Goal: Task Accomplishment & Management: Manage account settings

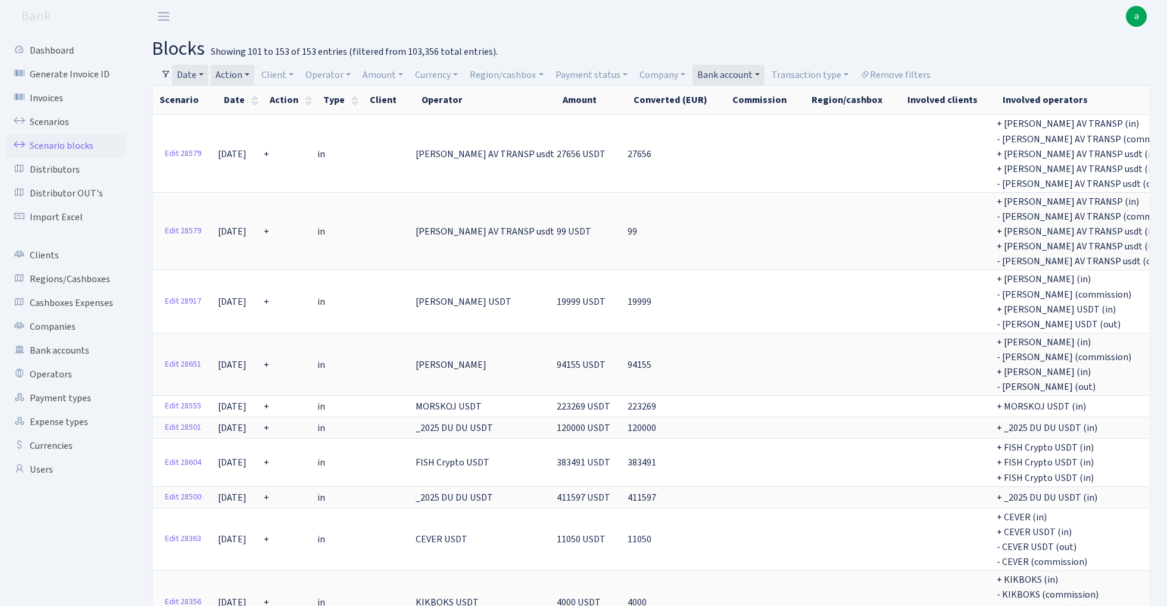
select select "100"
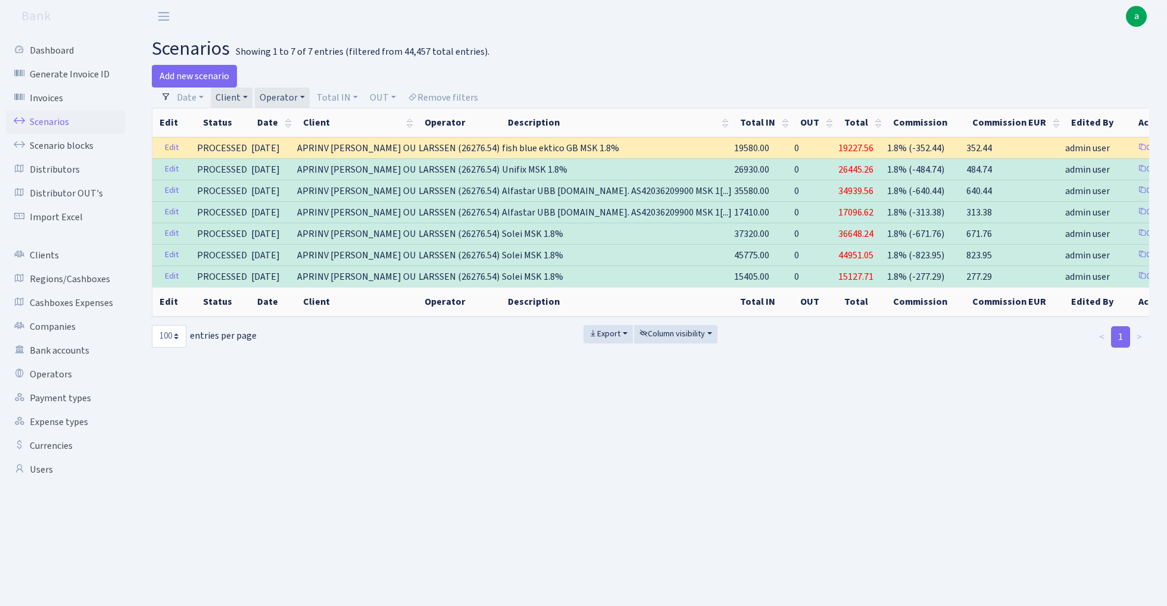
select select "100"
click at [52, 121] on link "Scenarios" at bounding box center [65, 122] width 119 height 24
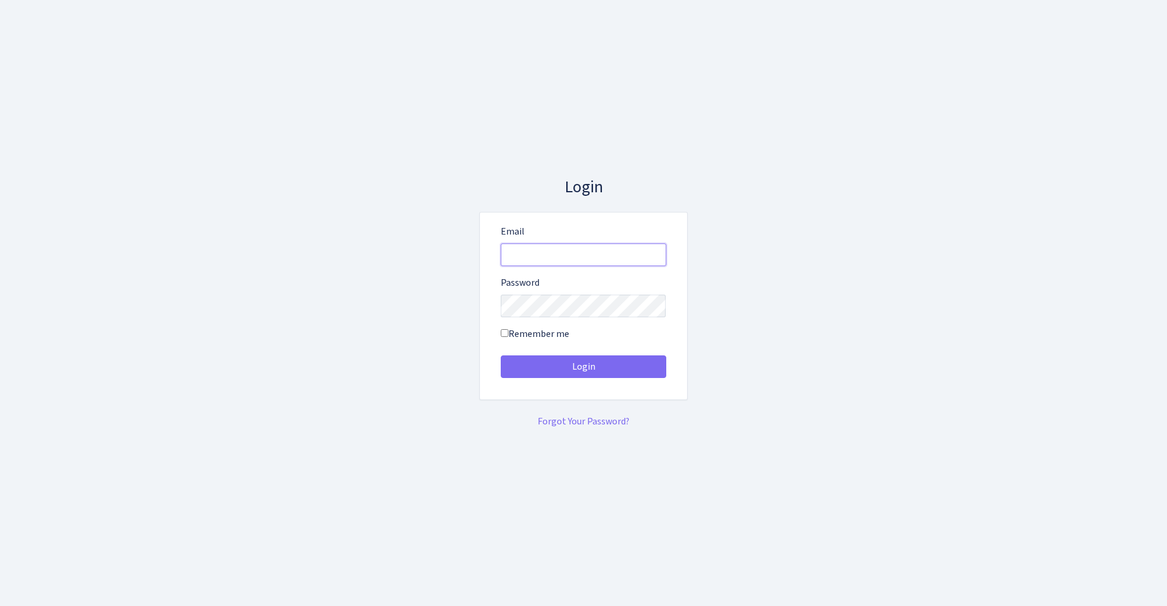
type input "admin@bank.com"
click at [583, 367] on button "Login" at bounding box center [584, 367] width 166 height 23
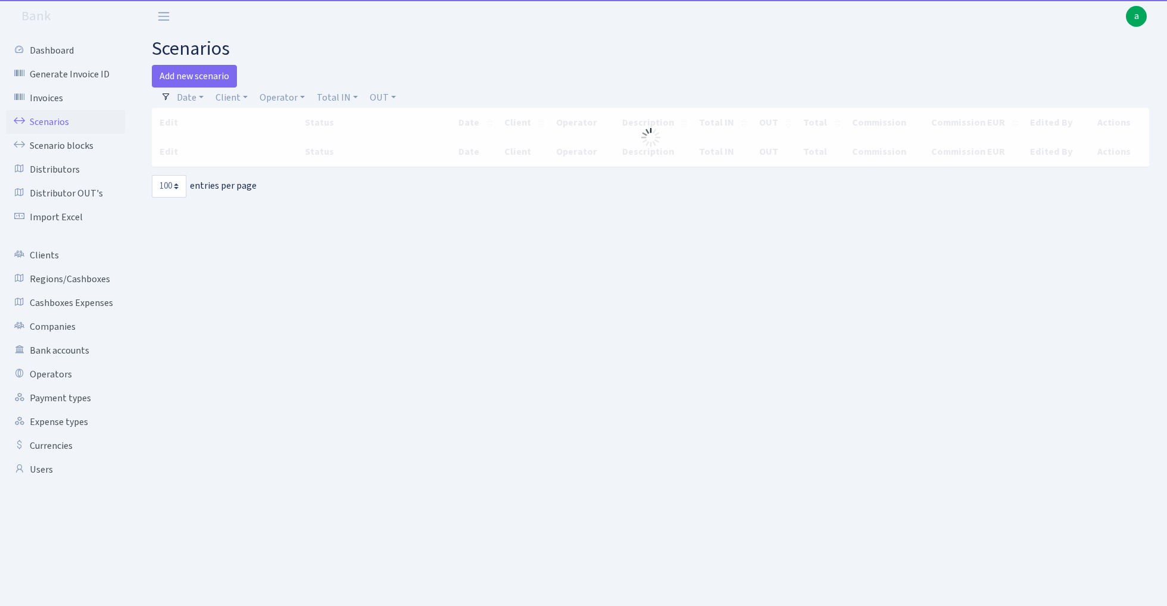
select select "100"
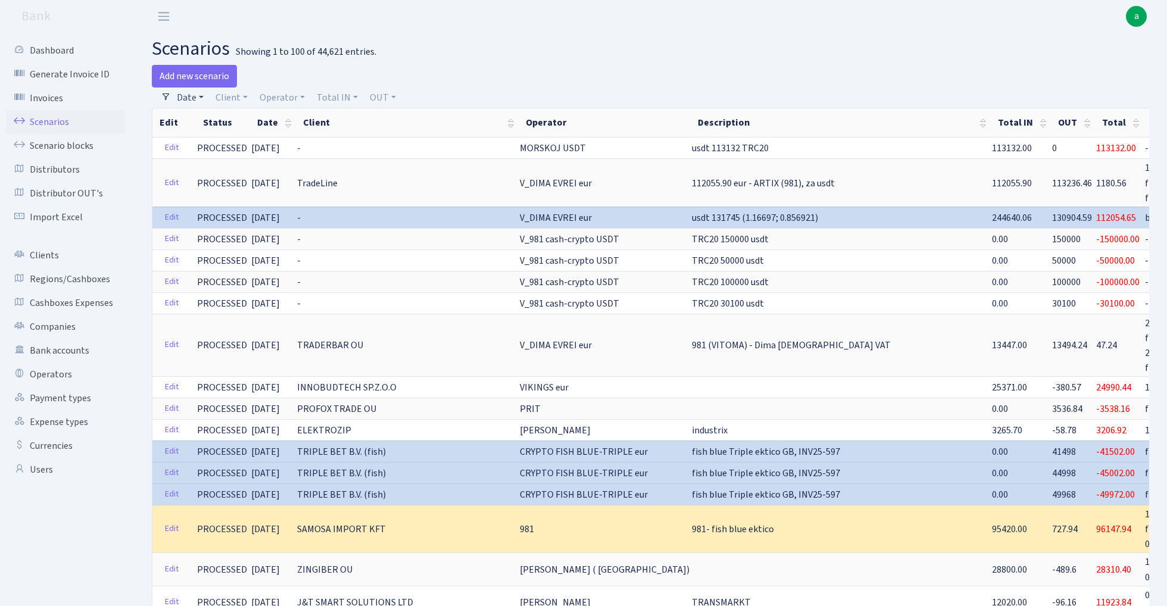
click at [191, 101] on link "Date" at bounding box center [190, 98] width 36 height 20
click at [227, 121] on input "[DATE] - [DATE]" at bounding box center [268, 121] width 142 height 23
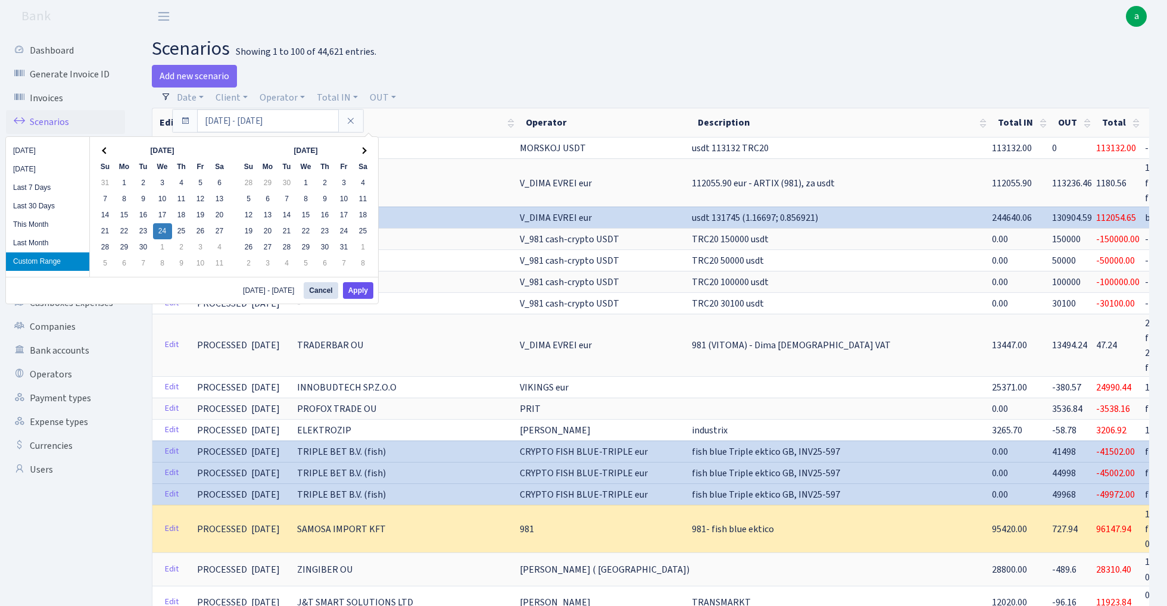
click at [363, 292] on button "Apply" at bounding box center [358, 290] width 30 height 17
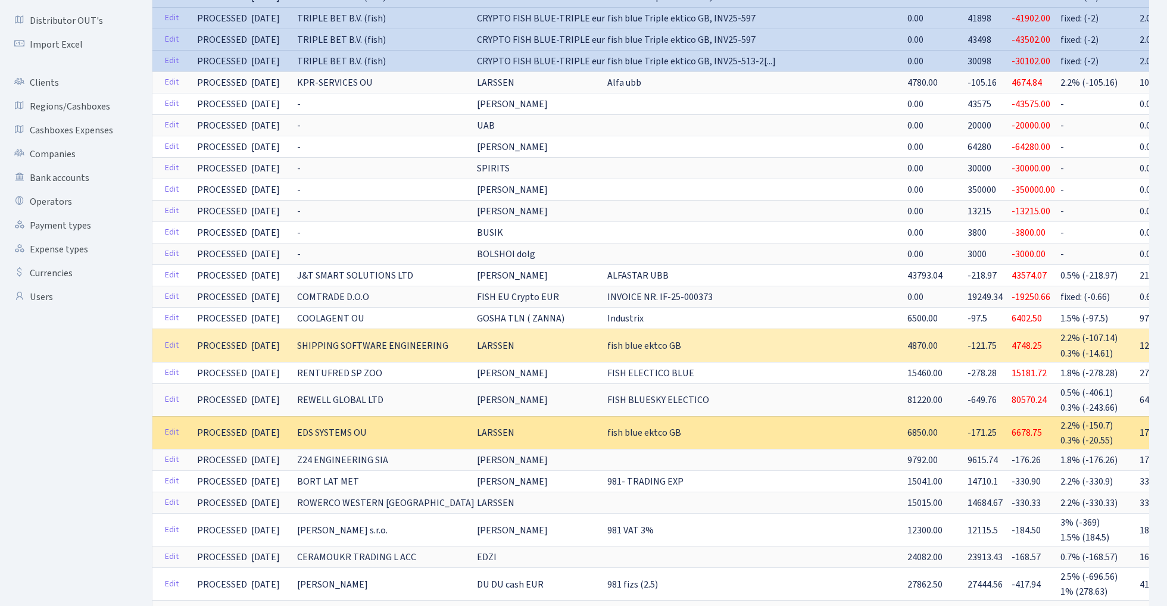
scroll to position [179, 0]
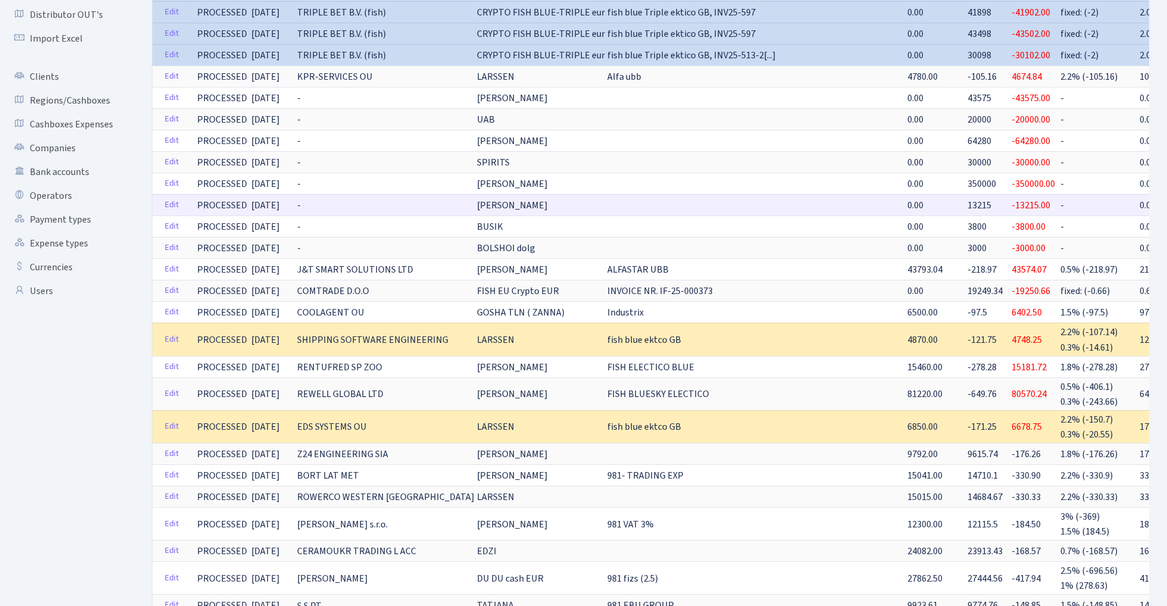
click at [968, 205] on span "13215" at bounding box center [980, 205] width 24 height 13
copy span "13215"
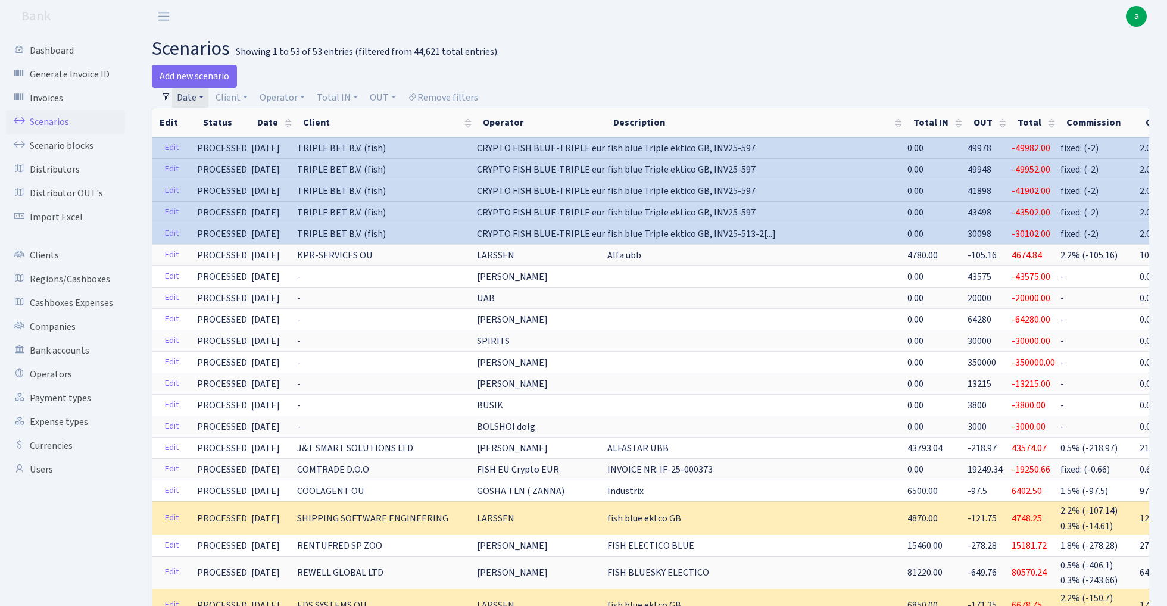
scroll to position [0, 0]
click at [291, 101] on link "Operator" at bounding box center [282, 98] width 55 height 20
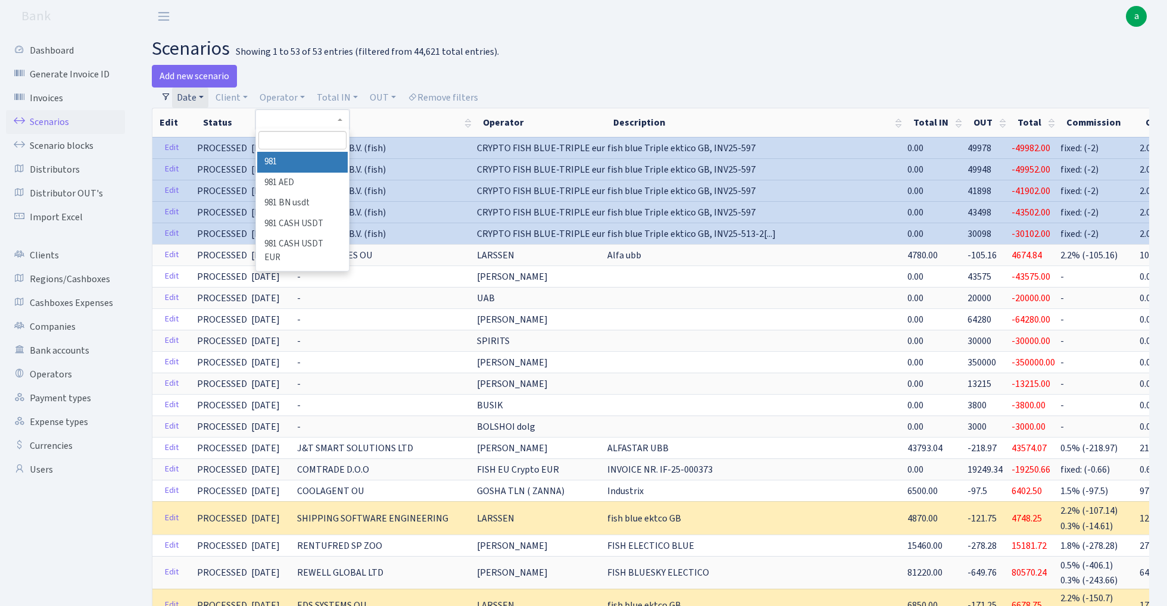
click at [298, 144] on input "search" at bounding box center [302, 140] width 88 height 18
type input "spir"
click at [300, 158] on li "SPIRITS" at bounding box center [302, 162] width 90 height 21
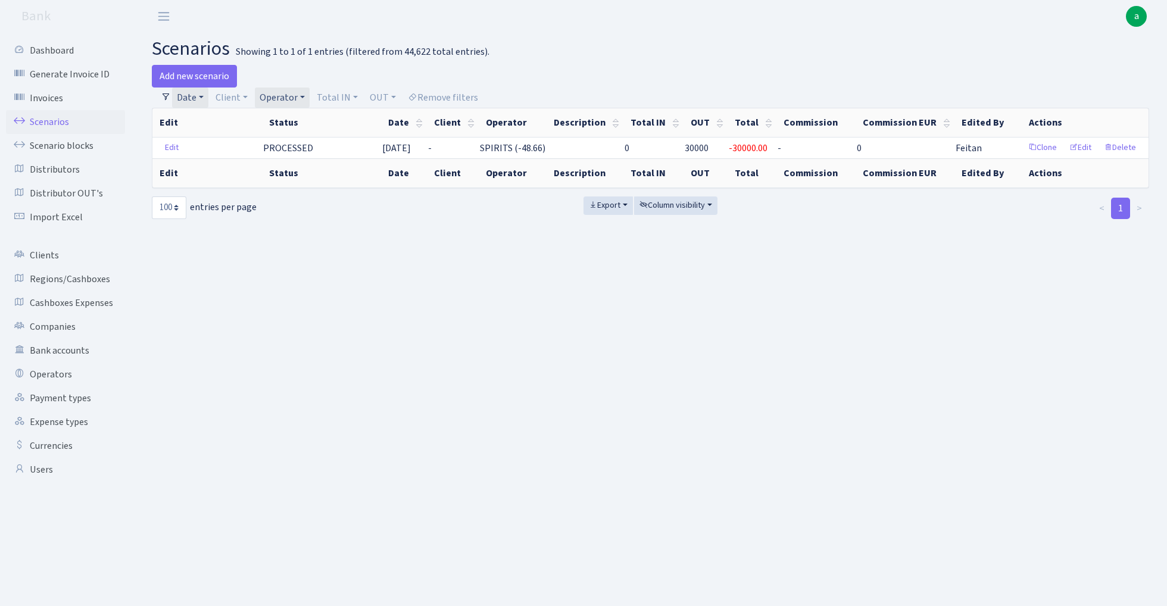
click at [191, 93] on link "Date" at bounding box center [190, 98] width 36 height 20
click at [355, 120] on icon at bounding box center [351, 121] width 10 height 10
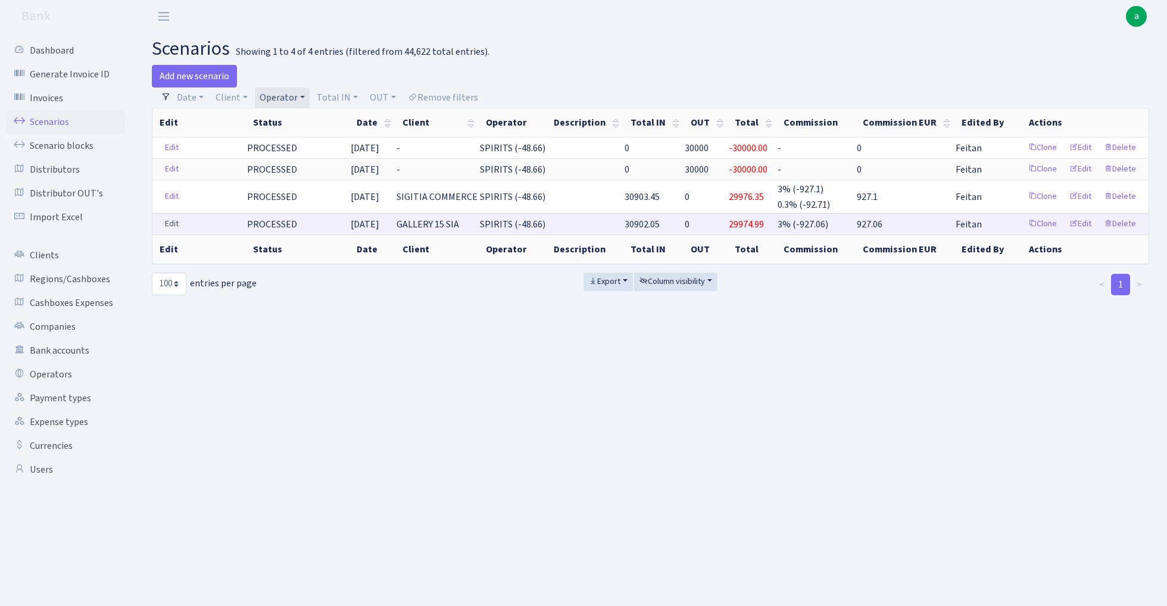
click at [168, 220] on link "Edit" at bounding box center [172, 224] width 24 height 18
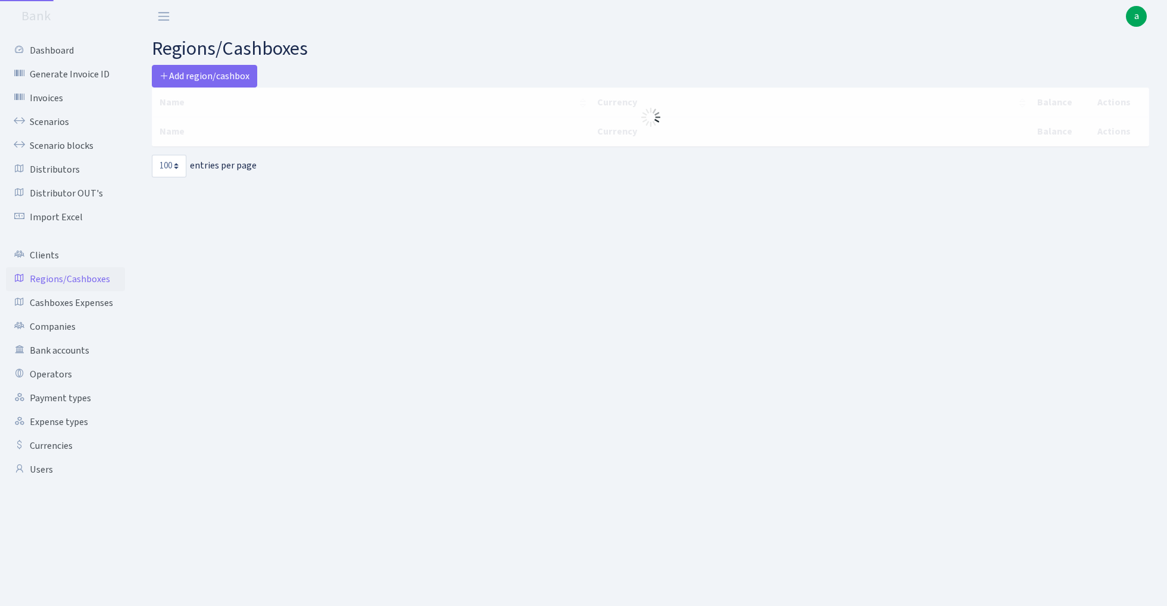
select select "100"
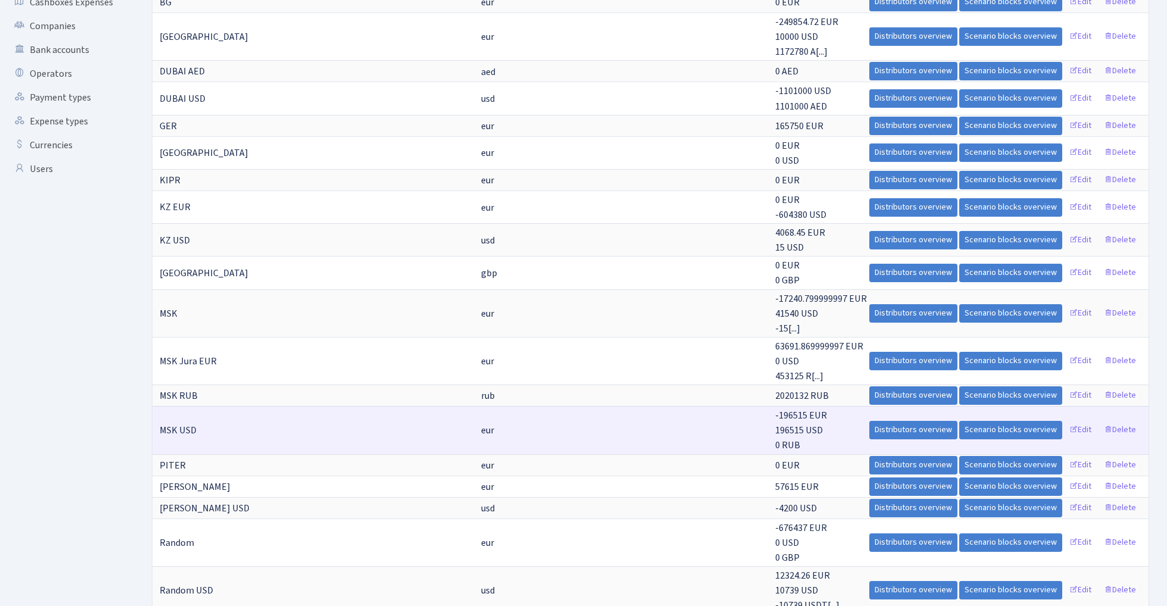
scroll to position [307, 0]
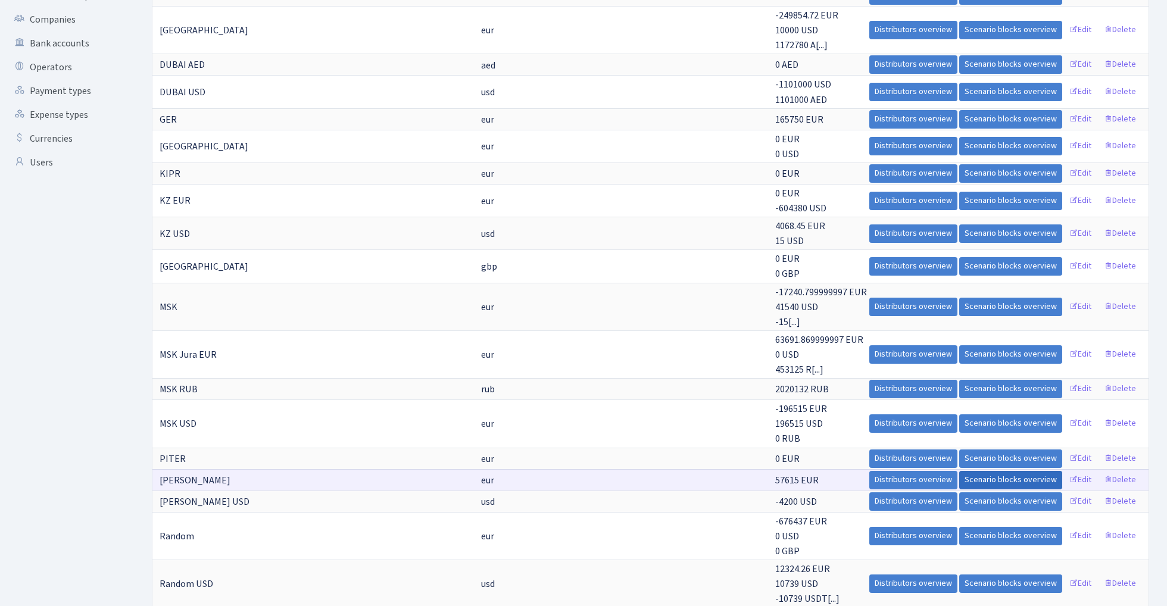
click at [999, 471] on link "Scenario blocks overview" at bounding box center [1010, 480] width 103 height 18
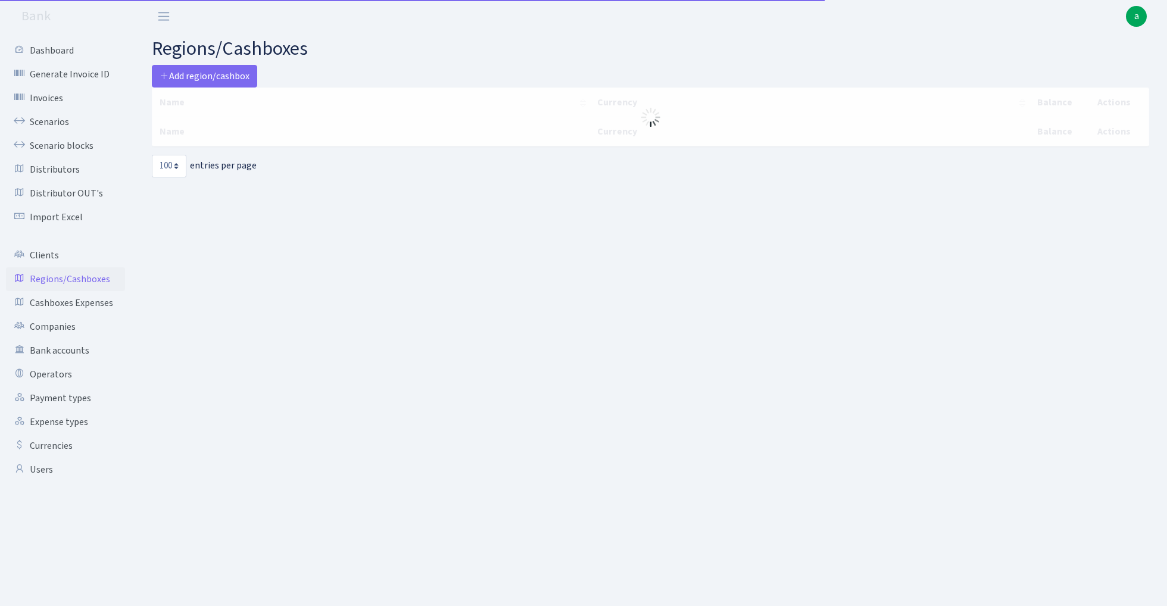
select select "100"
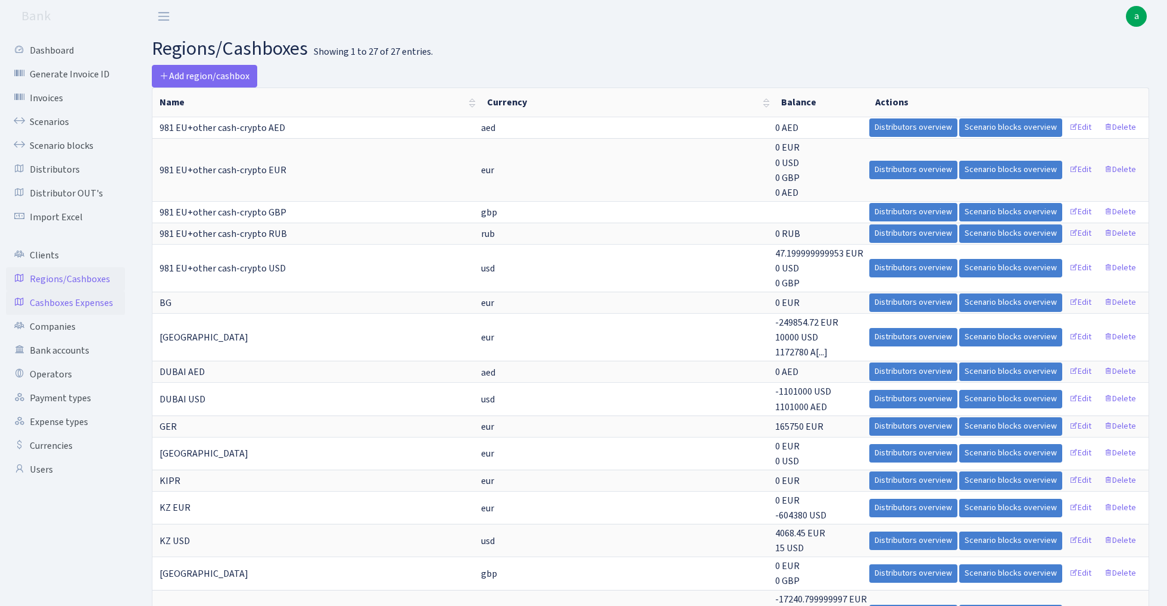
click at [82, 303] on link "Cashboxes Expenses" at bounding box center [65, 303] width 119 height 24
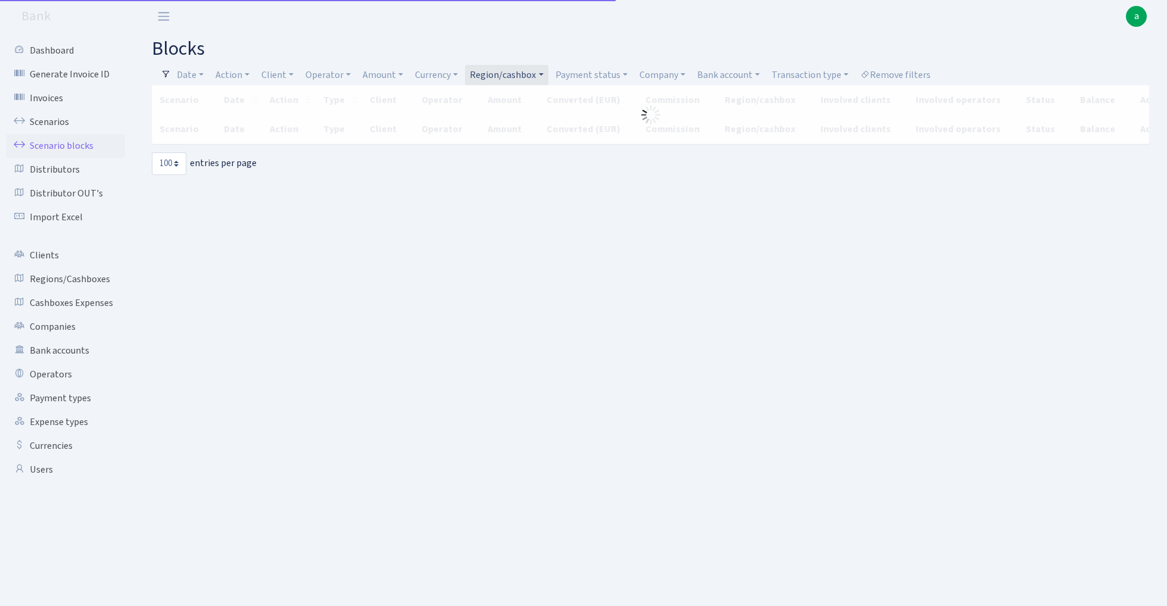
select select "100"
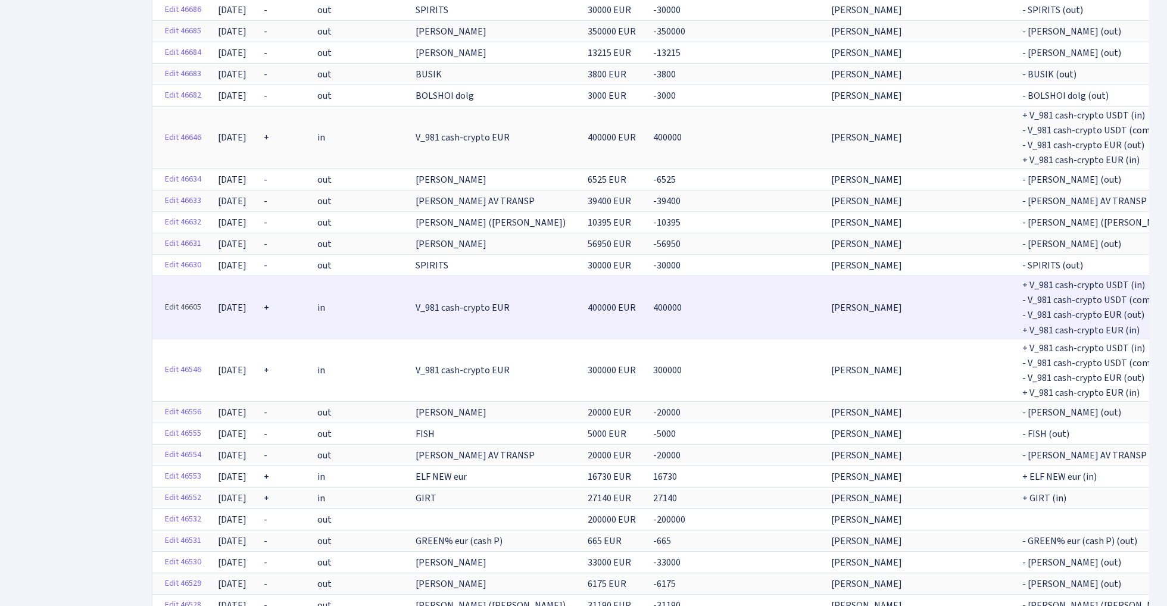
click at [186, 300] on link "Edit 46605" at bounding box center [183, 307] width 47 height 18
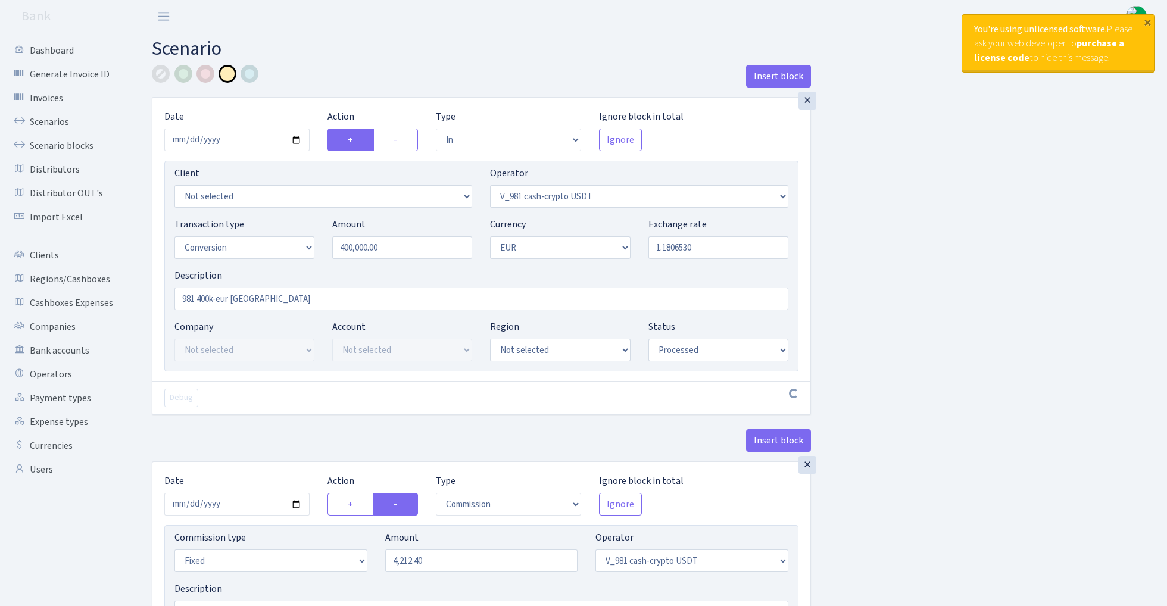
select select "in"
select select "435"
select select "15"
select select "1"
select select "processed"
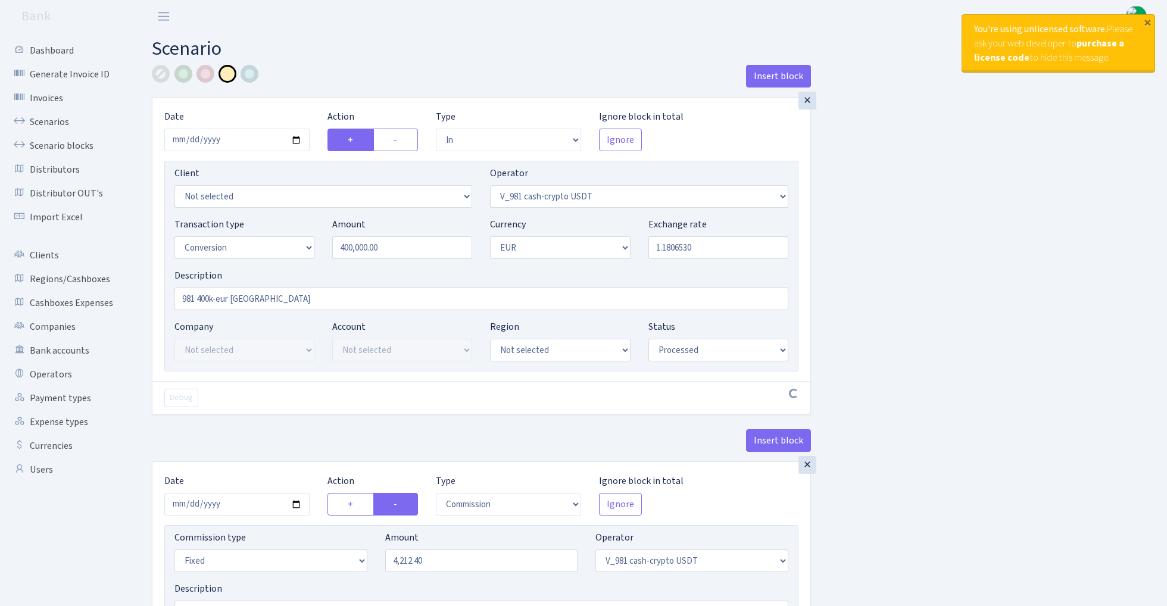
select select "commission"
select select "fixed"
select select "435"
select select "processed"
select select "out"
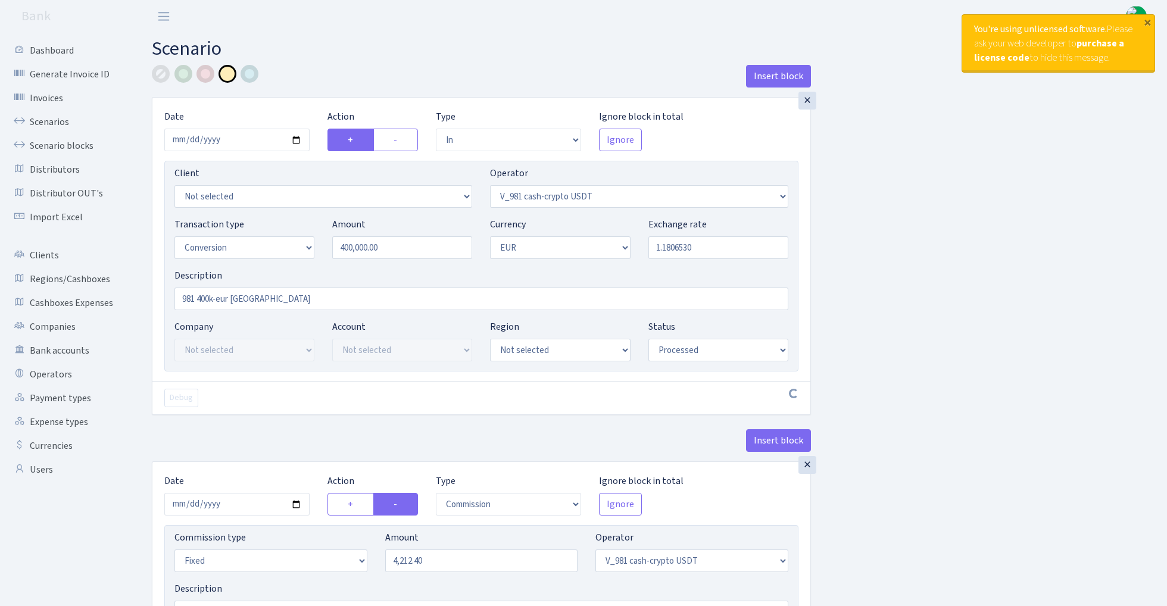
select select "434"
select select "15"
select select "1"
select select "processed"
select select "in"
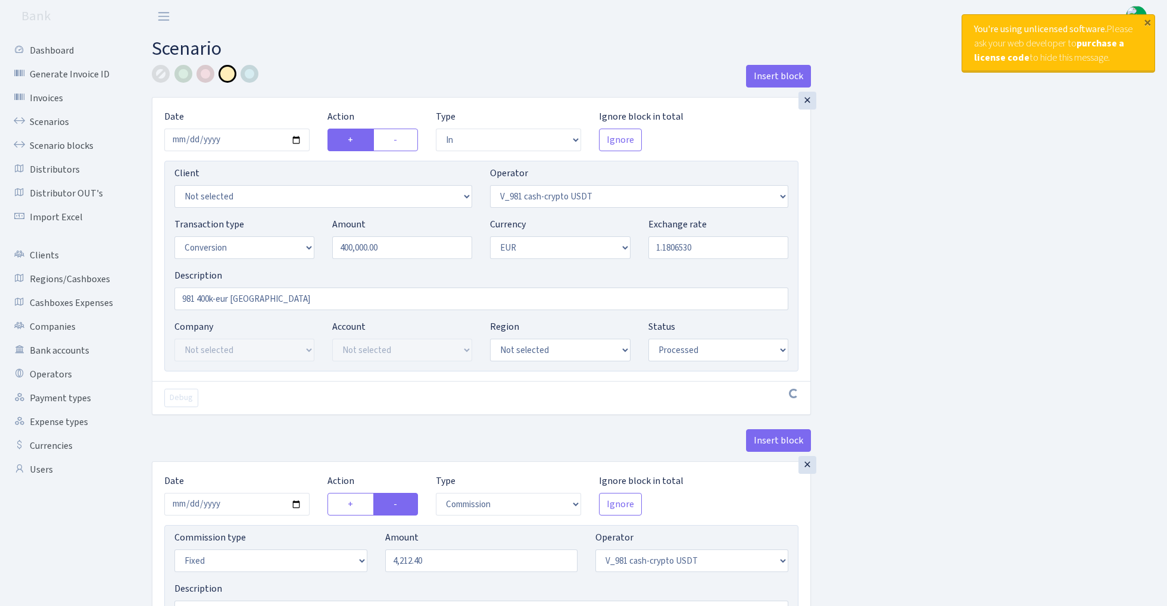
select select "434"
select select "1"
select select "processed"
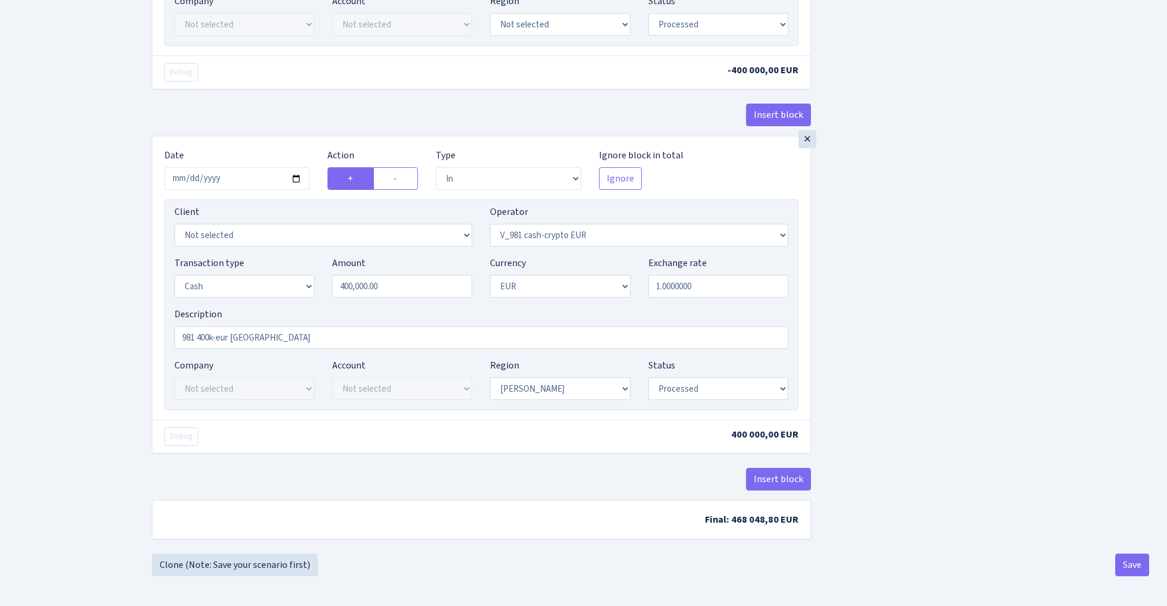
scroll to position [1010, 0]
click at [233, 182] on input "[DATE]" at bounding box center [236, 178] width 145 height 23
type input "2025-09-24"
click at [275, 104] on div "Insert block" at bounding box center [481, 120] width 659 height 32
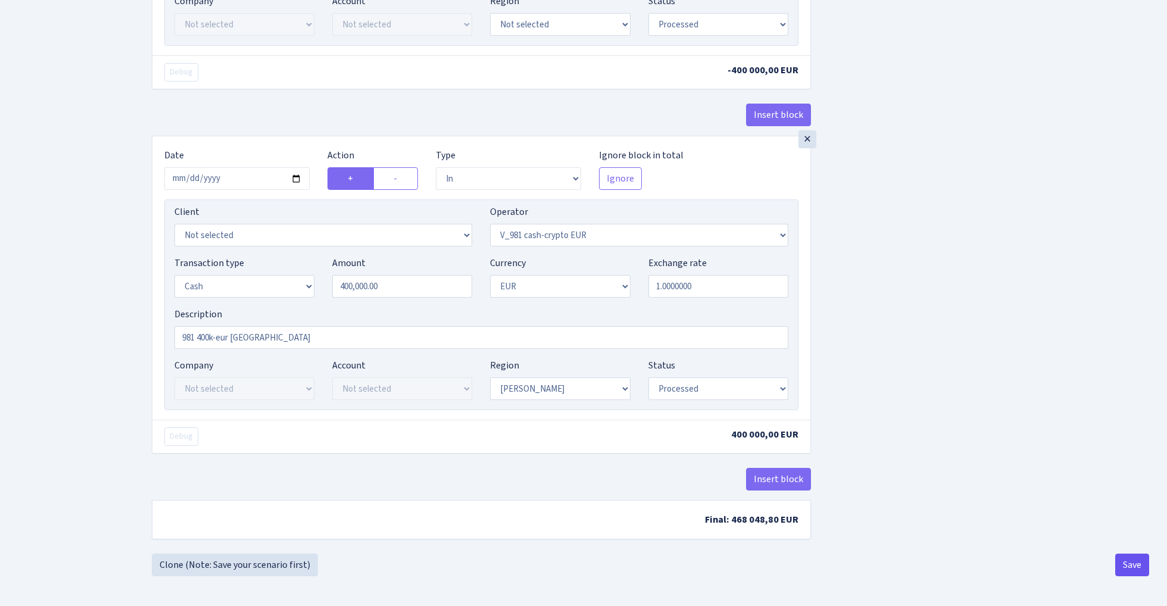
click at [1131, 565] on button "Save" at bounding box center [1132, 565] width 34 height 23
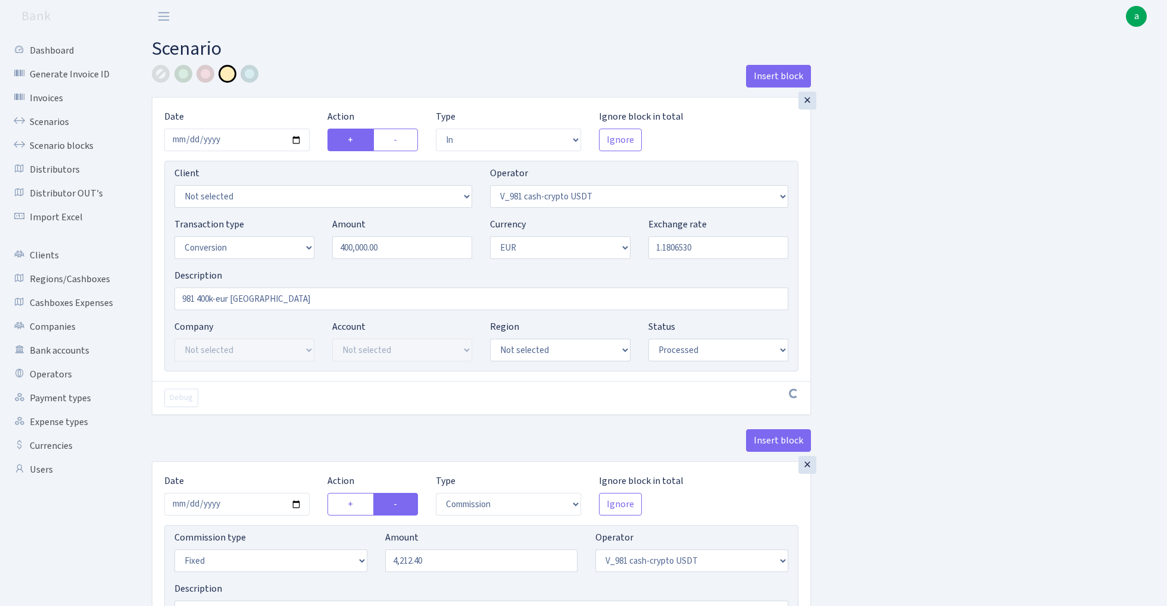
select select "in"
select select "435"
select select "15"
select select "1"
select select "processed"
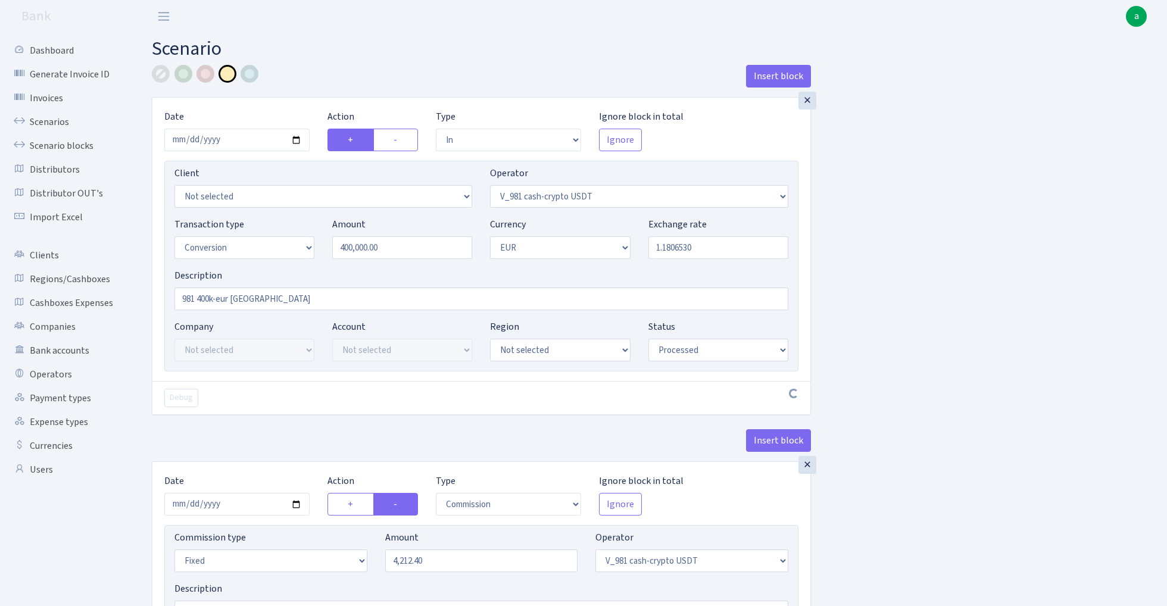
select select "commission"
select select "fixed"
select select "435"
select select "processed"
select select "out"
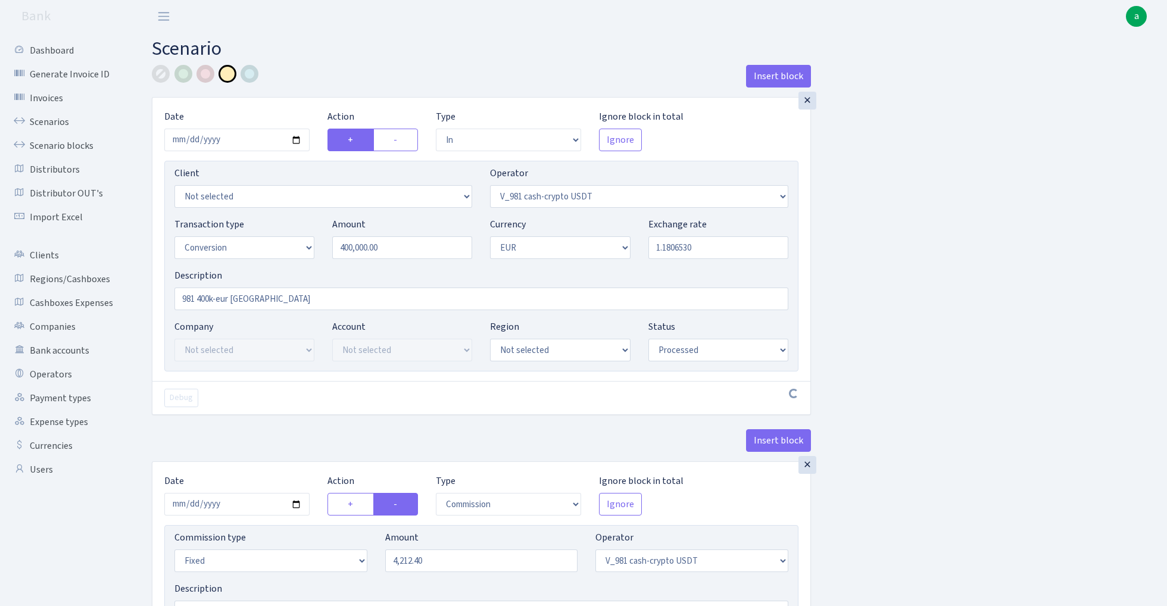
select select "434"
select select "15"
select select "1"
select select "processed"
select select "in"
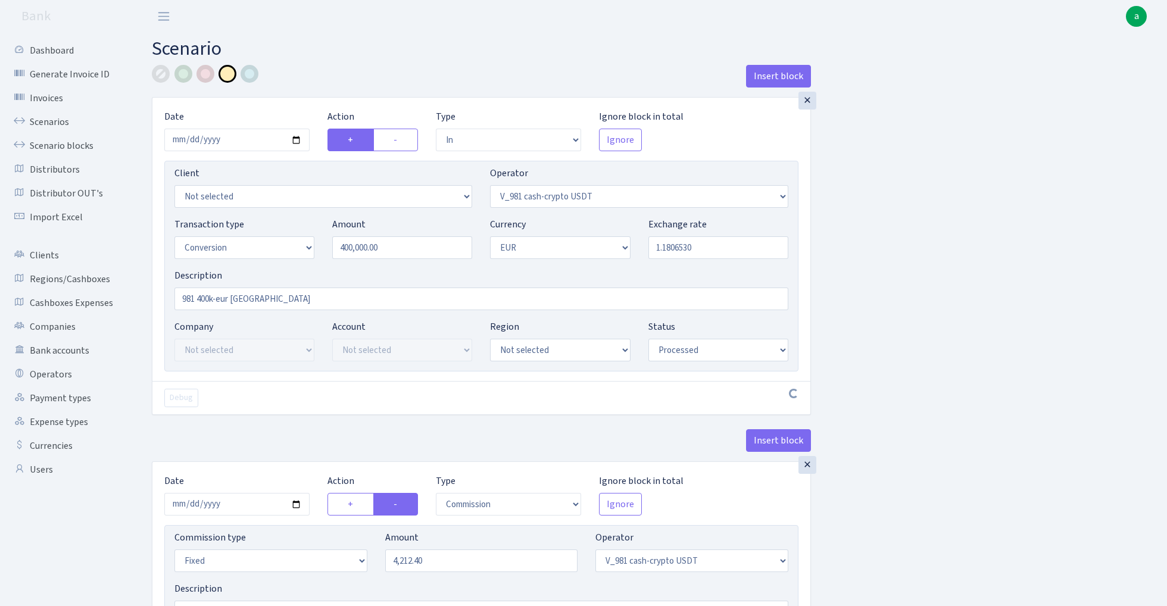
select select "434"
select select "1"
select select "processed"
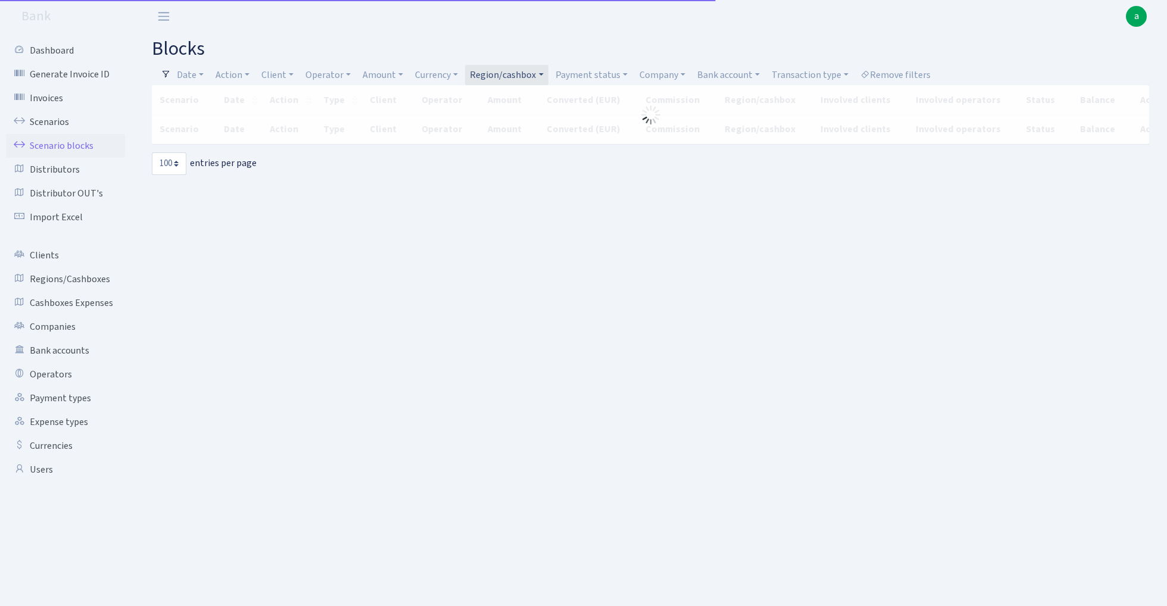
select select "100"
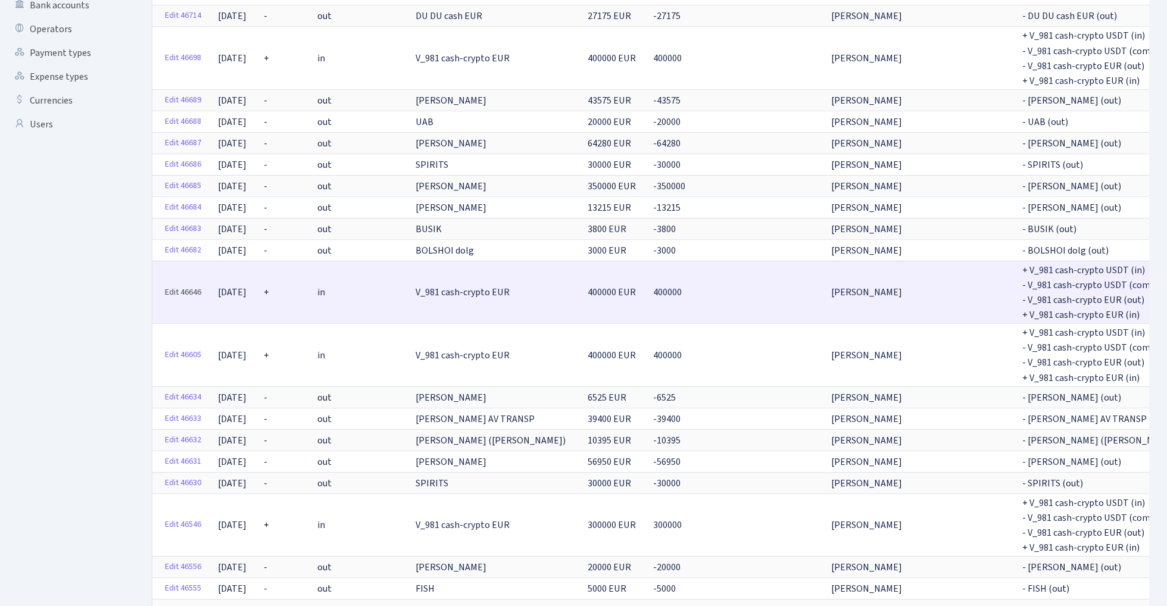
click at [180, 286] on link "Edit 46646" at bounding box center [183, 292] width 47 height 18
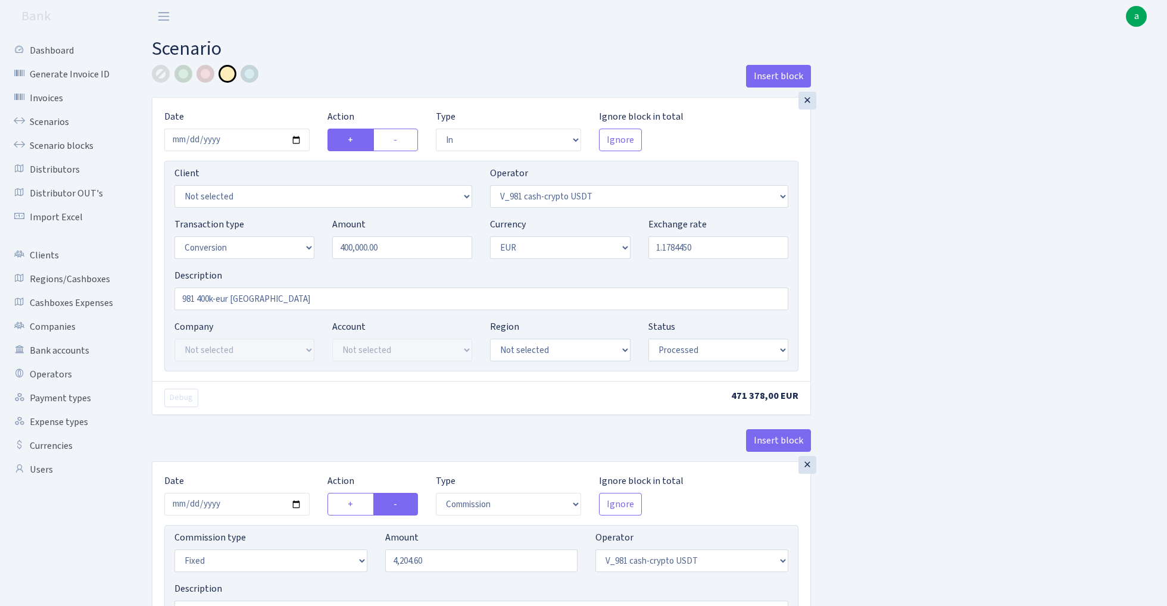
select select "in"
select select "435"
select select "15"
select select "1"
select select "processed"
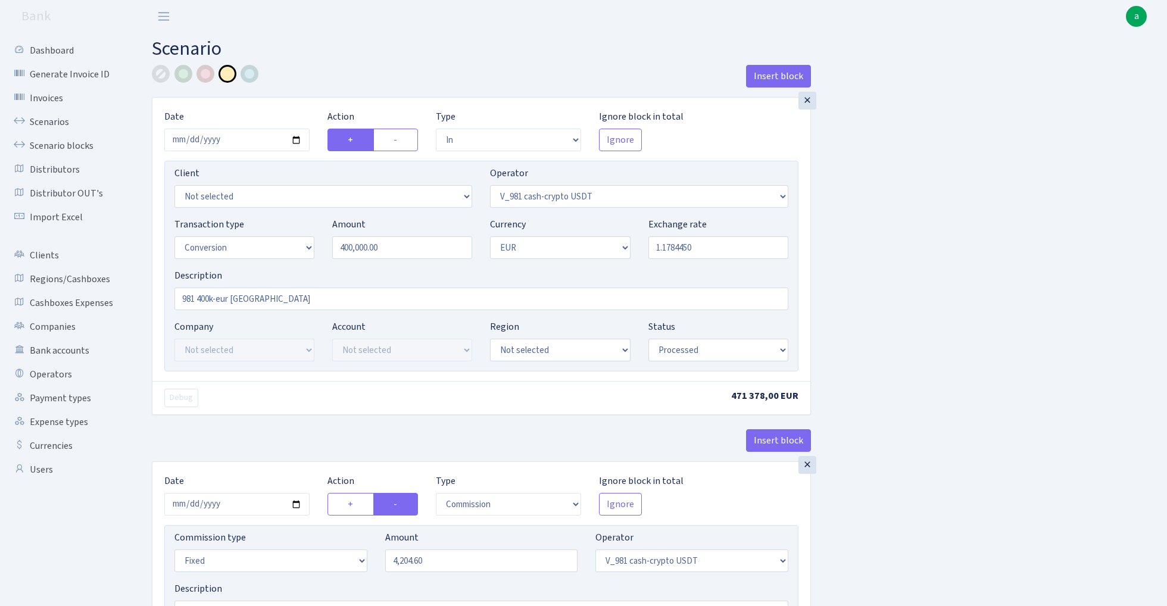
select select "commission"
select select "fixed"
select select "435"
select select "processed"
select select "out"
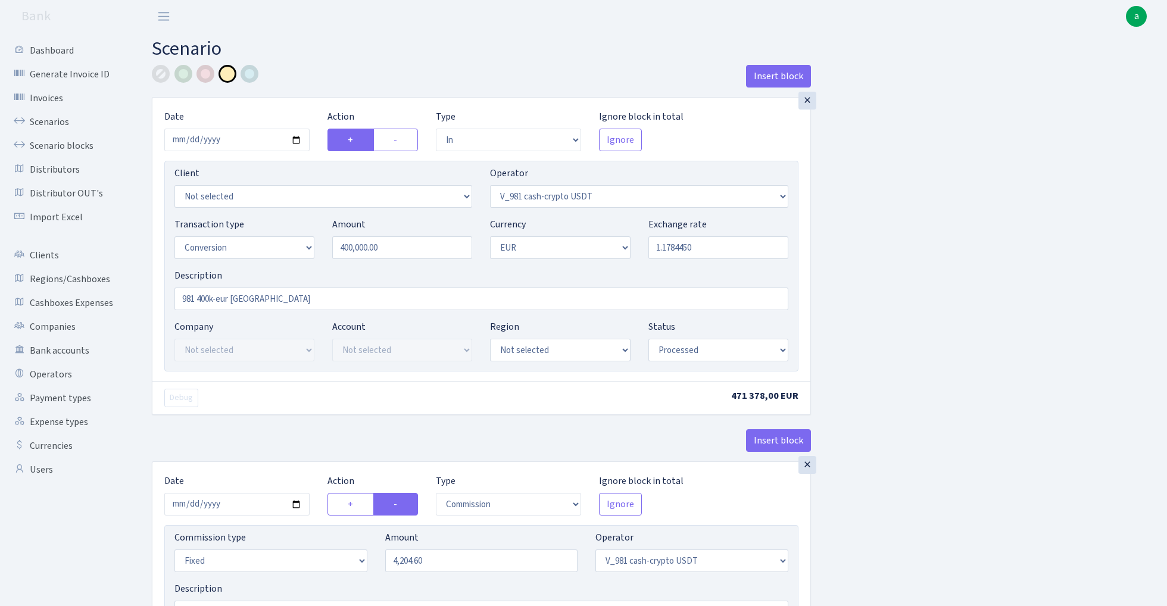
select select "434"
select select "15"
select select "1"
select select "processed"
select select "in"
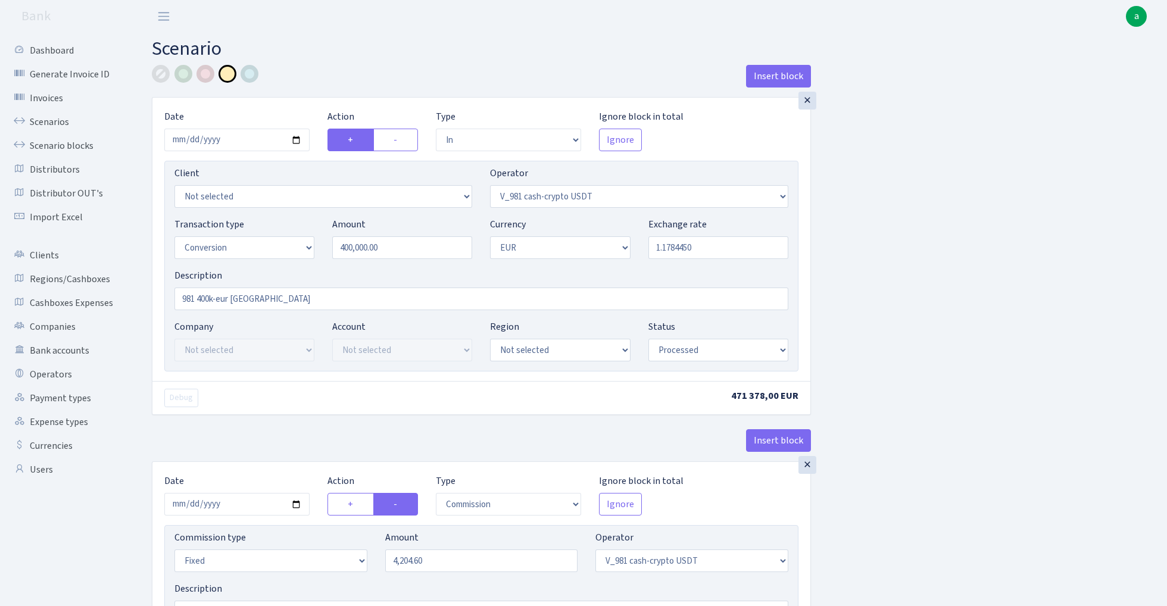
select select "434"
select select "1"
select select "processed"
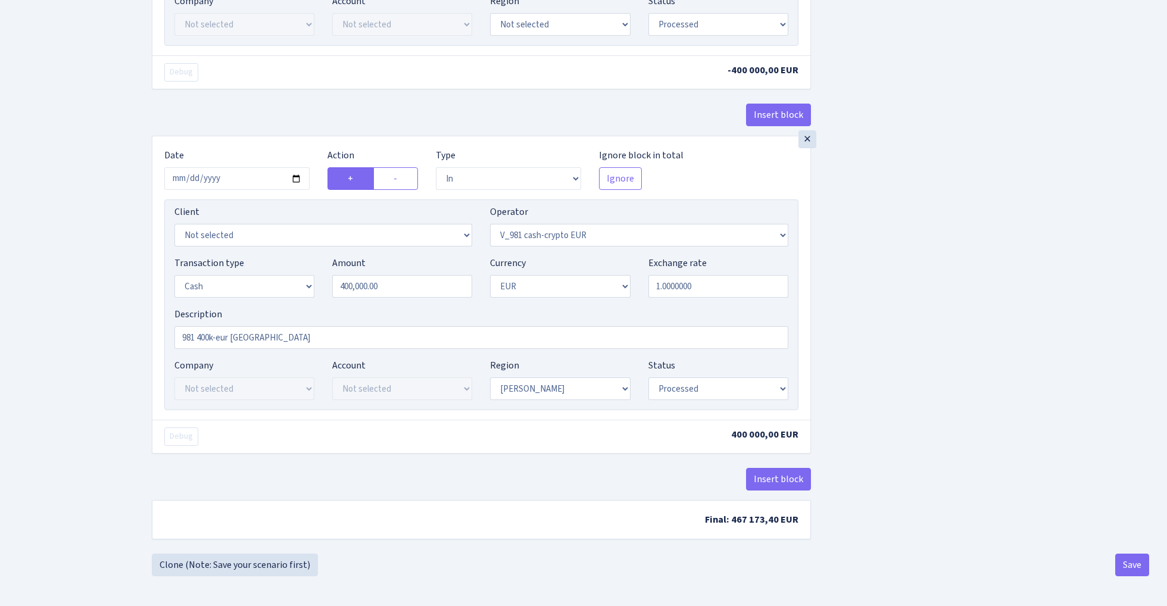
scroll to position [1010, 0]
click at [251, 182] on input "2025-09-24" at bounding box center [236, 178] width 145 height 23
type input "2025-09-25"
click at [288, 119] on div "Insert block" at bounding box center [481, 120] width 659 height 32
click at [1130, 566] on button "Save" at bounding box center [1132, 565] width 34 height 23
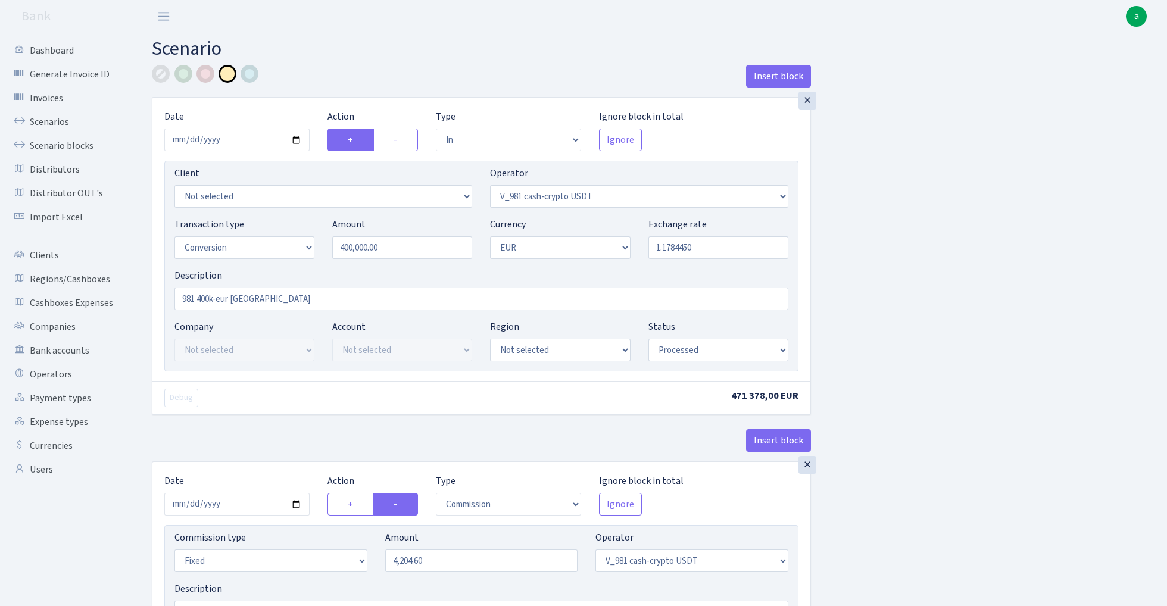
select select "in"
select select "435"
select select "15"
select select "1"
select select "processed"
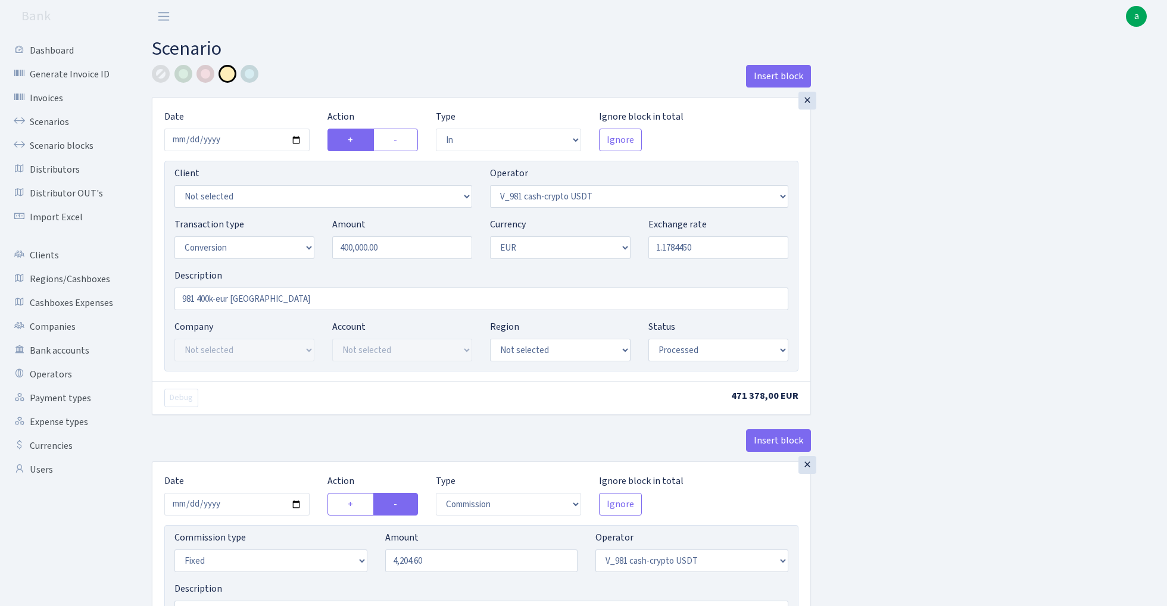
select select "commission"
select select "fixed"
select select "435"
select select "processed"
select select "out"
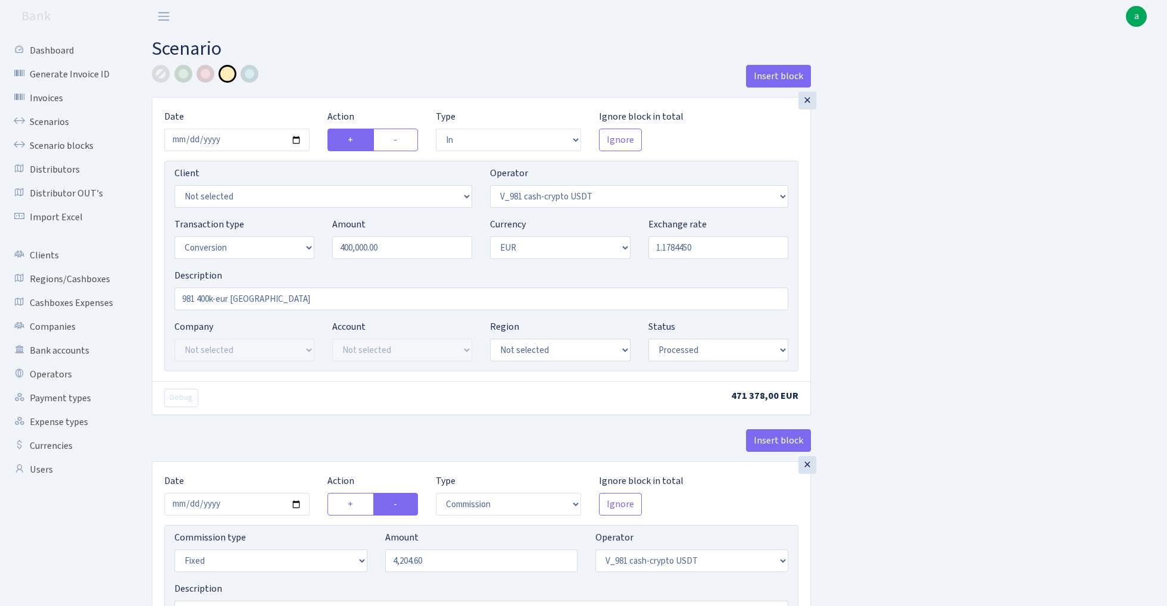
select select "434"
select select "15"
select select "1"
select select "processed"
select select "in"
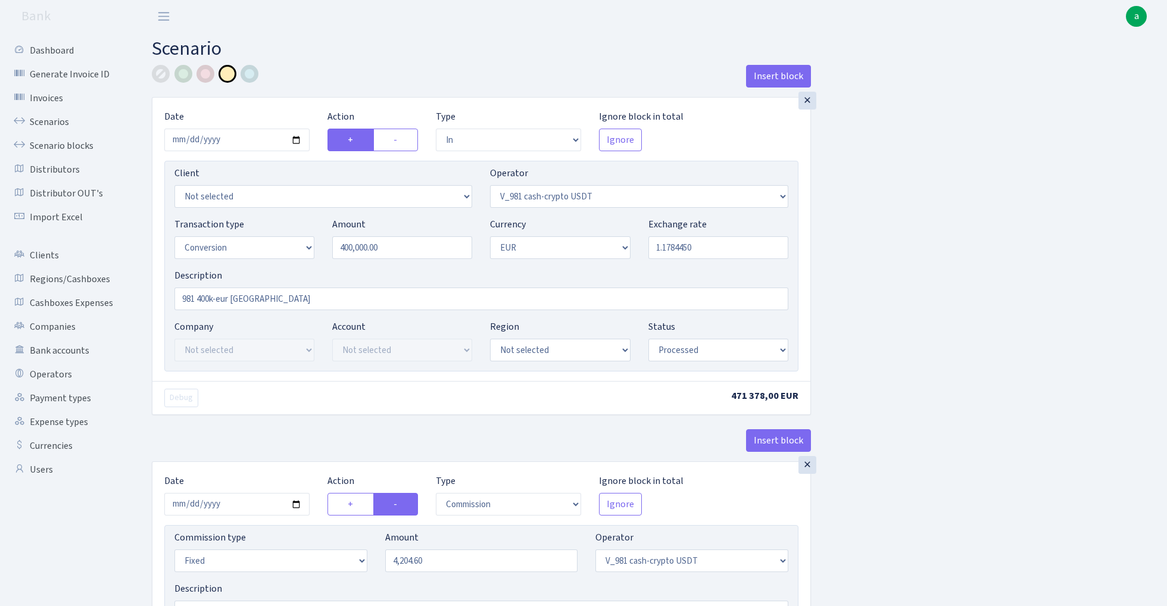
select select "434"
select select "1"
select select "processed"
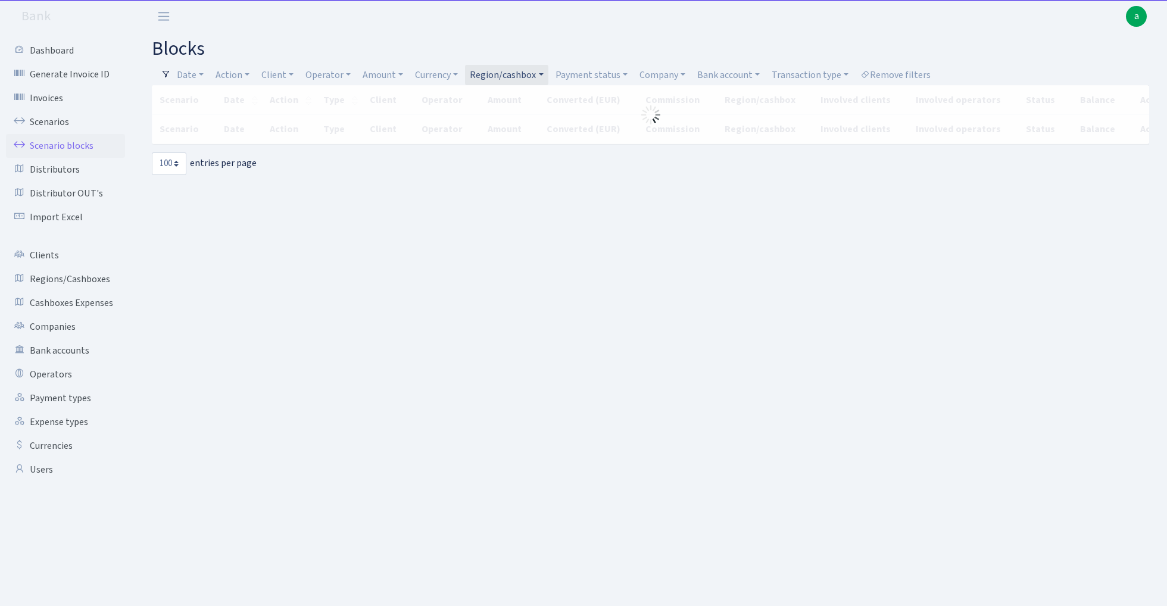
select select "100"
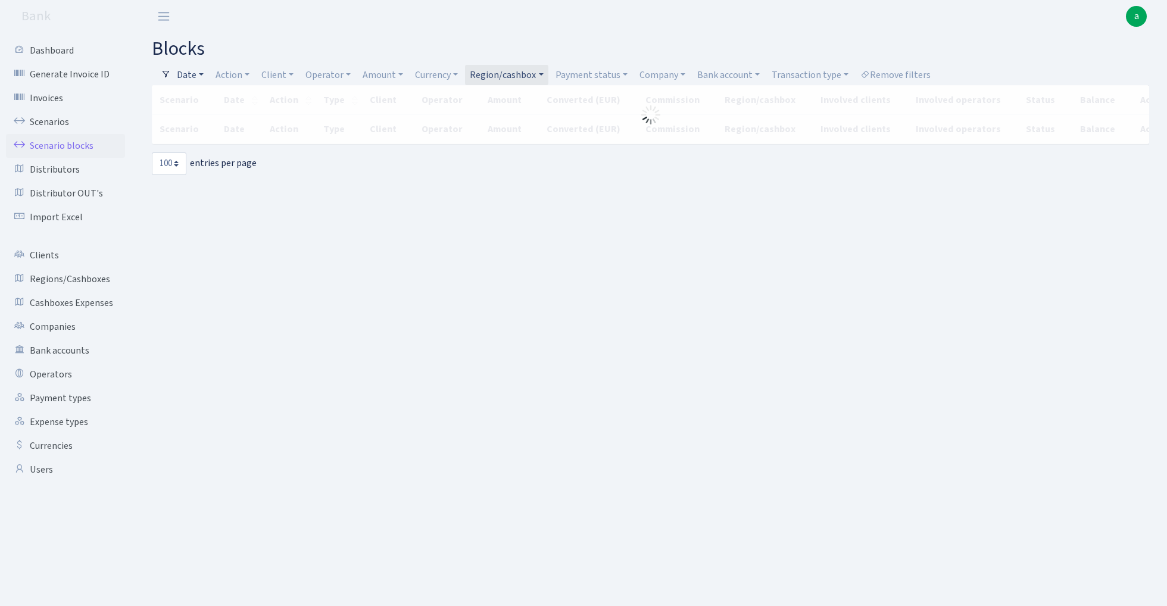
click at [194, 76] on link "Date" at bounding box center [190, 75] width 36 height 20
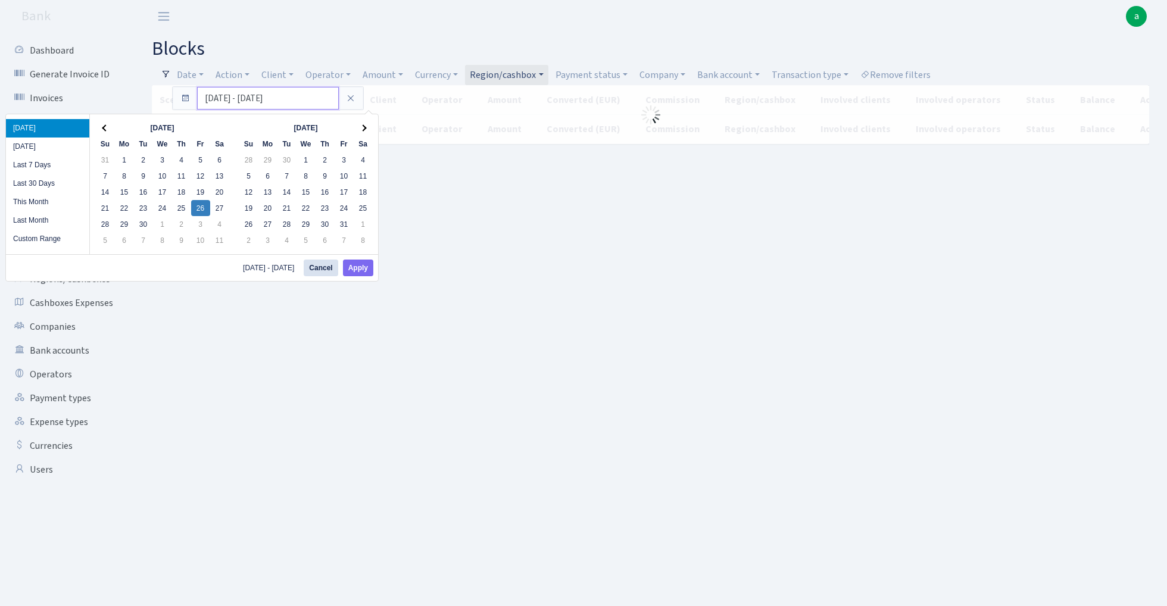
click at [217, 100] on input "[DATE] - [DATE]" at bounding box center [268, 98] width 142 height 23
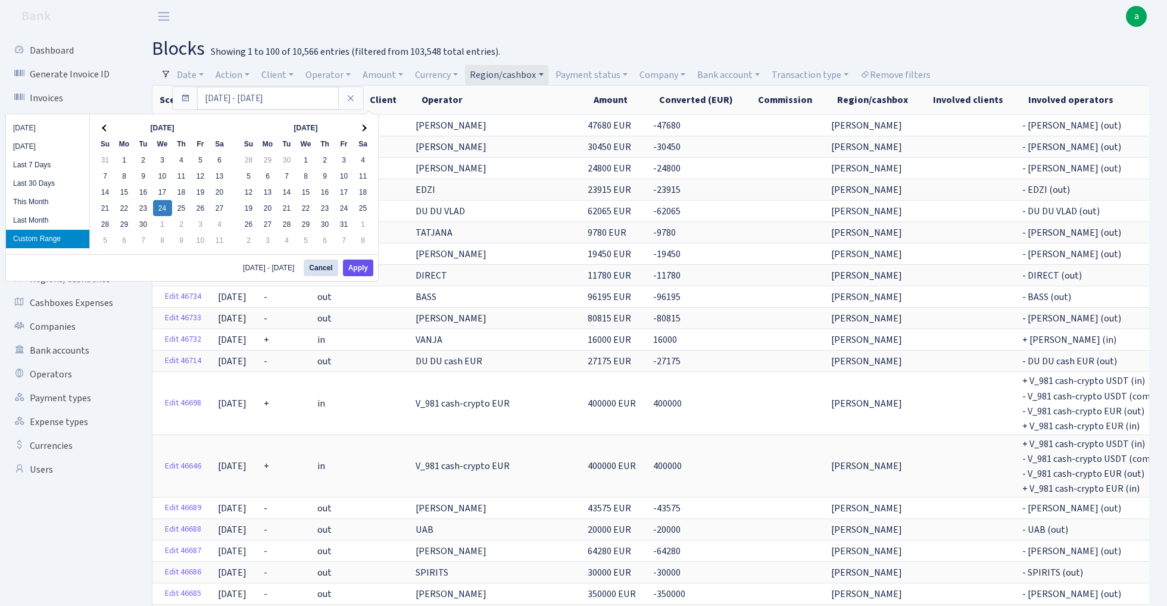
click at [367, 270] on button "Apply" at bounding box center [358, 268] width 30 height 17
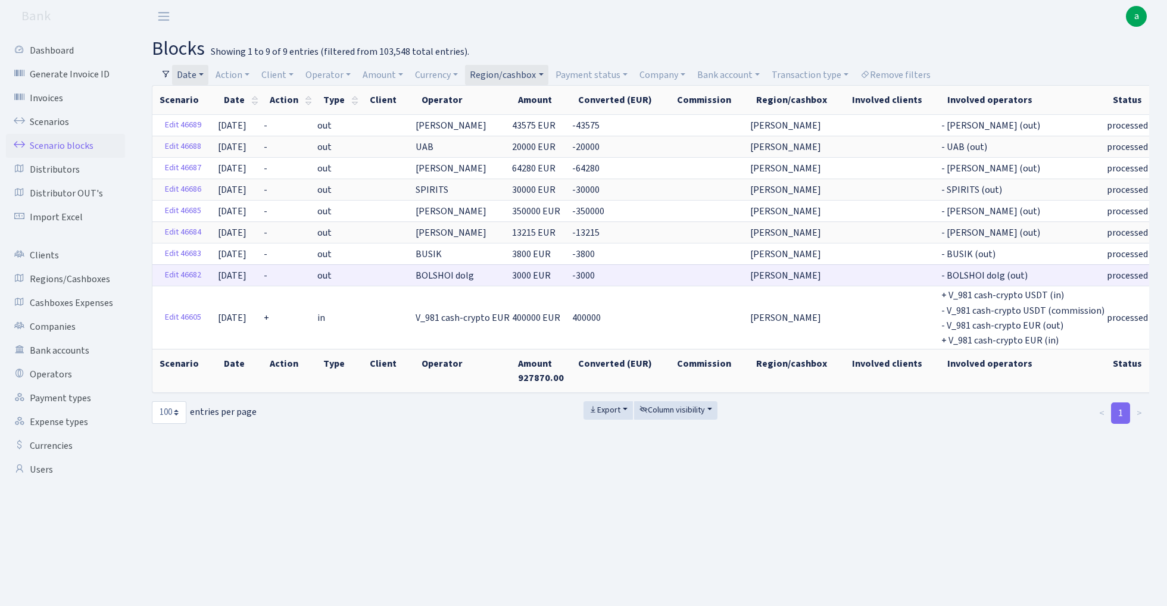
scroll to position [0, 55]
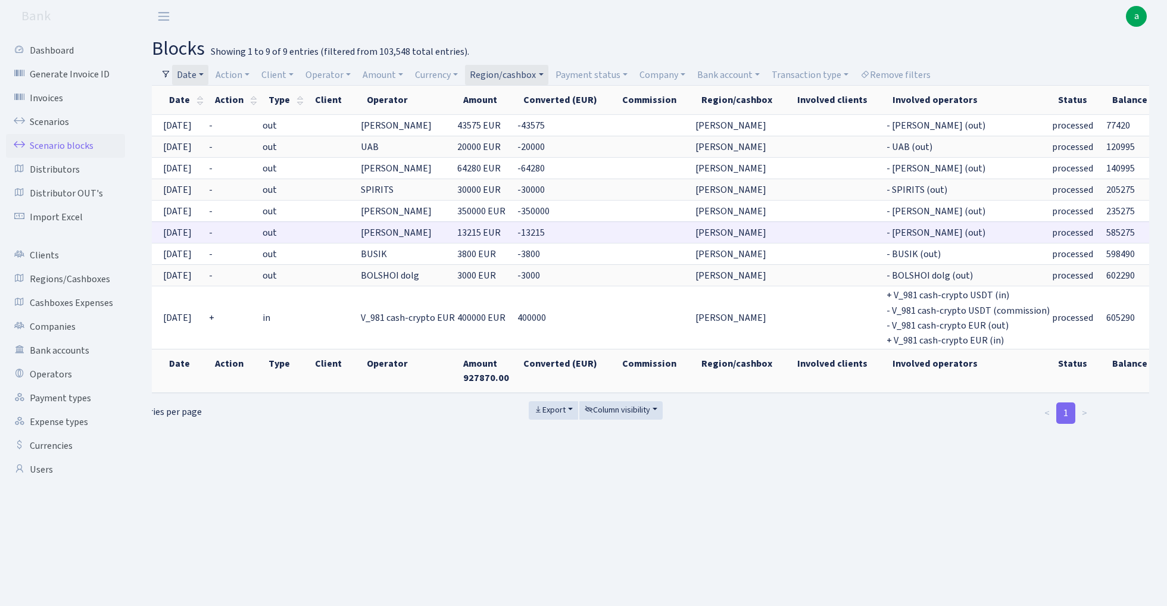
click at [459, 234] on span "13215 EUR" at bounding box center [478, 232] width 43 height 13
copy span "13215"
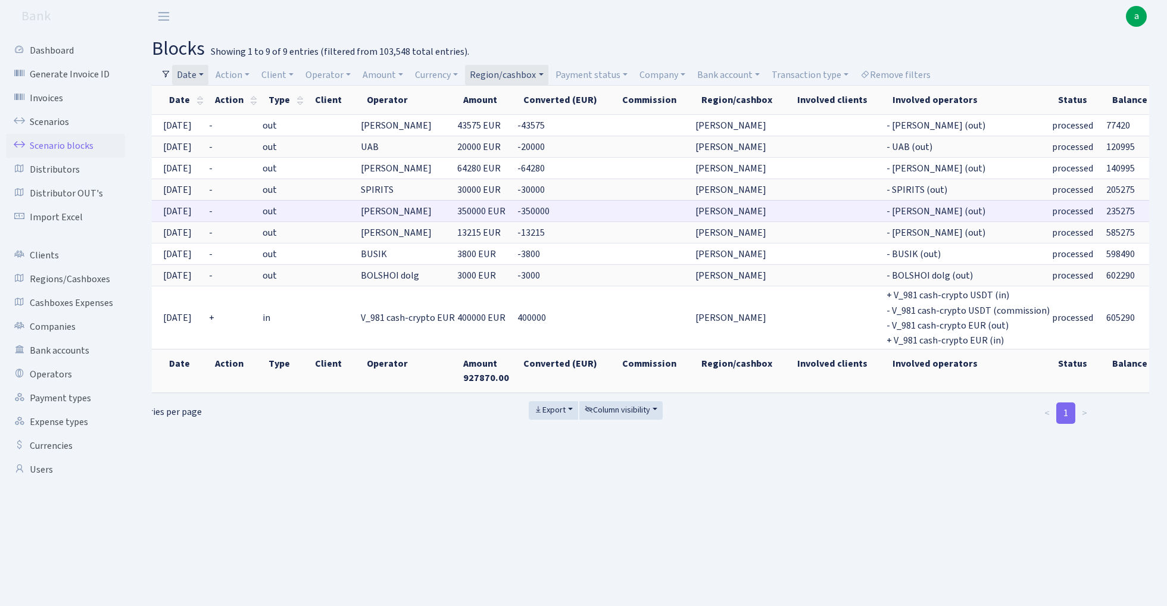
click at [457, 205] on span "350000 EUR" at bounding box center [481, 211] width 48 height 13
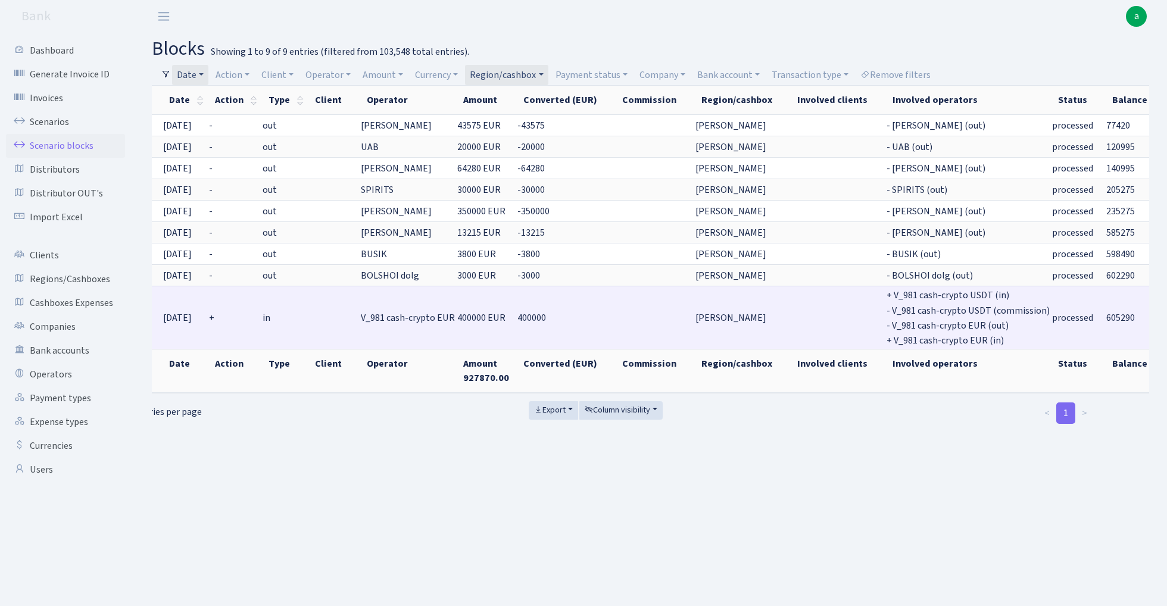
copy span "350000"
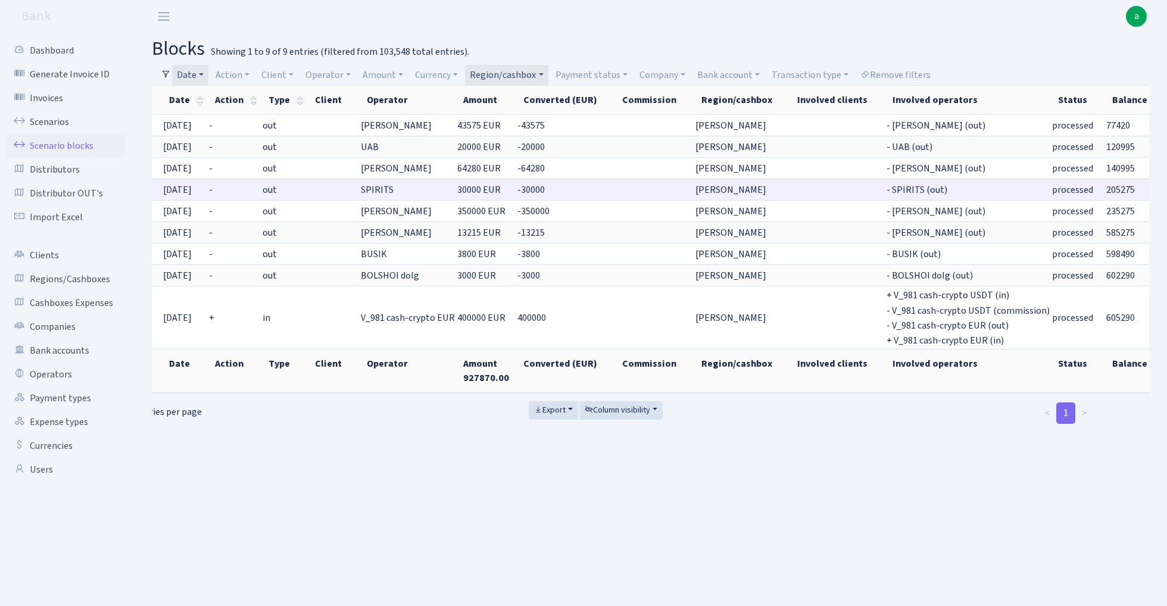
click at [457, 189] on span "30000 EUR" at bounding box center [478, 189] width 43 height 13
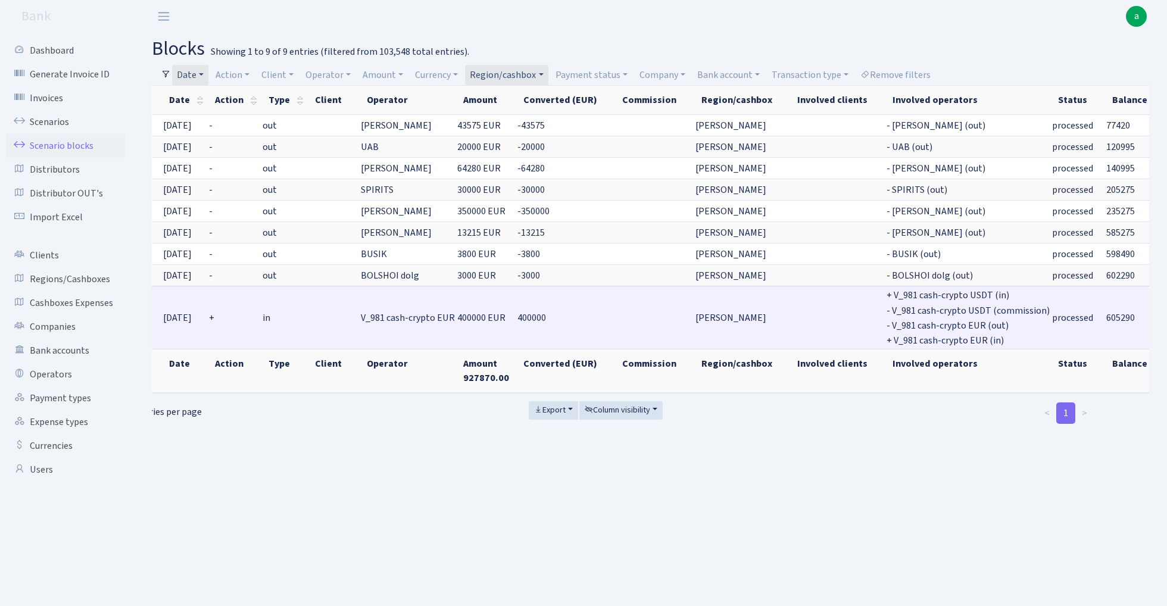
copy span "30000"
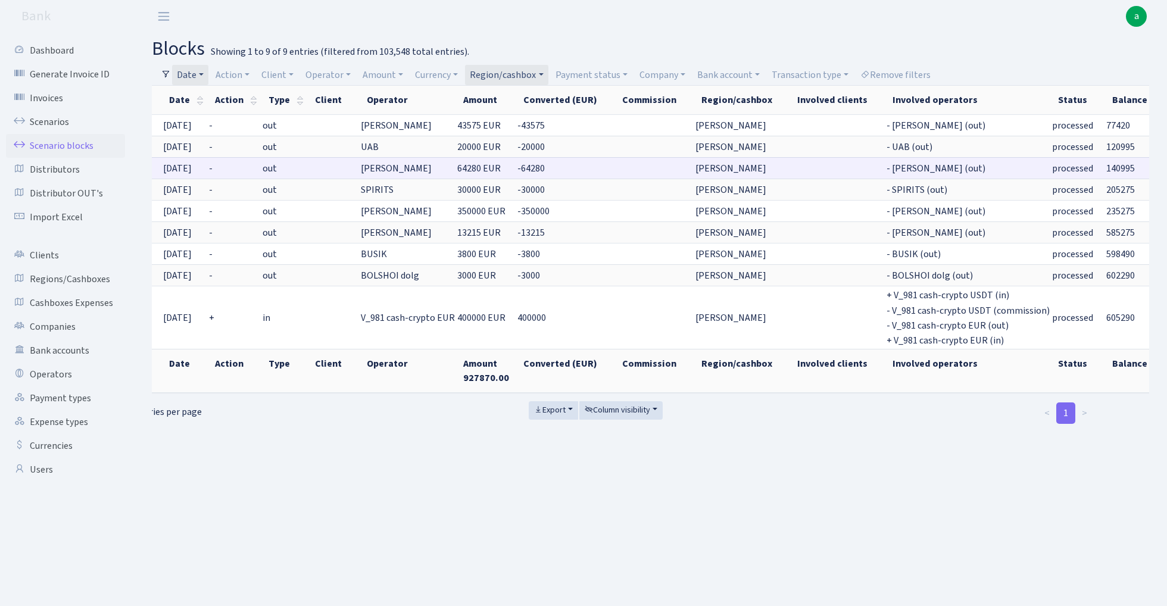
click at [457, 165] on span "64280 EUR" at bounding box center [478, 168] width 43 height 13
copy span "64280"
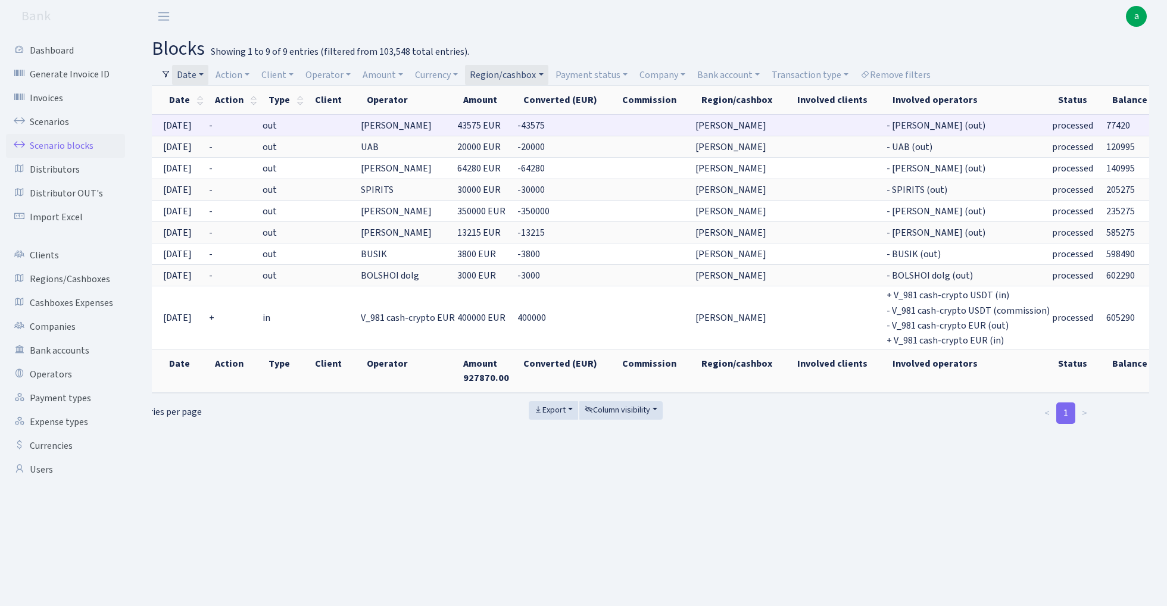
click at [463, 124] on span "43575 EUR" at bounding box center [478, 125] width 43 height 13
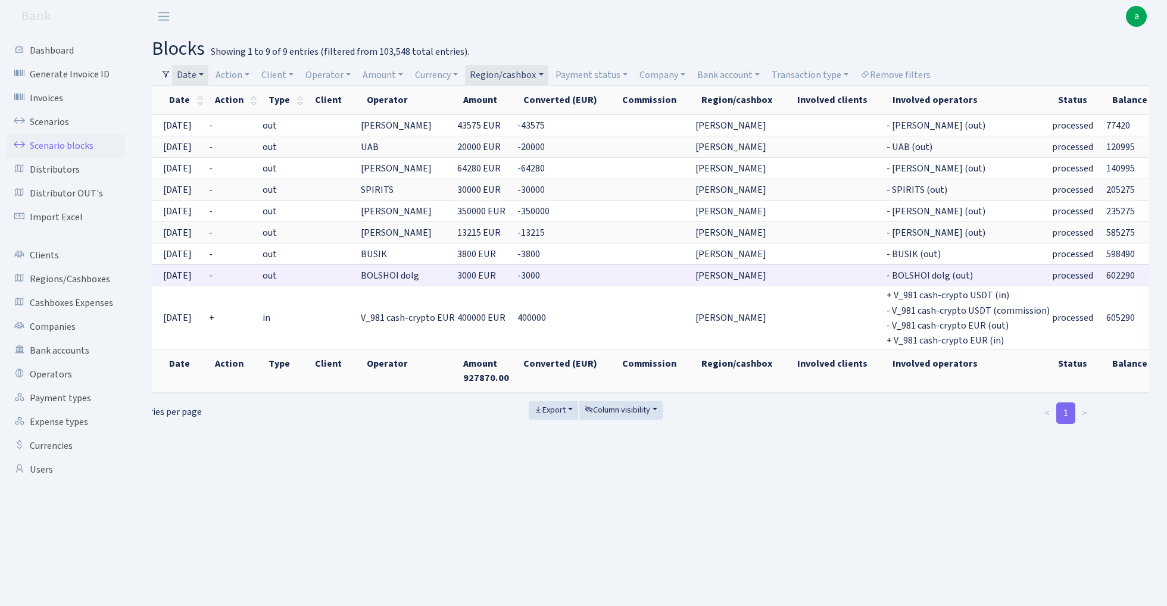
copy span "43575"
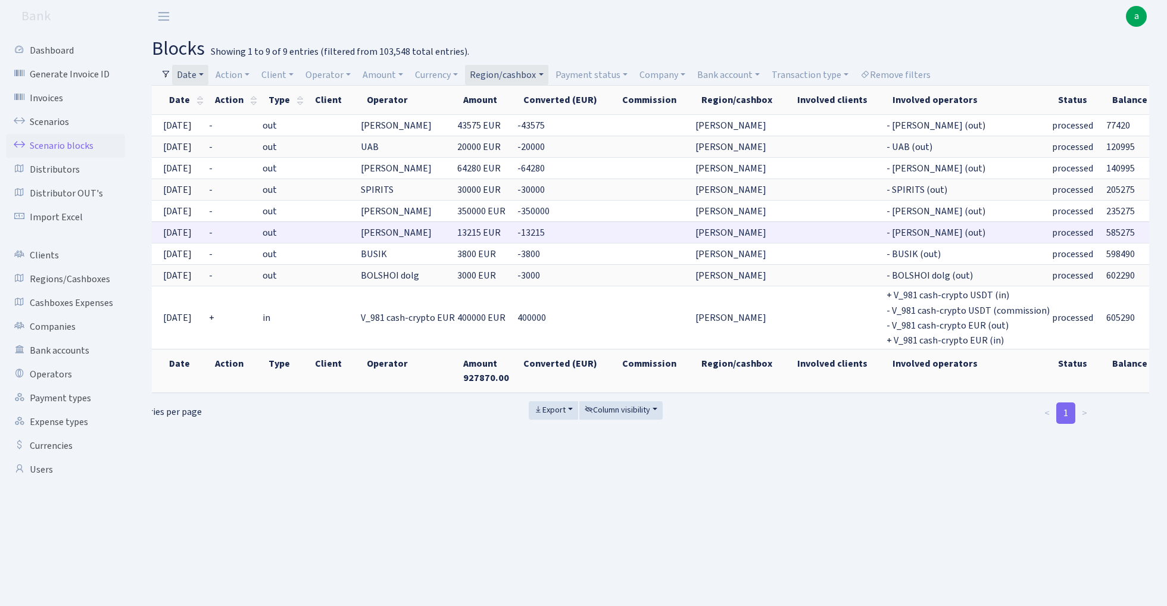
scroll to position [0, 57]
click at [194, 71] on link "Date" at bounding box center [190, 75] width 36 height 20
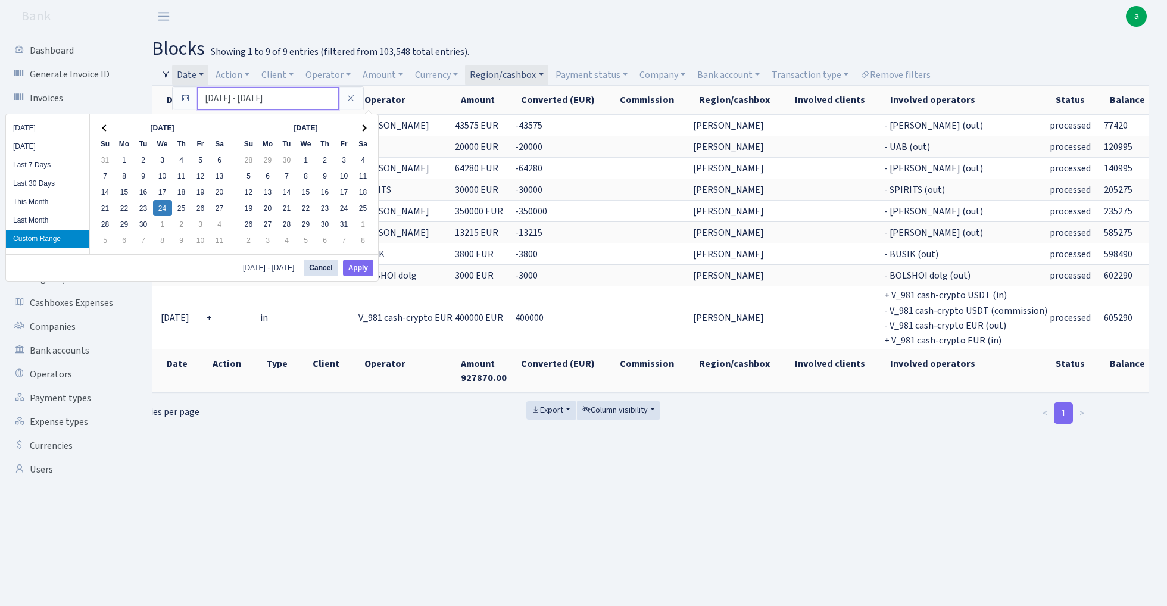
click at [229, 98] on input "[DATE] - [DATE]" at bounding box center [268, 98] width 142 height 23
click at [364, 273] on button "Apply" at bounding box center [358, 268] width 30 height 17
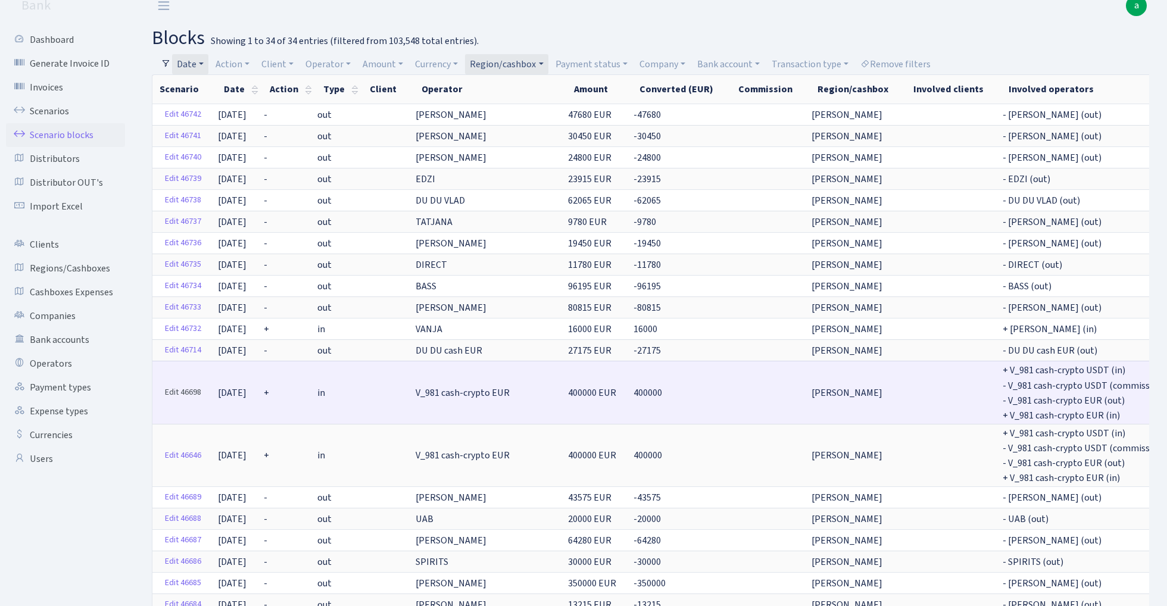
click at [177, 389] on link "Edit 46698" at bounding box center [183, 392] width 47 height 18
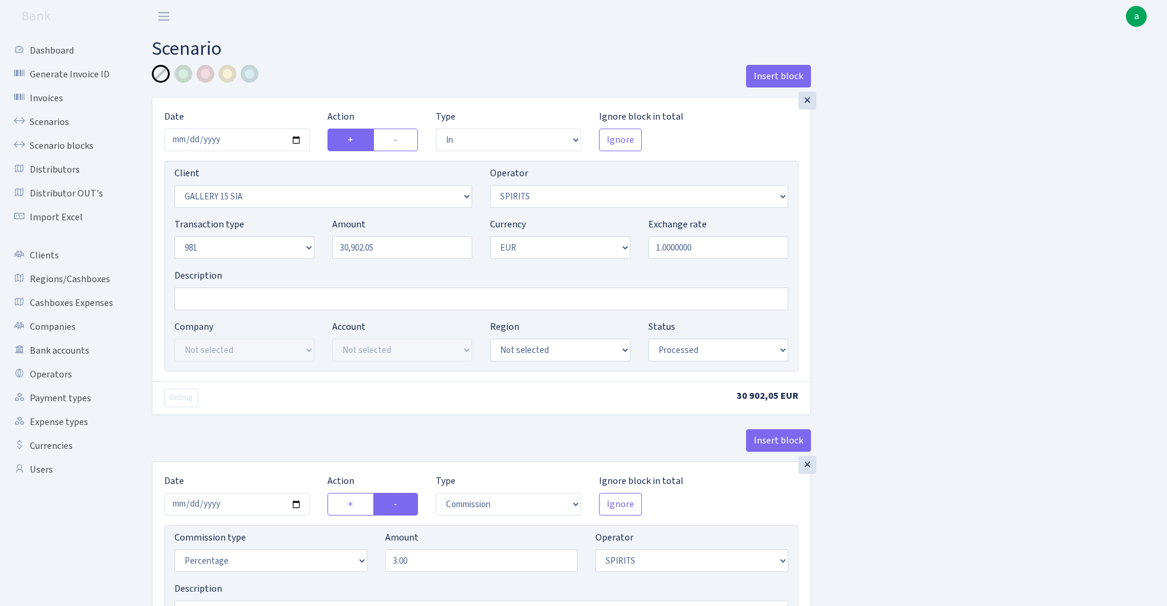
select select "in"
select select "3371"
select select "524"
select select "8"
select select "1"
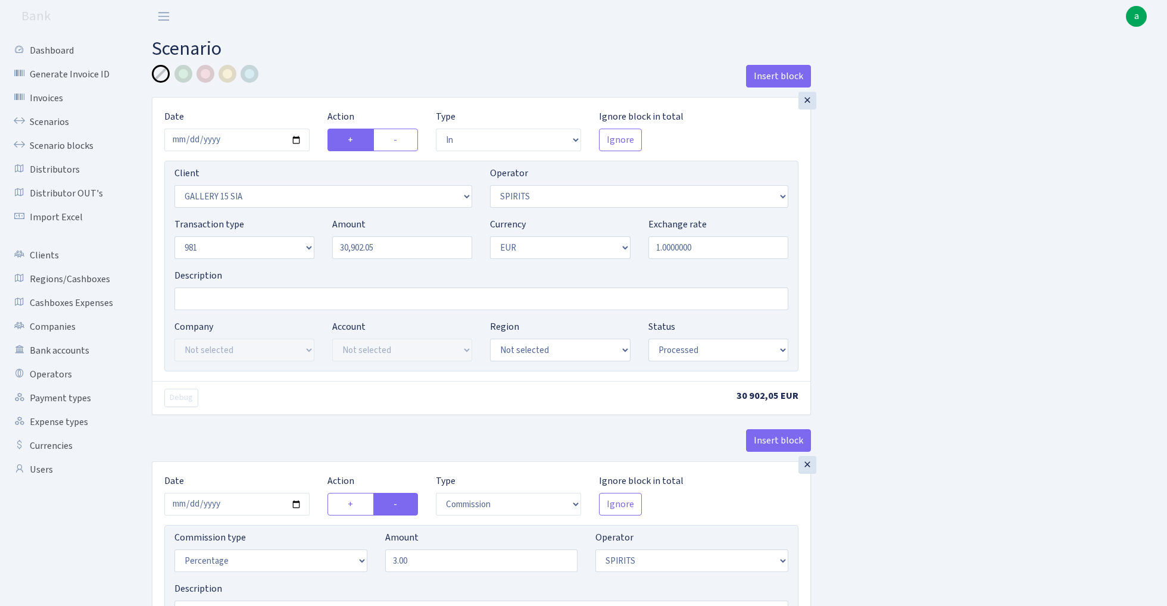
select select "processed"
select select "commission"
select select "524"
select select "processed"
select select "out"
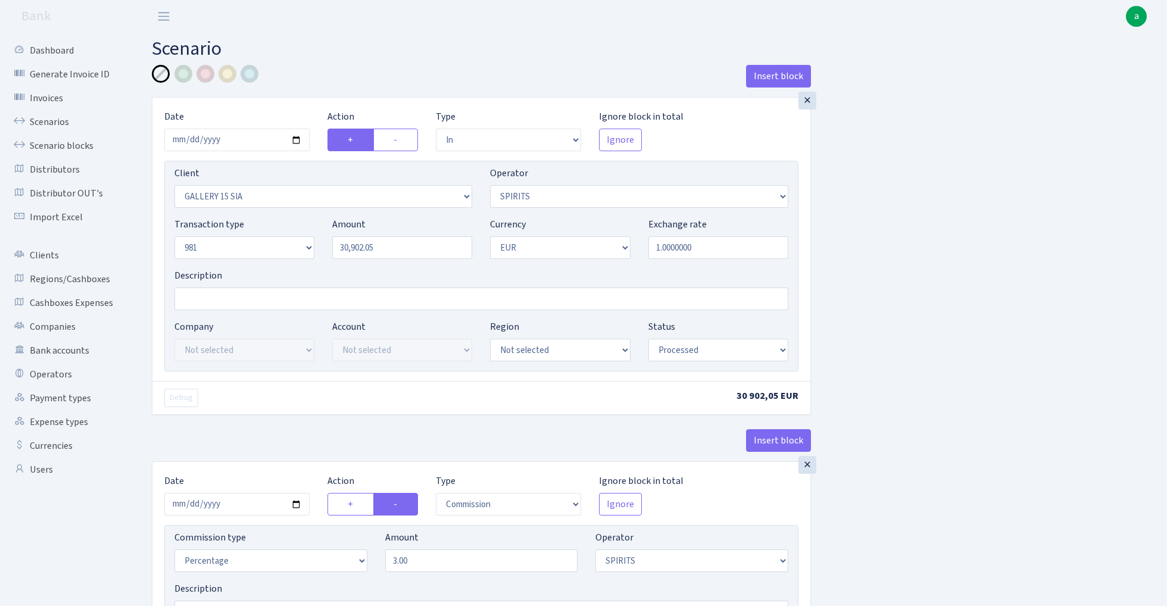
select select "2778"
select select "61"
select select "8"
select select "1"
select select "processed"
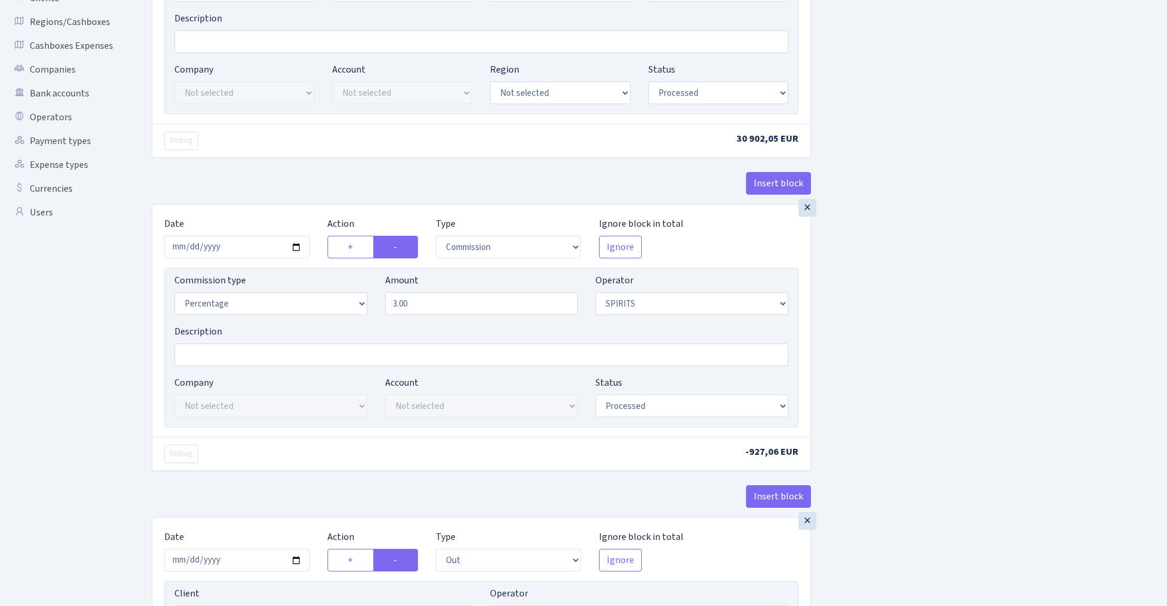
scroll to position [269, 0]
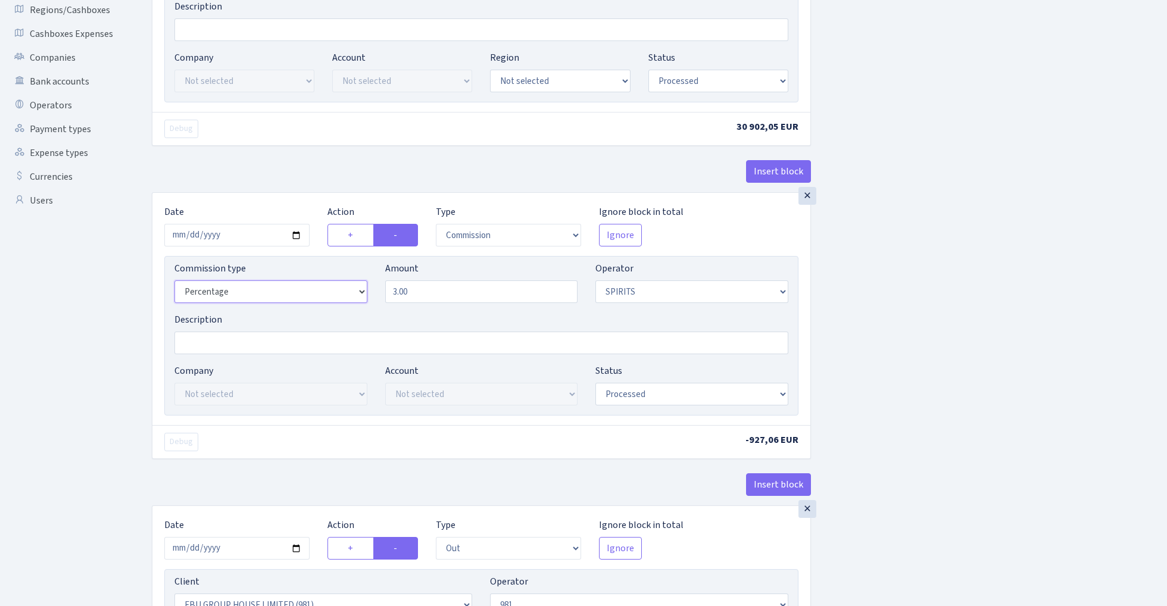
select select "bank"
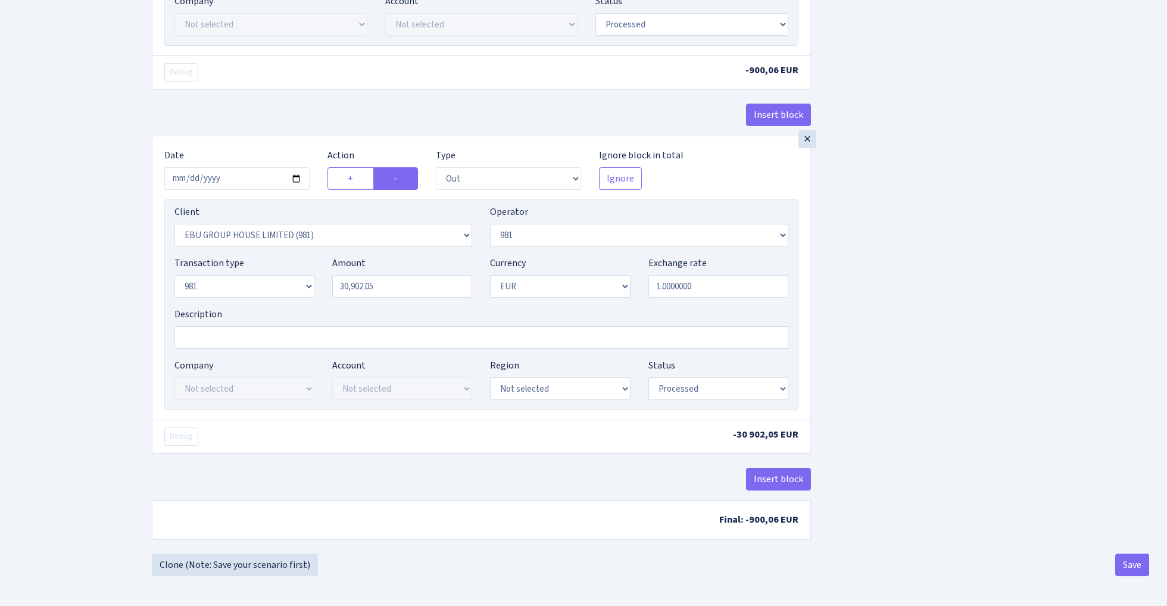
scroll to position [644, 0]
click at [1129, 563] on button "Save" at bounding box center [1132, 565] width 34 height 23
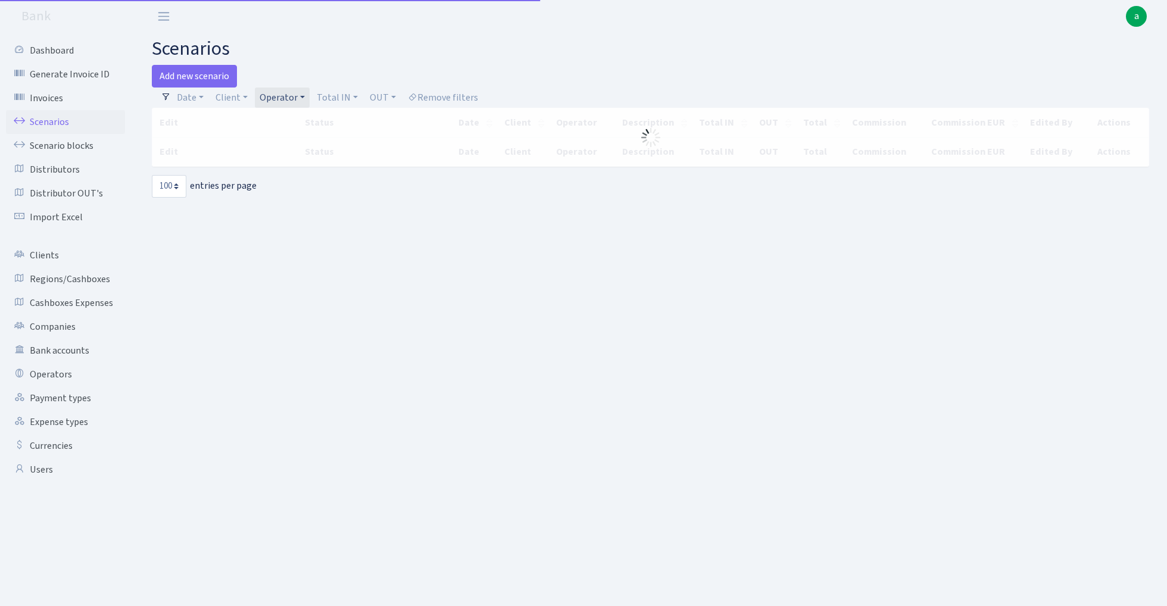
select select "100"
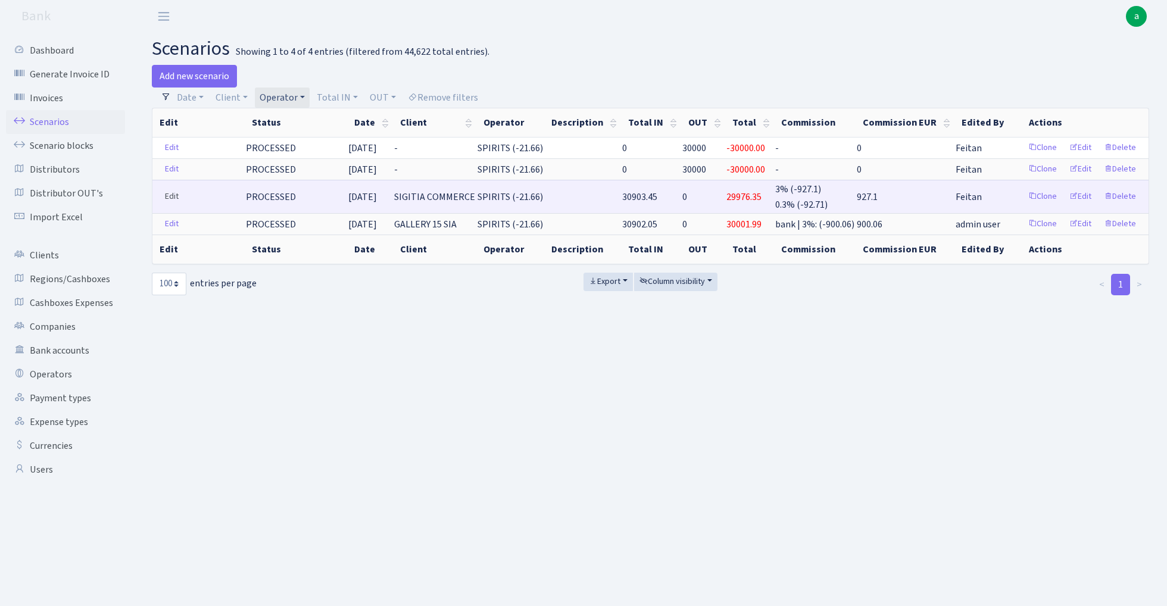
click at [168, 196] on link "Edit" at bounding box center [172, 197] width 24 height 18
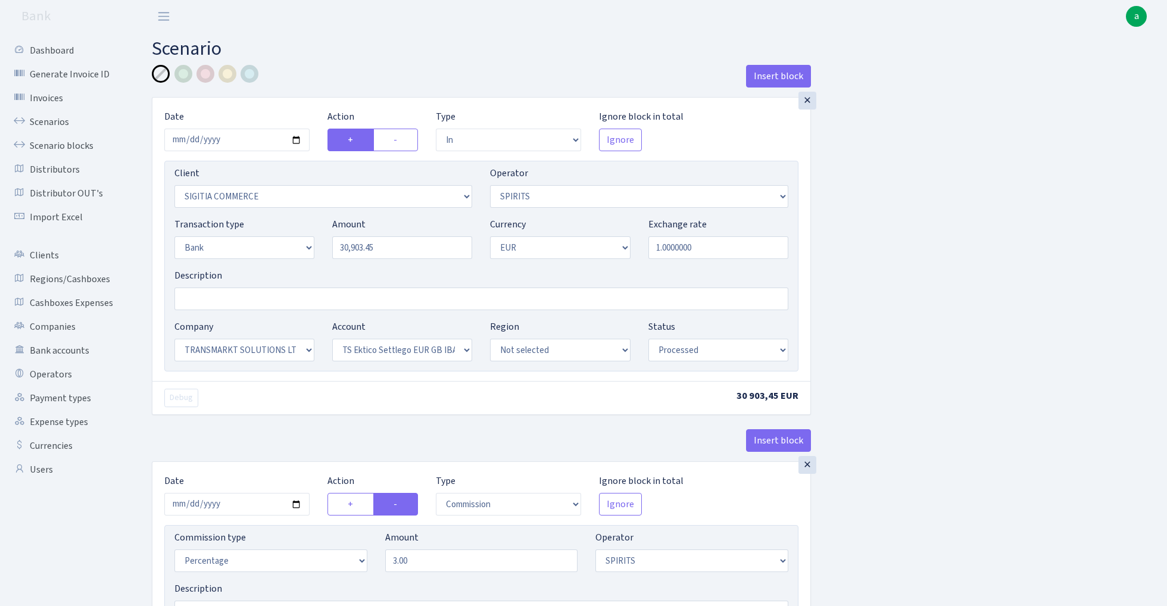
select select "in"
select select "3373"
select select "524"
select select "2"
select select "1"
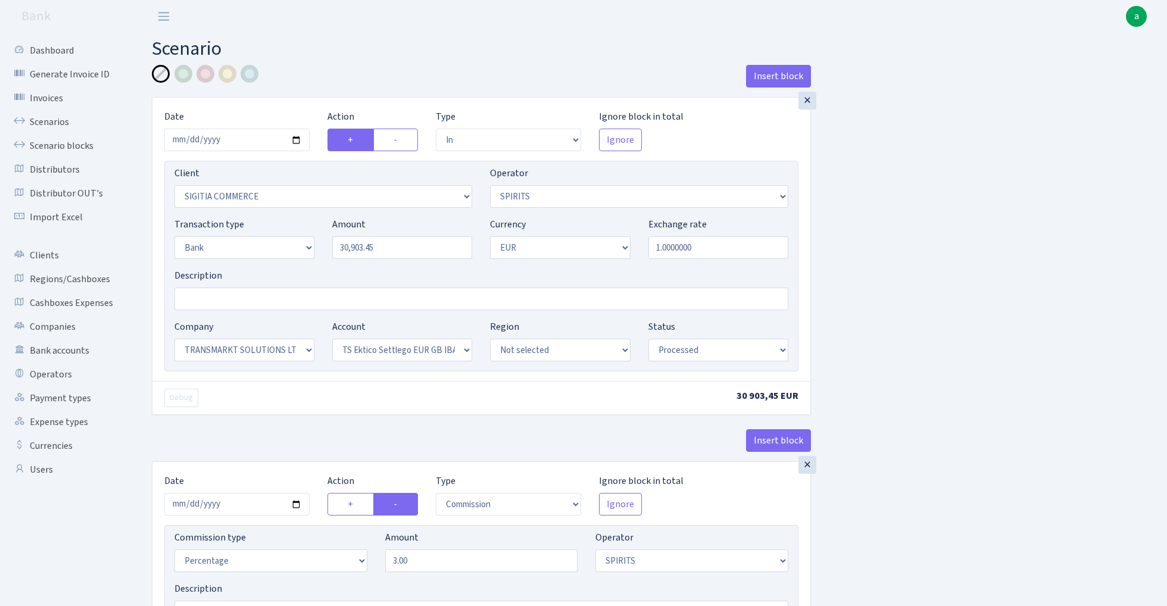
select select "25"
select select "73"
select select "processed"
select select "commission"
select select "524"
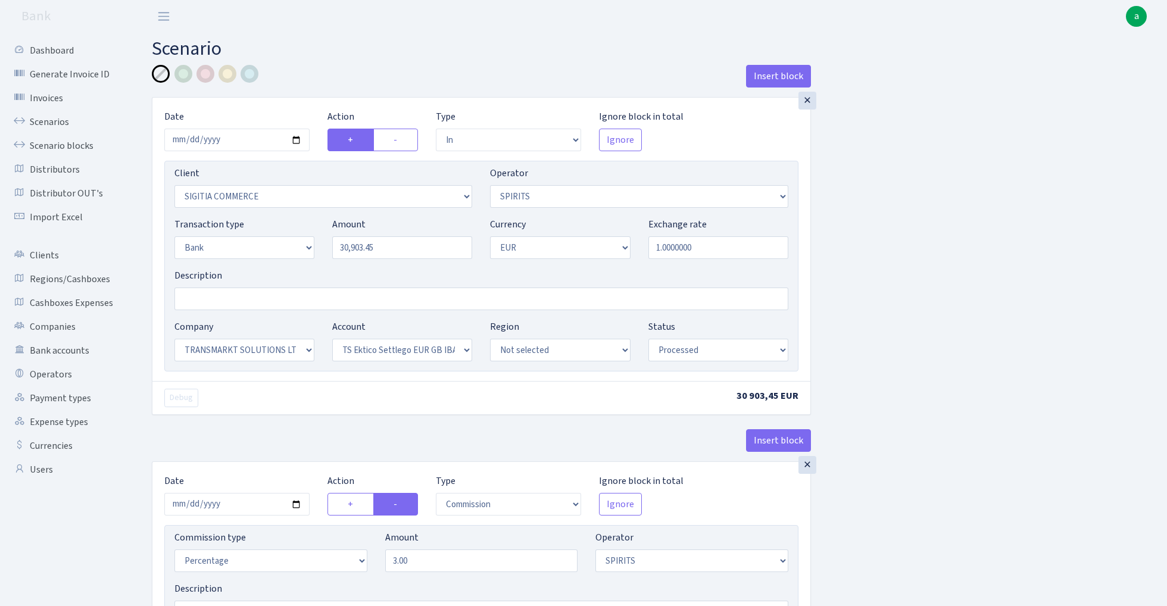
select select "processed"
select select "commission"
select select "1"
select select "25"
select select "73"
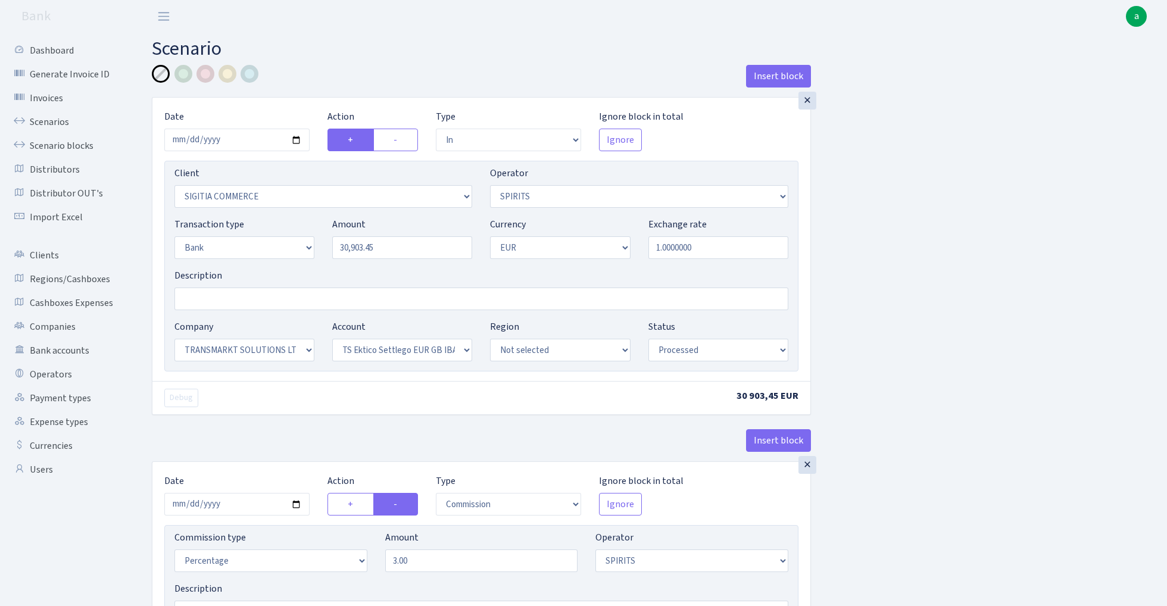
select select "processed"
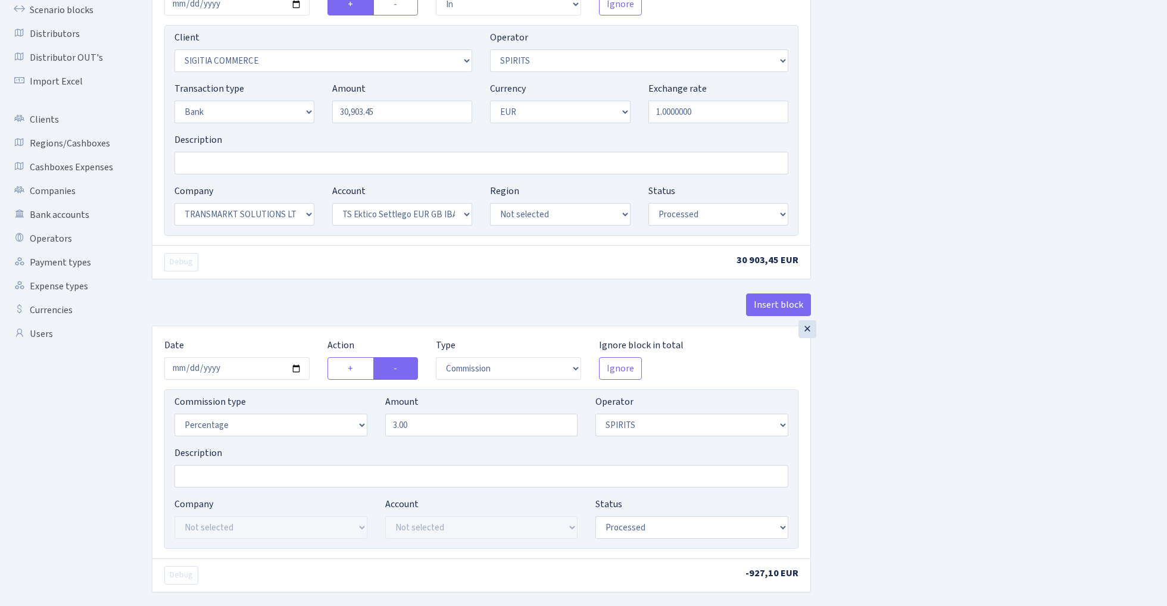
scroll to position [163, 0]
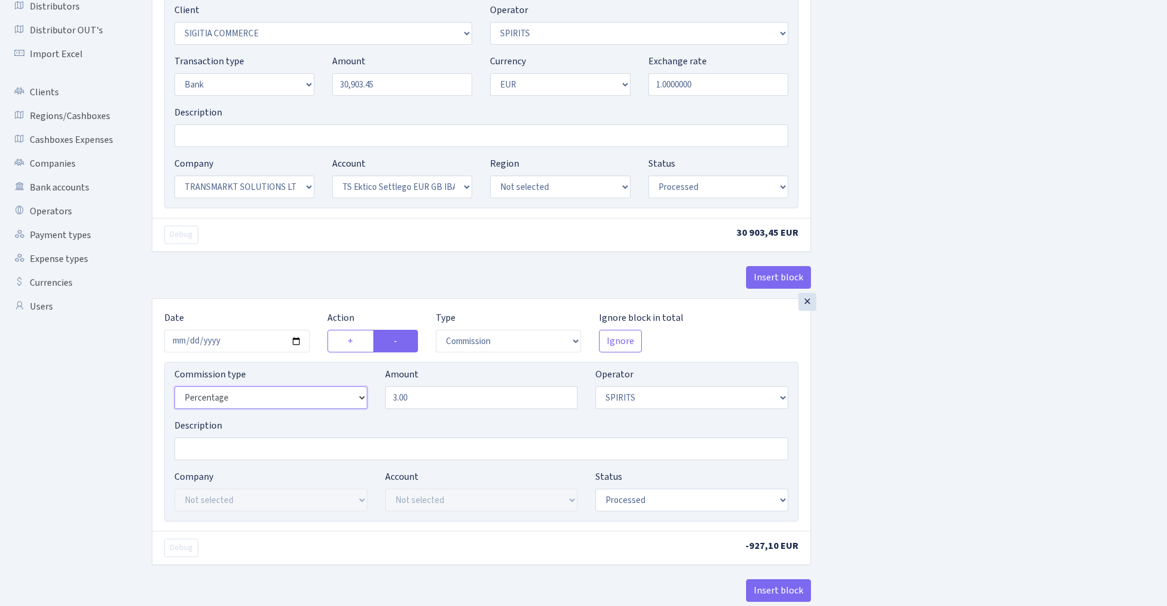
select select "bank"
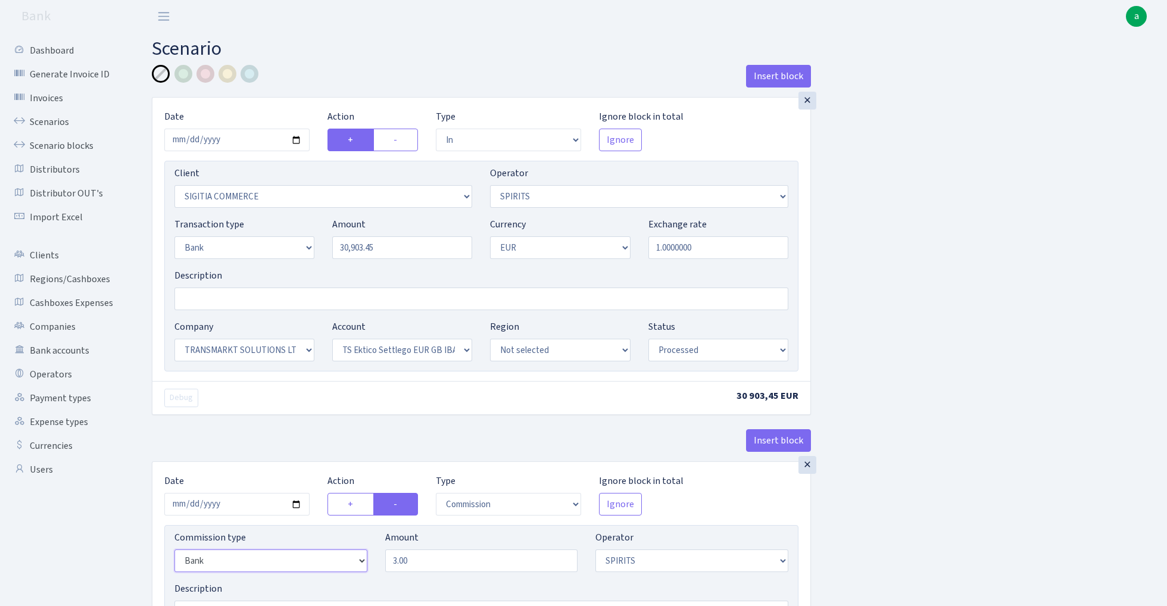
scroll to position [0, 0]
click at [206, 305] on input "Description" at bounding box center [481, 299] width 614 height 23
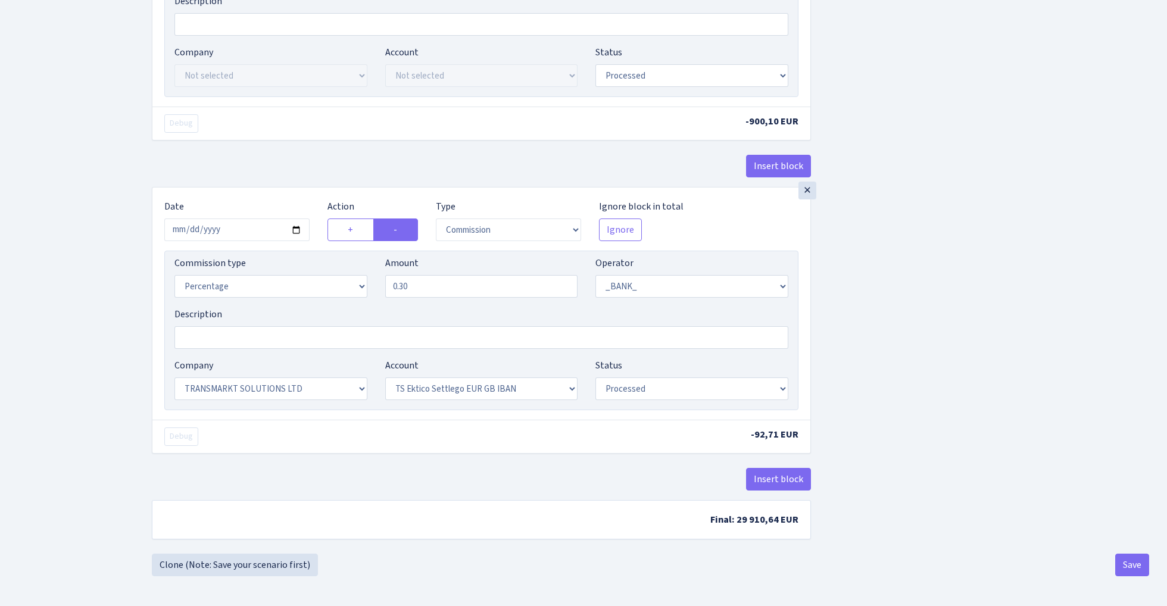
scroll to position [593, 0]
type input "Transmarkt Ektico"
click at [1125, 560] on button "Save" at bounding box center [1132, 565] width 34 height 23
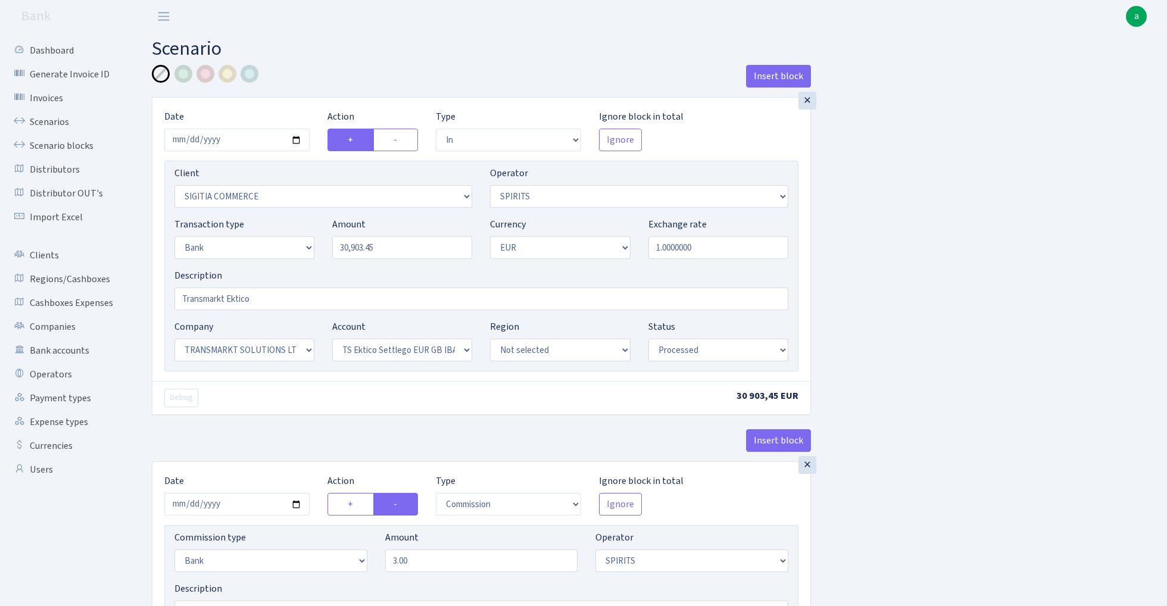
select select "in"
select select "3373"
select select "524"
select select "2"
select select "1"
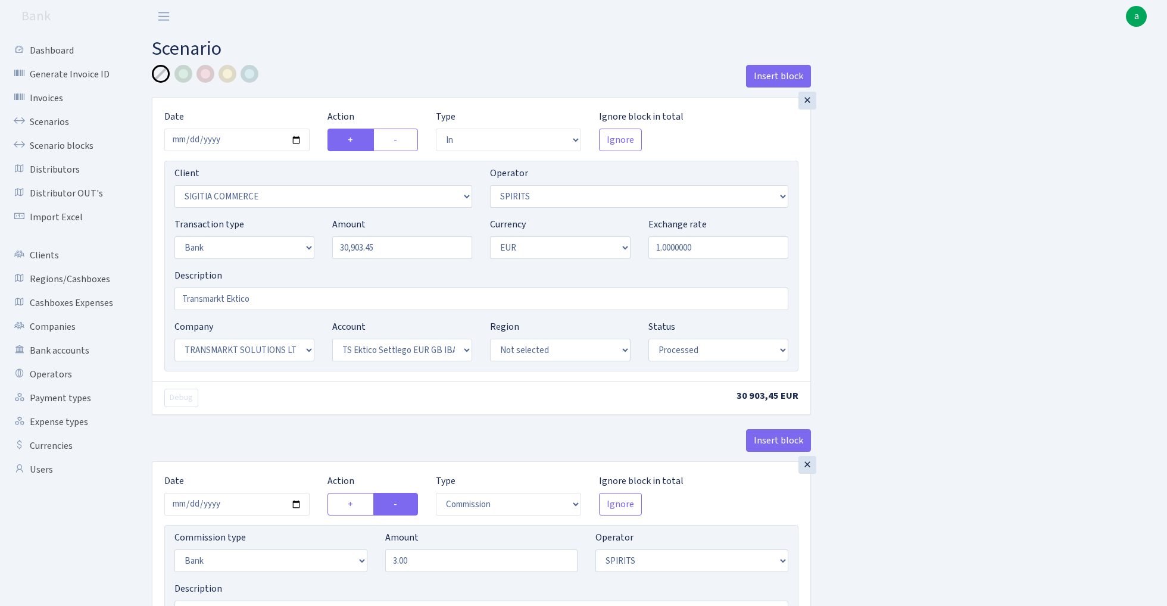
select select "25"
select select "73"
select select "processed"
select select "commission"
select select "bank"
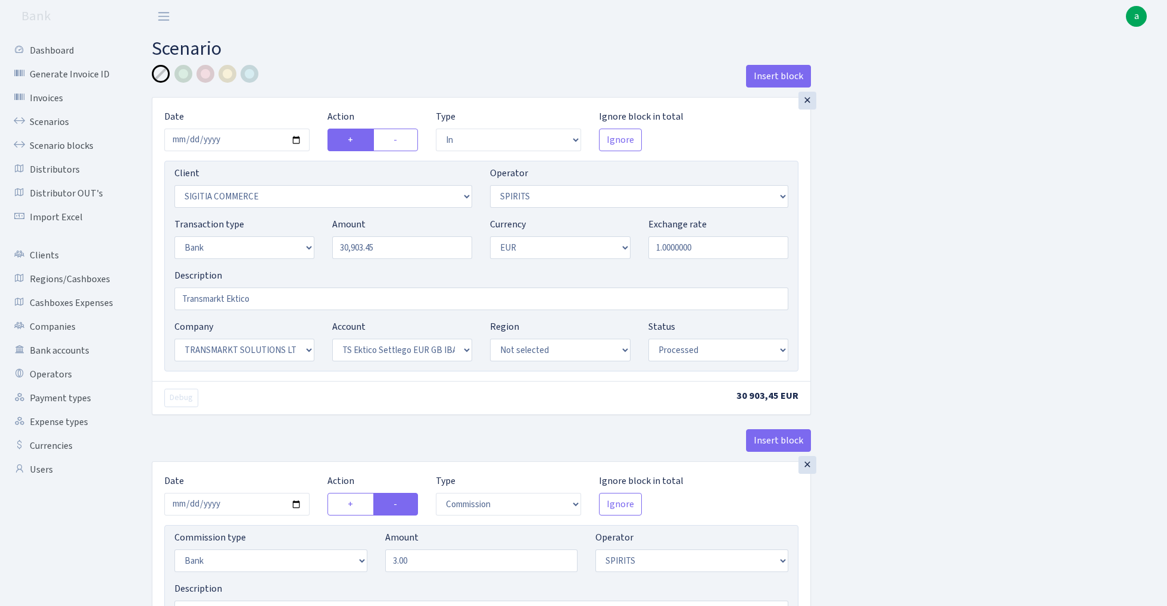
select select "524"
select select "processed"
select select "commission"
select select "1"
select select "25"
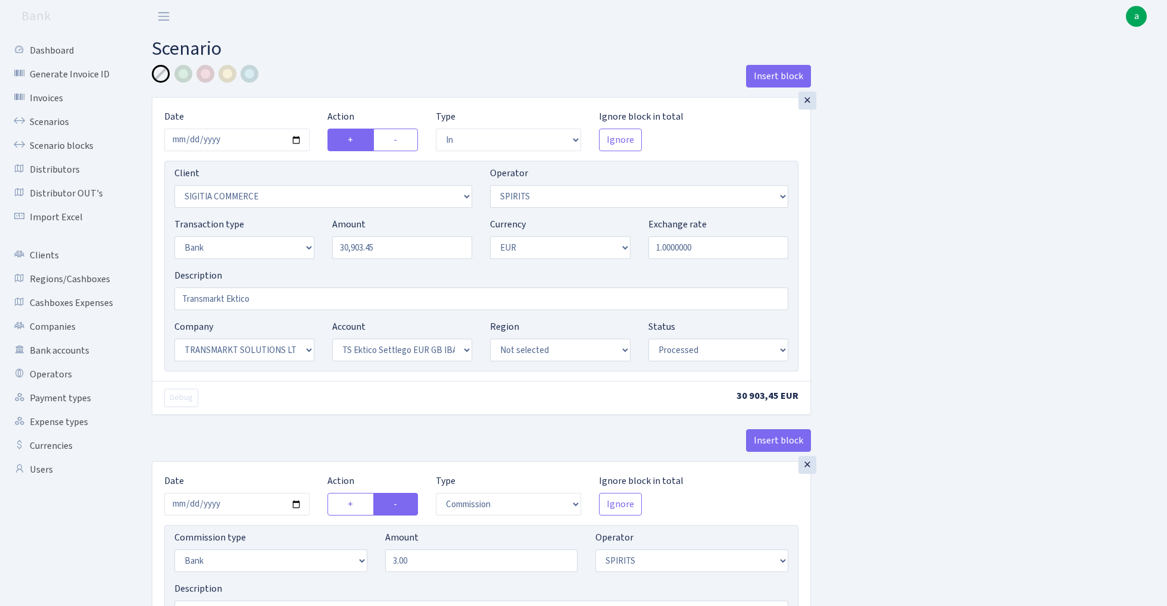
select select "73"
select select "processed"
click at [36, 121] on link "Scenarios" at bounding box center [65, 122] width 119 height 24
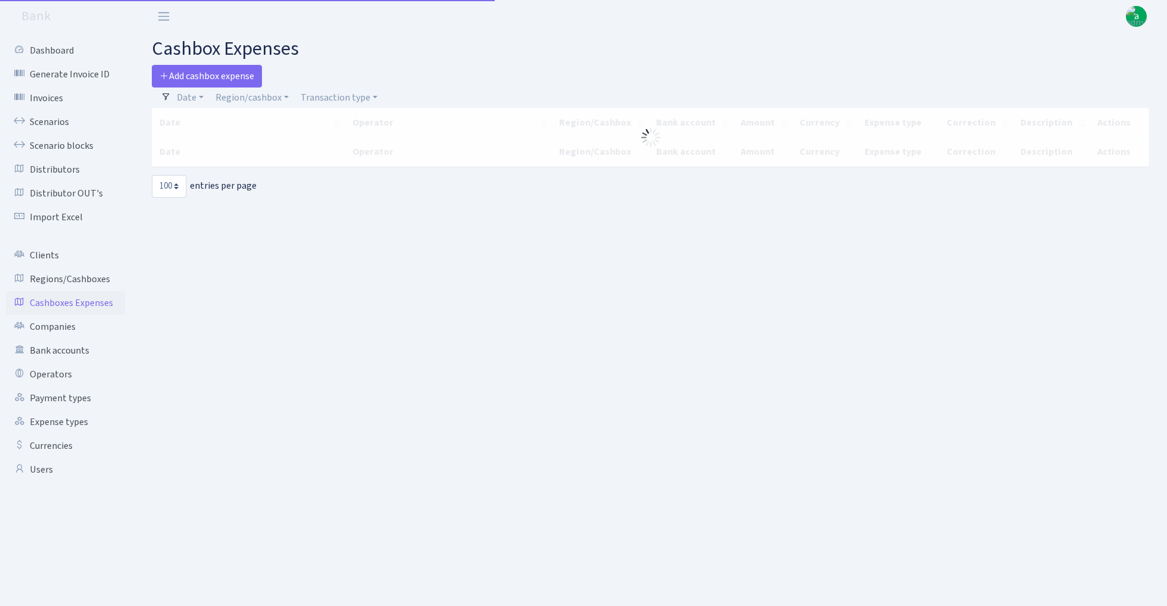
select select "100"
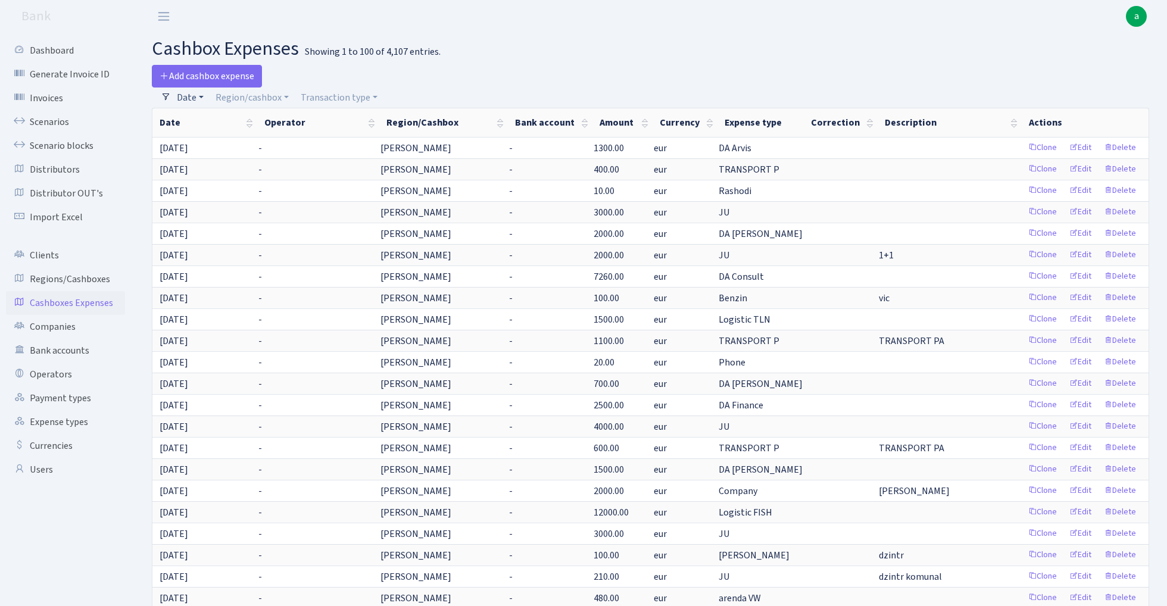
click at [196, 96] on link "Date" at bounding box center [190, 98] width 36 height 20
click at [231, 124] on input "[DATE] - [DATE]" at bounding box center [268, 121] width 142 height 23
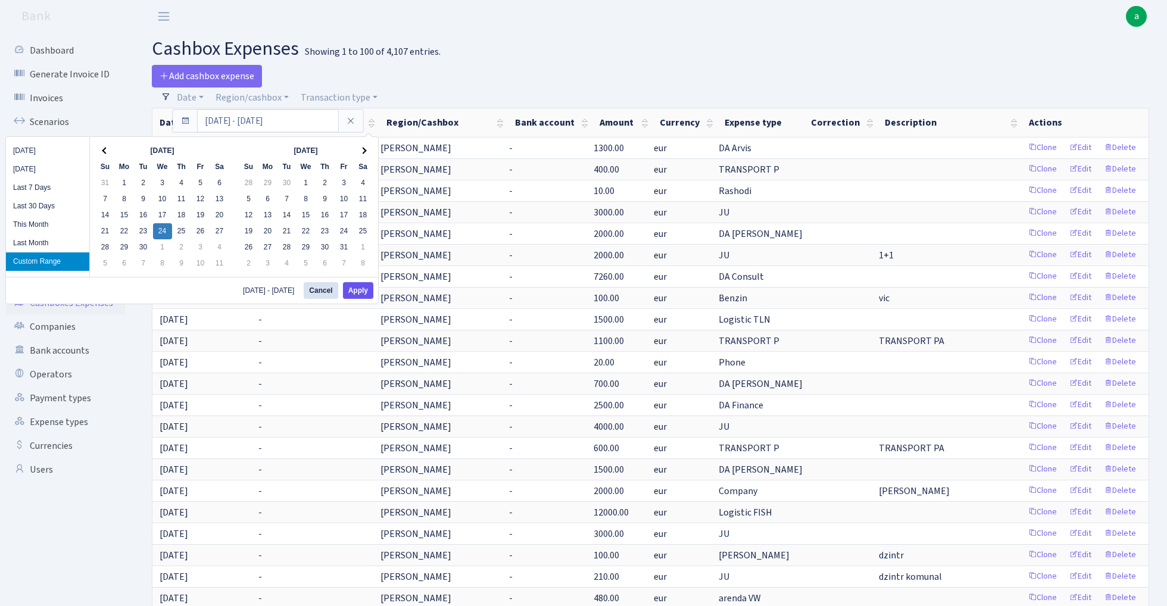
click at [362, 289] on button "Apply" at bounding box center [358, 290] width 30 height 17
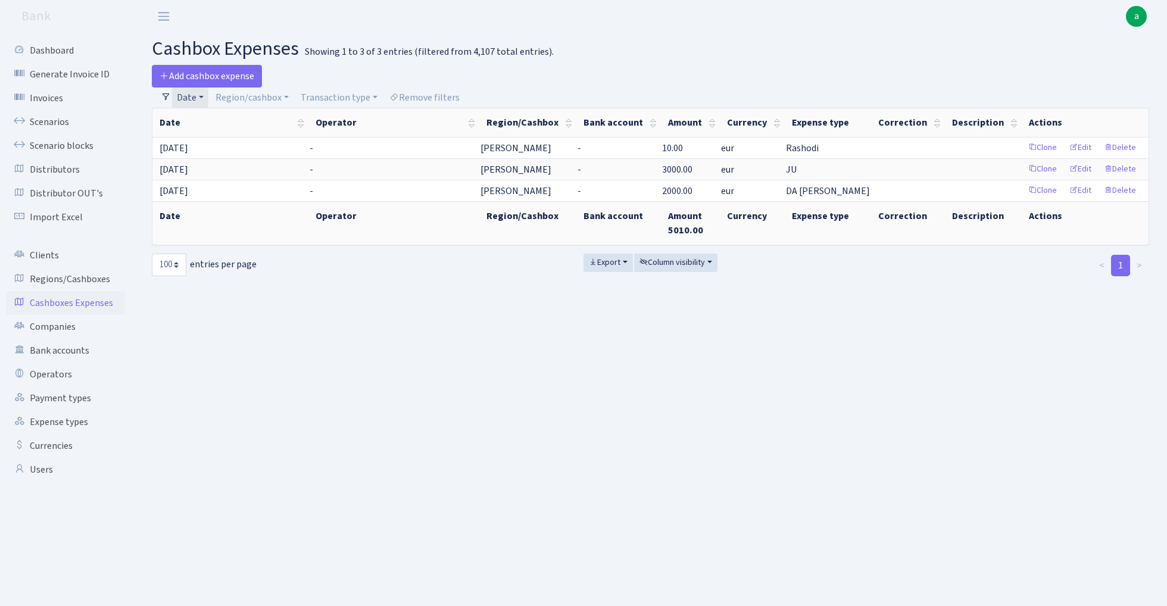
click at [199, 98] on link "Date" at bounding box center [190, 98] width 36 height 20
click at [222, 120] on input "24.09.2025 - 24.09.2025" at bounding box center [268, 121] width 142 height 23
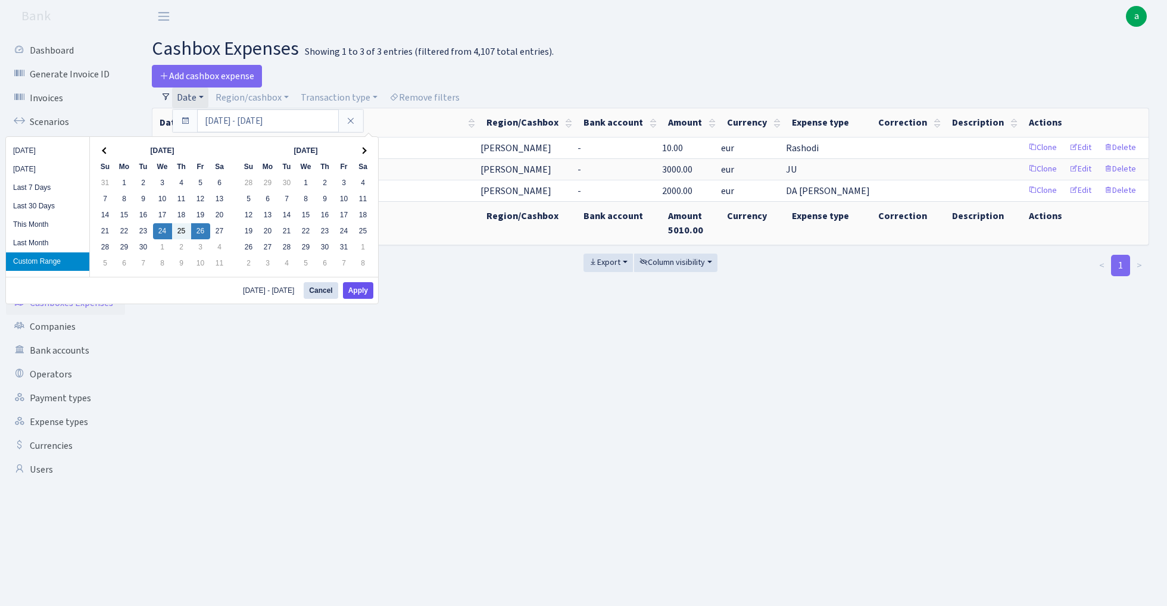
click at [358, 297] on button "Apply" at bounding box center [358, 290] width 30 height 17
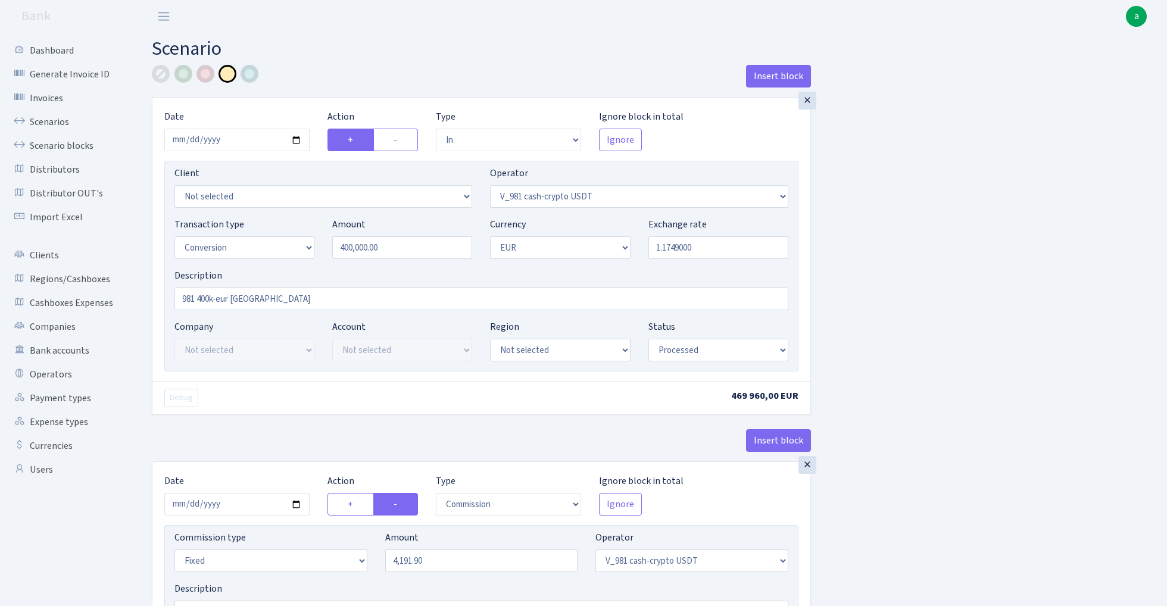
select select "in"
select select "435"
select select "15"
select select "1"
select select "processed"
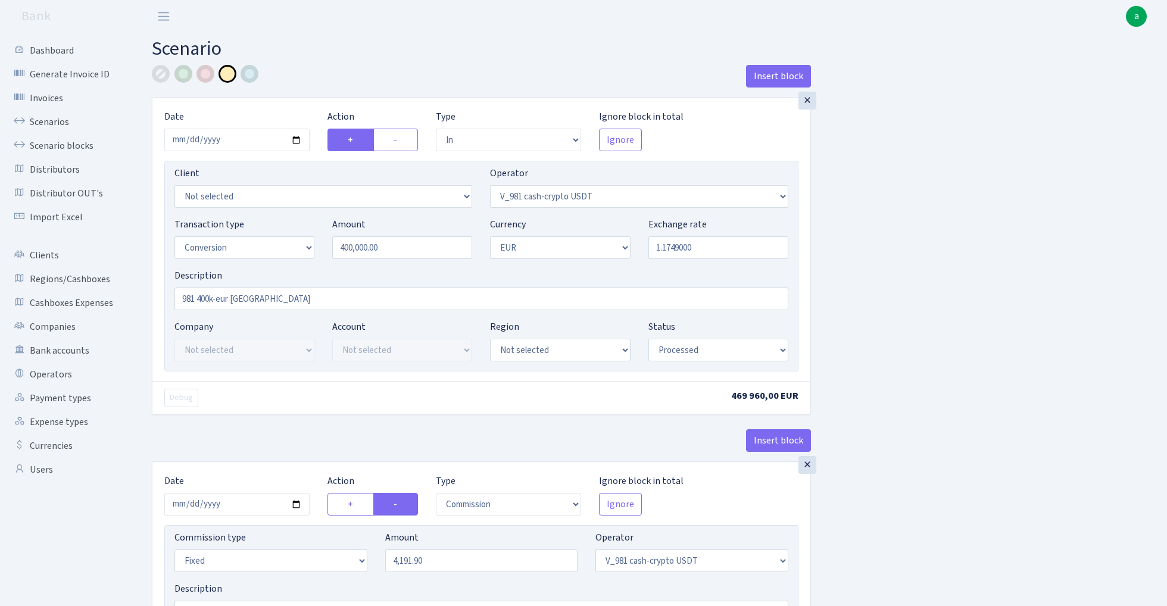
select select "commission"
select select "fixed"
select select "435"
select select "processed"
select select "out"
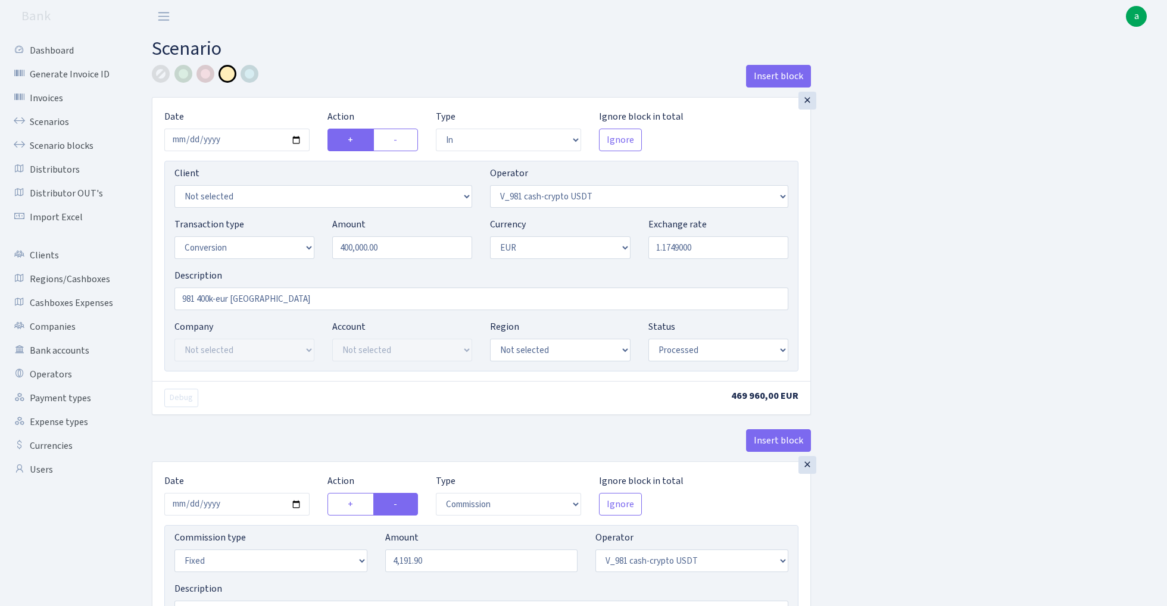
select select "434"
select select "15"
select select "1"
select select "processed"
select select "in"
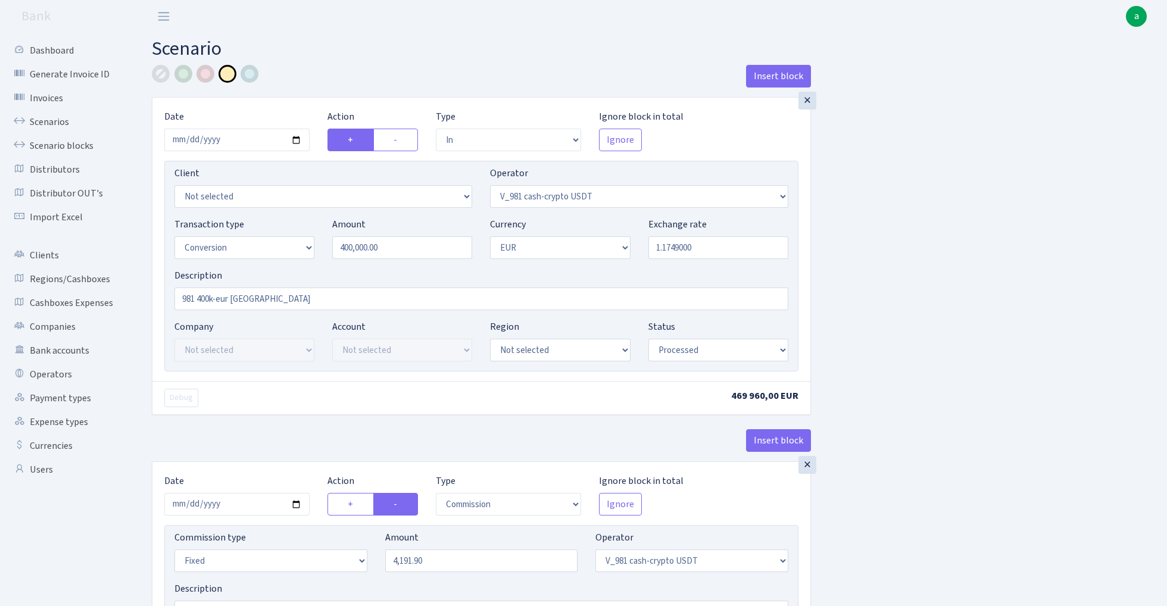
select select "434"
select select "1"
select select "pending"
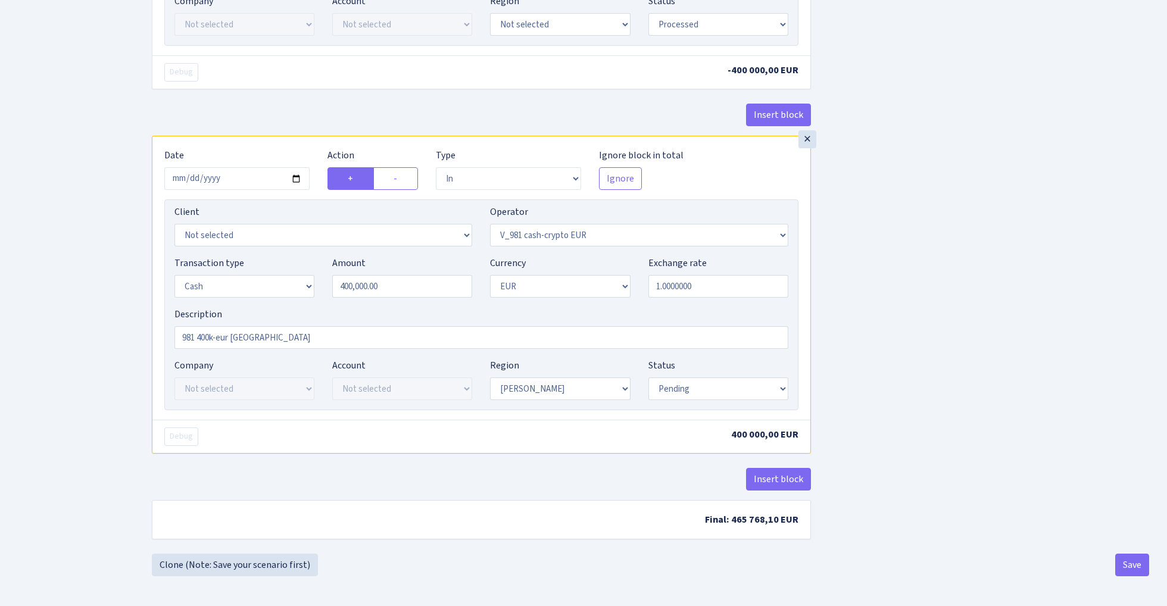
scroll to position [1010, 0]
click at [243, 177] on input "2025-09-25" at bounding box center [236, 178] width 145 height 23
type input "[DATE]"
click at [329, 86] on div "Debug -400 000,00 EUR" at bounding box center [481, 71] width 658 height 33
select select "processed"
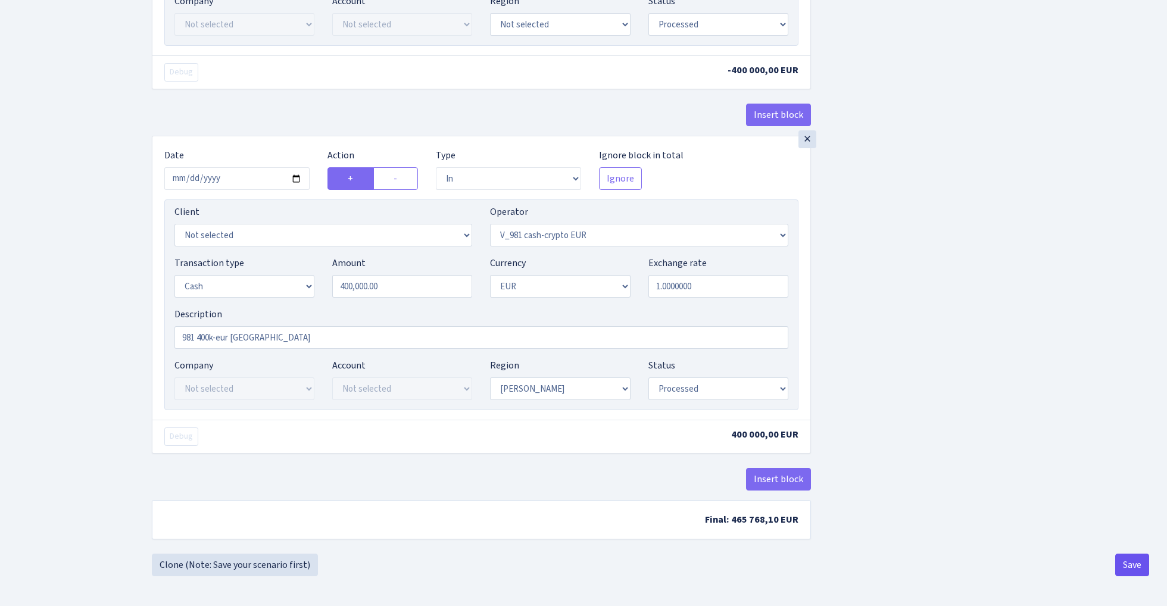
click at [1131, 560] on button "Save" at bounding box center [1132, 565] width 34 height 23
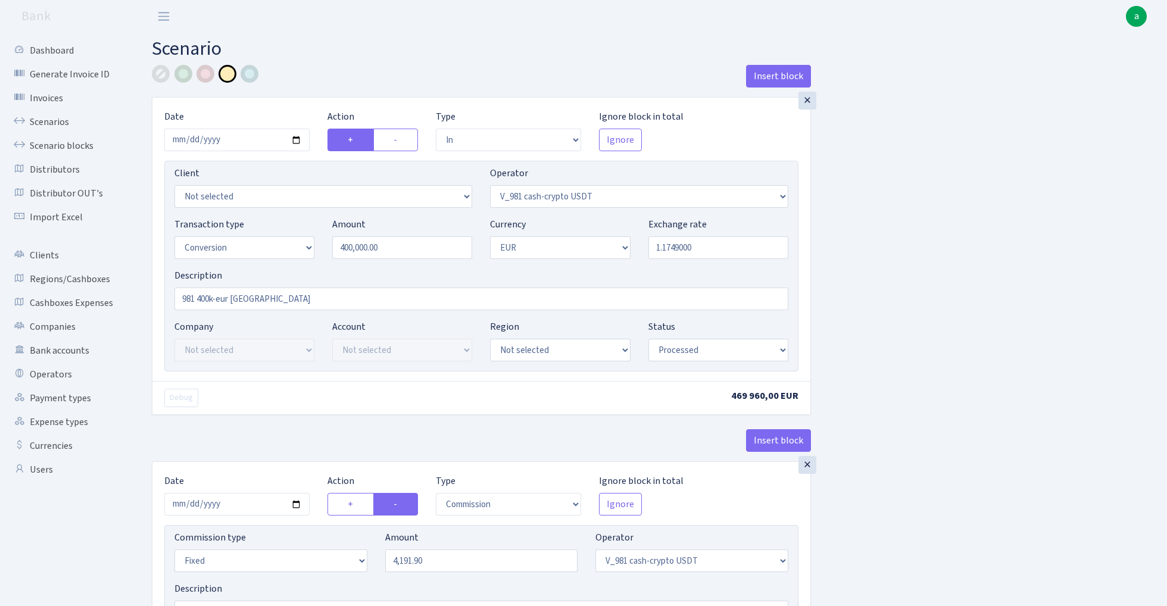
select select "in"
select select "435"
select select "15"
select select "1"
select select "processed"
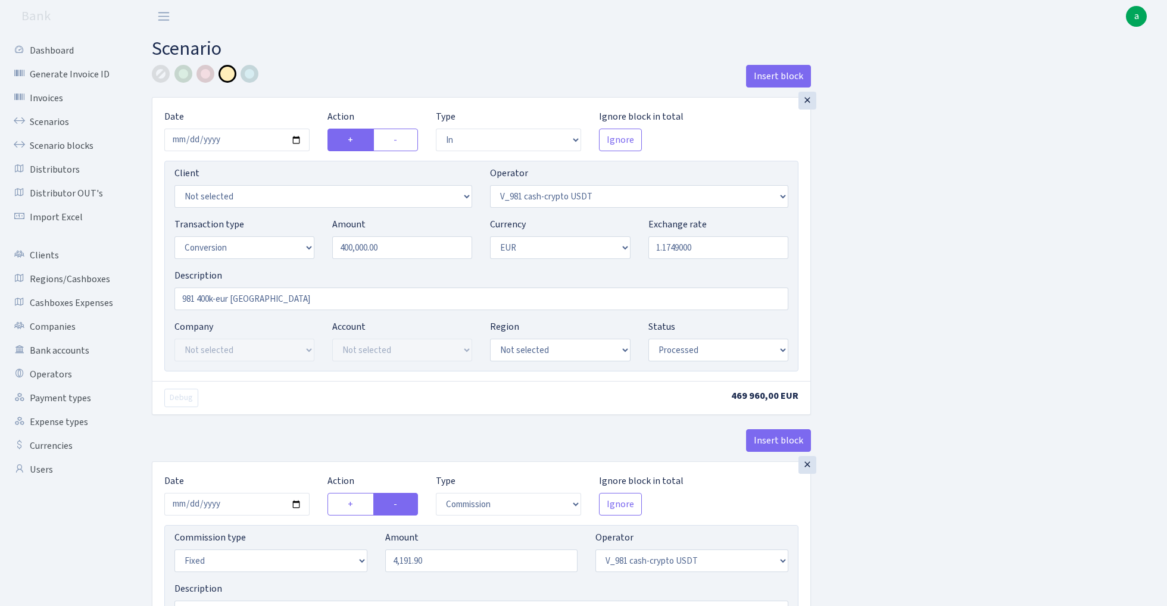
select select "commission"
select select "fixed"
select select "435"
select select "processed"
select select "out"
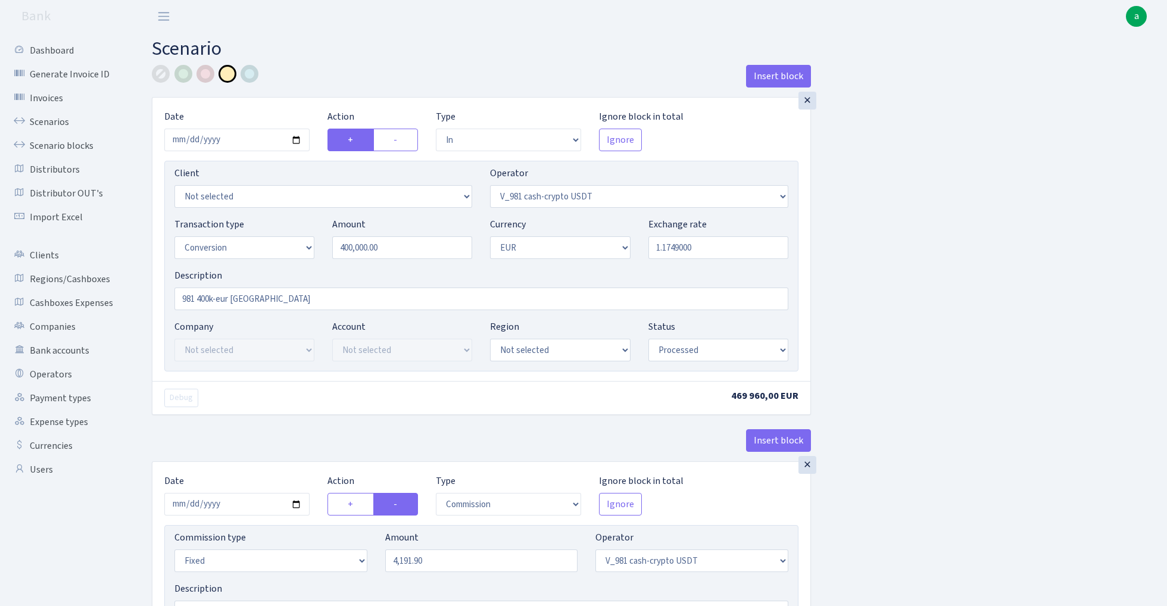
select select "434"
select select "15"
select select "1"
select select "processed"
select select "in"
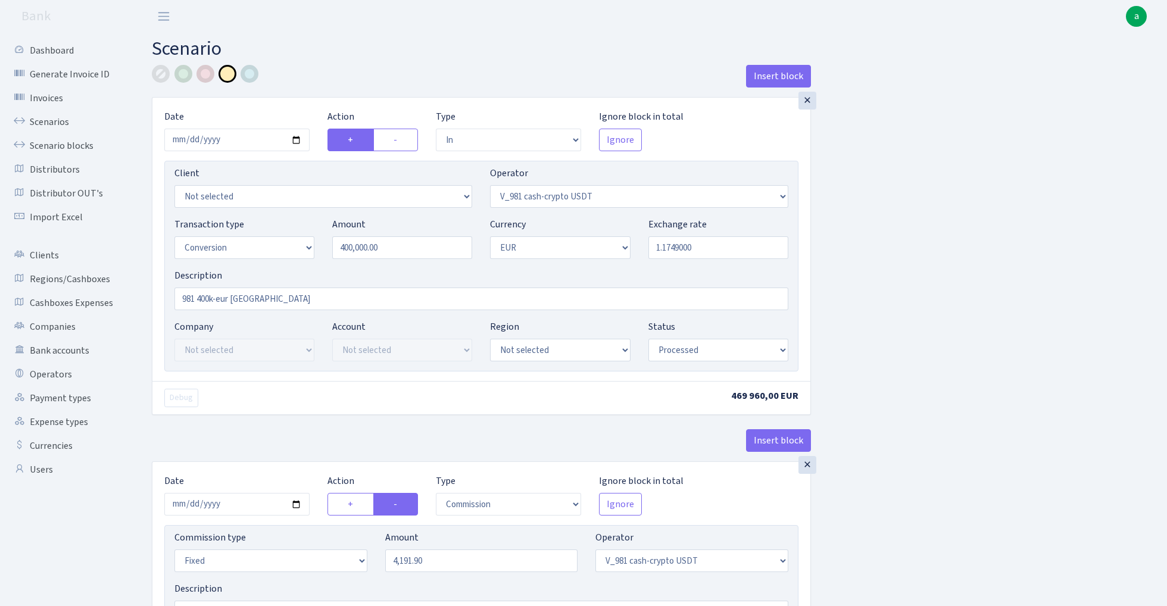
select select "434"
select select "1"
select select "processed"
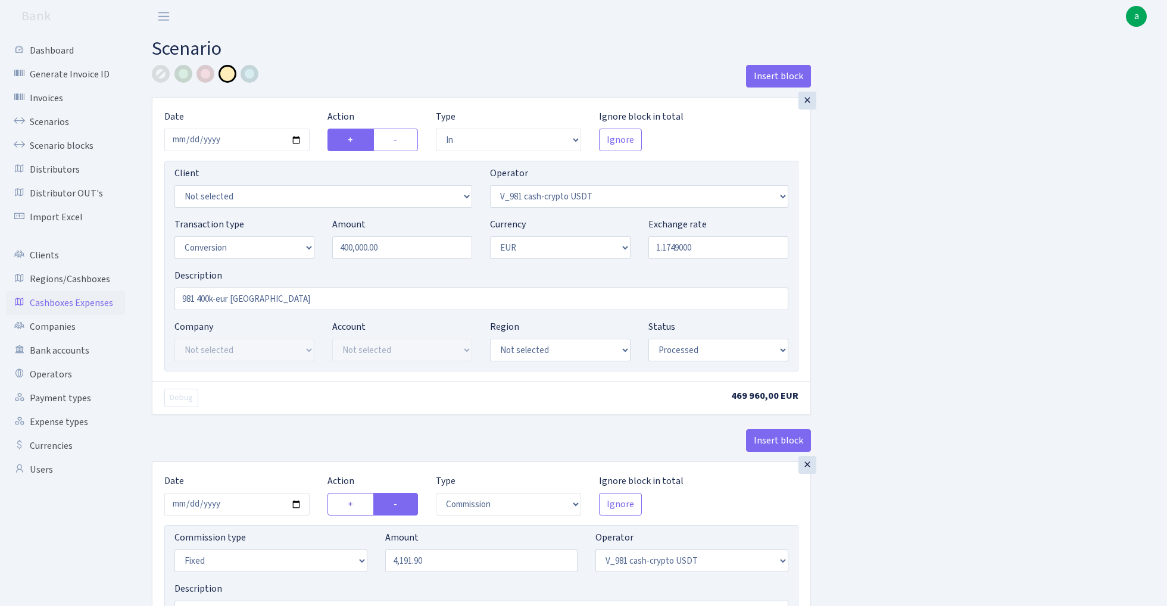
click at [96, 297] on link "Cashboxes Expenses" at bounding box center [65, 303] width 119 height 24
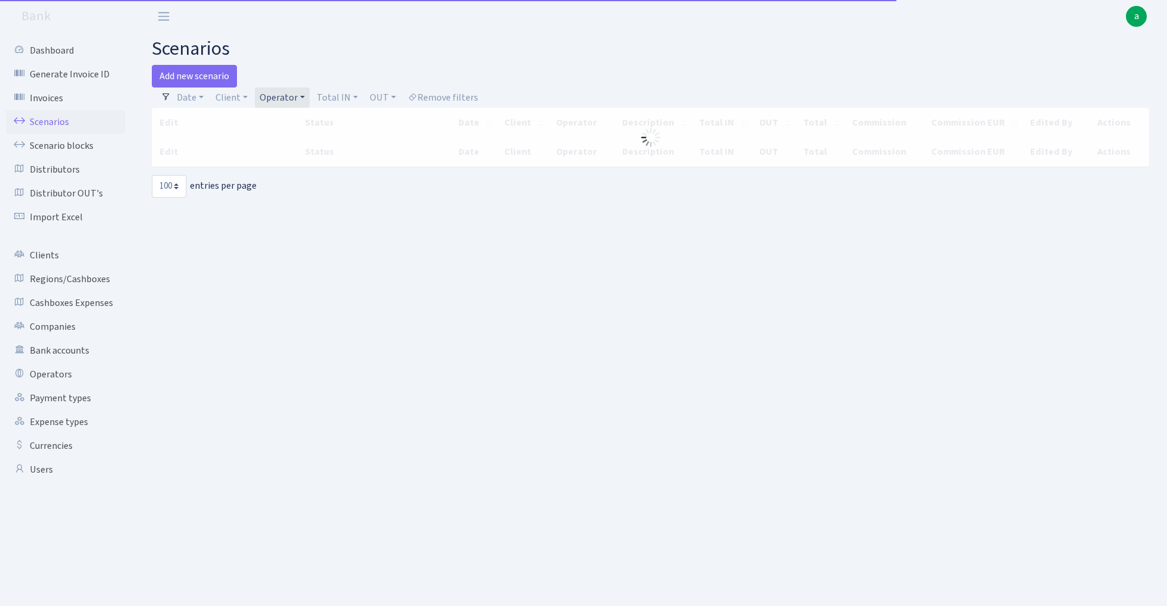
select select "100"
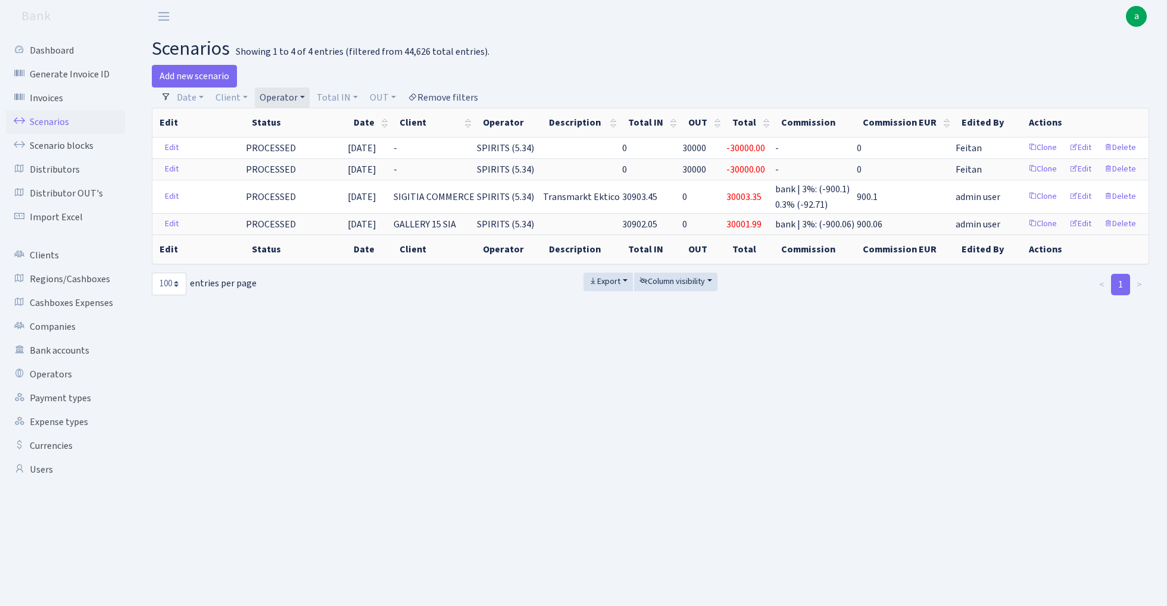
click at [451, 94] on link "Remove filters" at bounding box center [443, 98] width 80 height 20
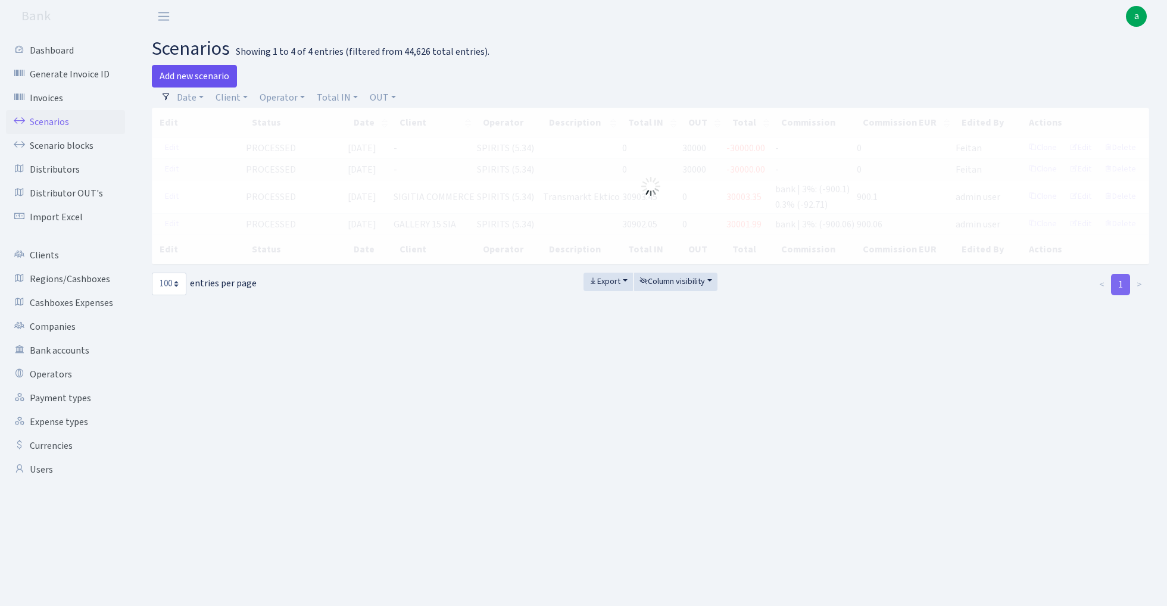
click at [208, 74] on link "Add new scenario" at bounding box center [194, 76] width 85 height 23
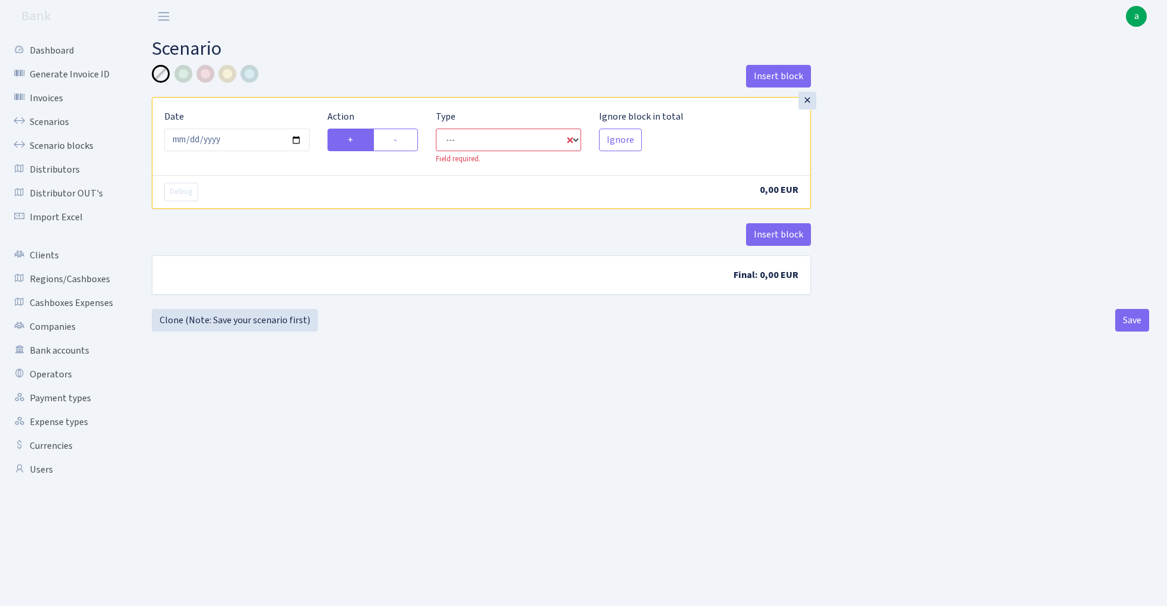
select select "in"
select select "1"
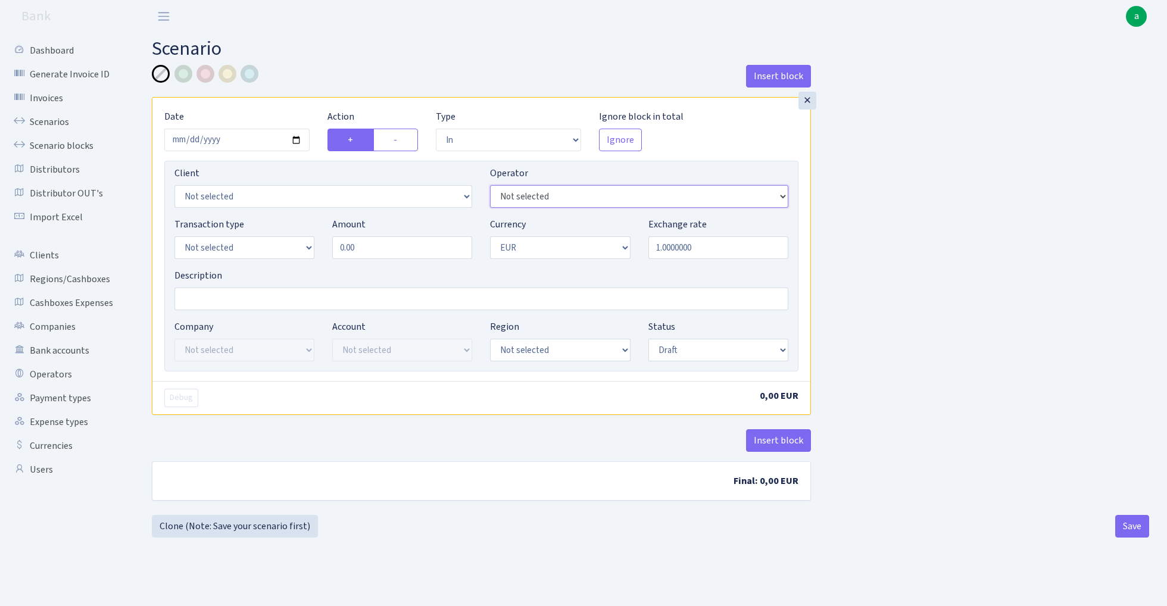
select select "7"
select select "1"
click at [234, 307] on input "Description" at bounding box center [481, 299] width 614 height 23
type input "[PERSON_NAME]"
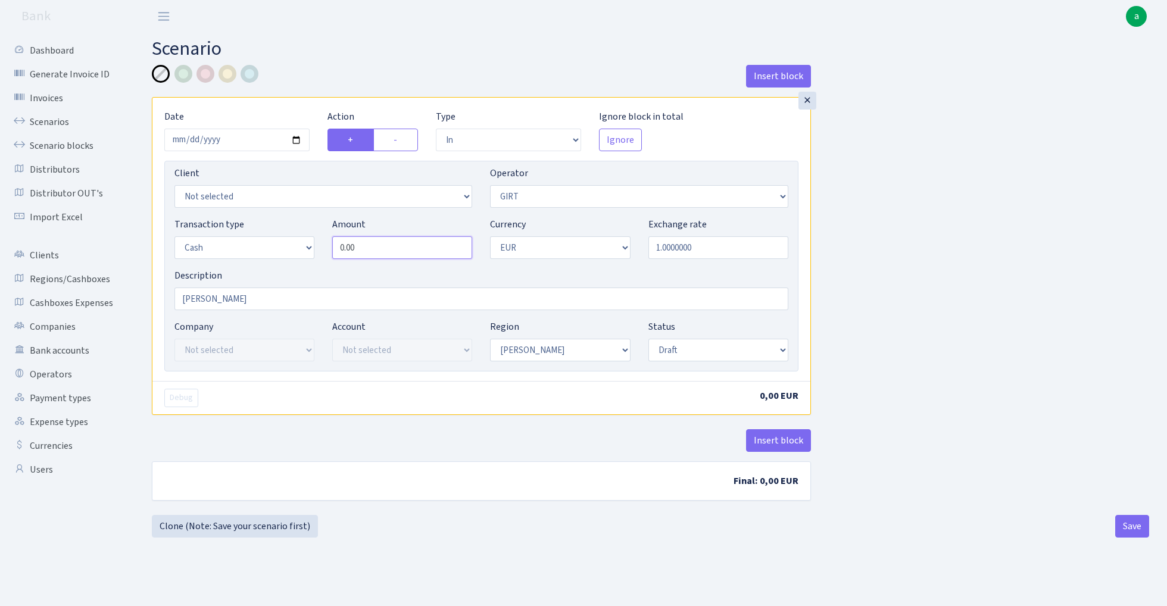
click at [375, 242] on input "0.00" at bounding box center [402, 247] width 140 height 23
type input "128,300.00"
click at [990, 270] on div "Insert block × Date [DATE] Action + - Type --- In Out Commission Field required…" at bounding box center [650, 290] width 1015 height 450
click at [1142, 530] on button "Save" at bounding box center [1132, 526] width 34 height 23
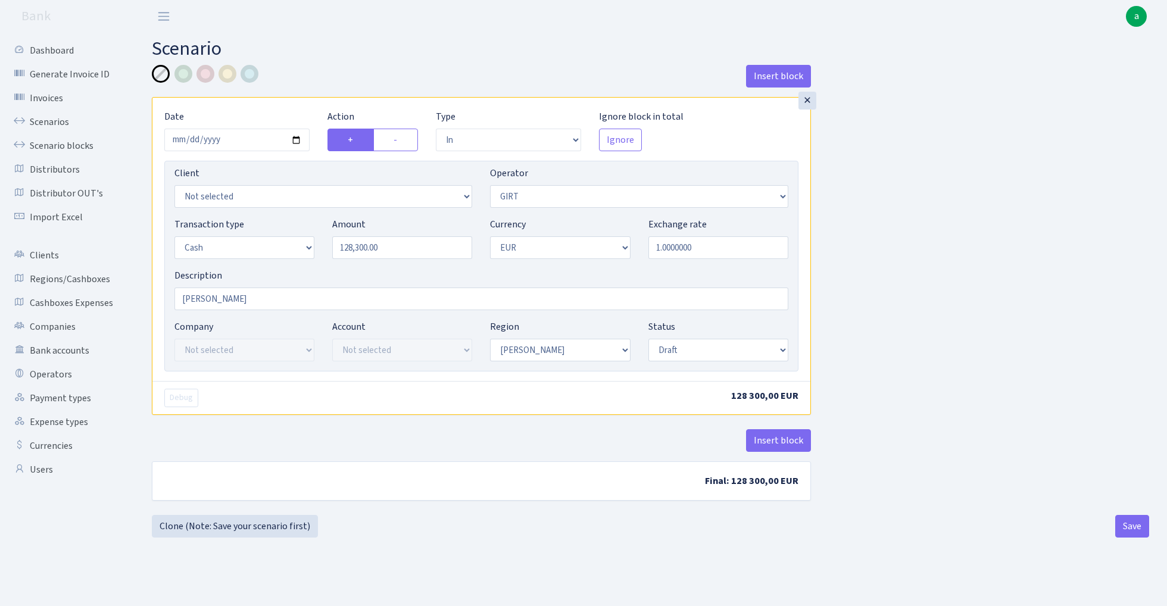
select select "in"
select select "7"
select select "1"
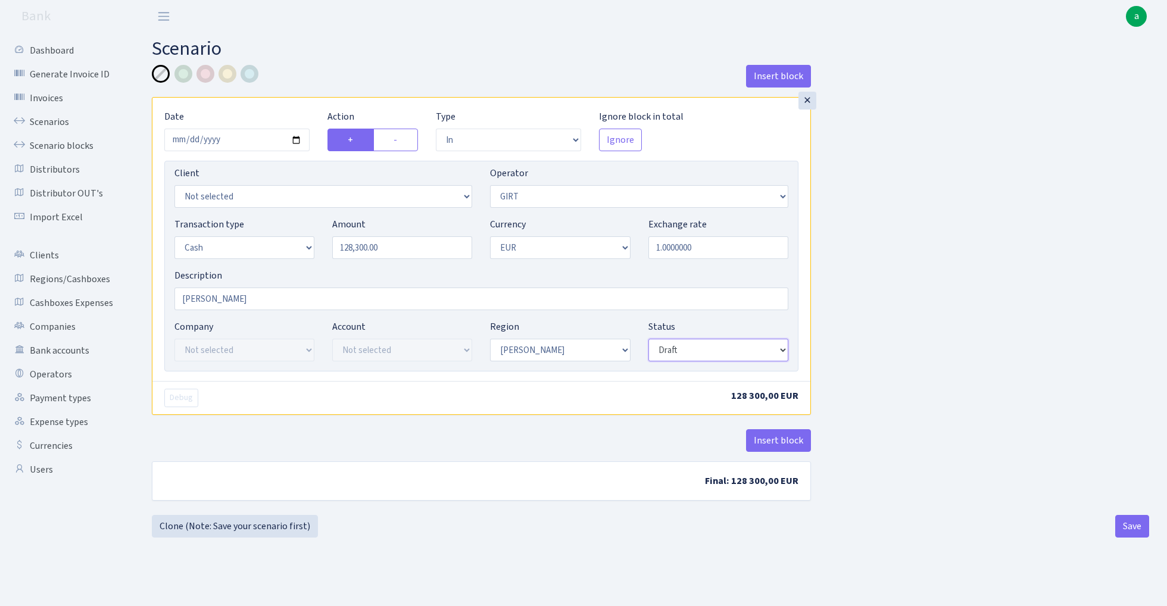
select select "processed"
click at [905, 319] on div "Insert block × Date [DATE] Action + - Type --- In Out Commission Field required…" at bounding box center [650, 290] width 1015 height 450
click at [1140, 531] on button "Save" at bounding box center [1132, 526] width 34 height 23
select select "in"
select select "7"
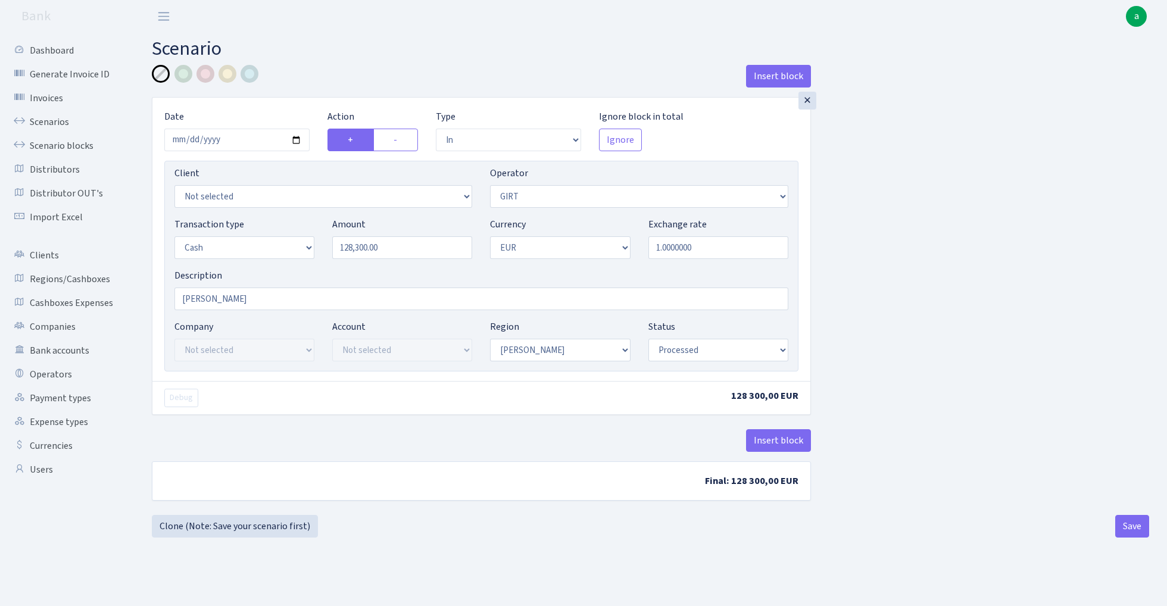
select select "1"
select select "processed"
click at [46, 117] on link "Scenarios" at bounding box center [65, 122] width 119 height 24
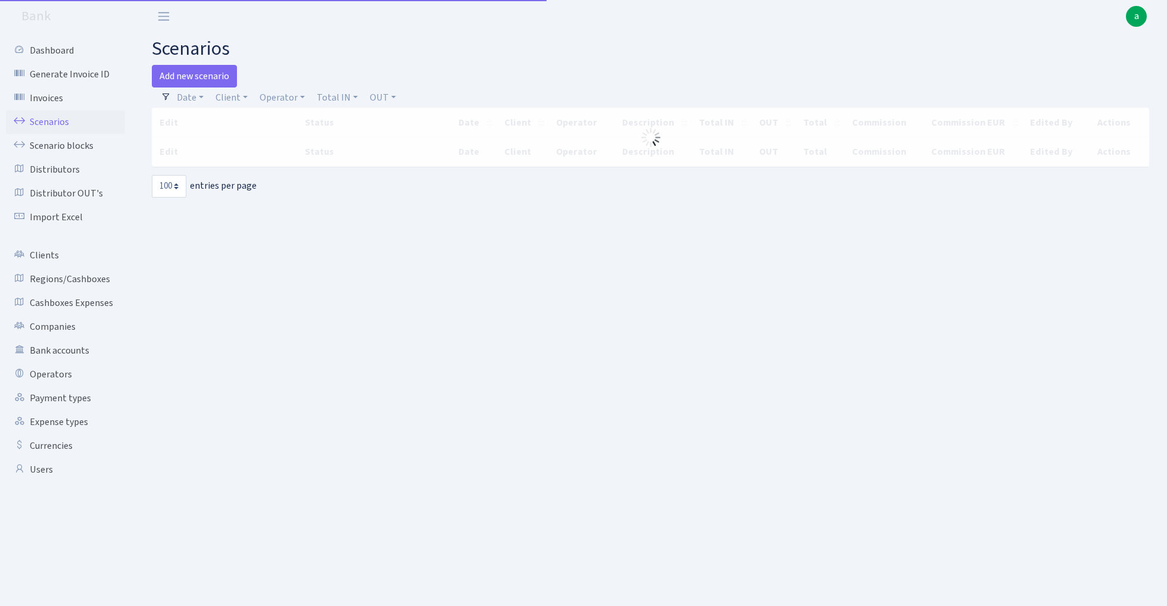
select select "100"
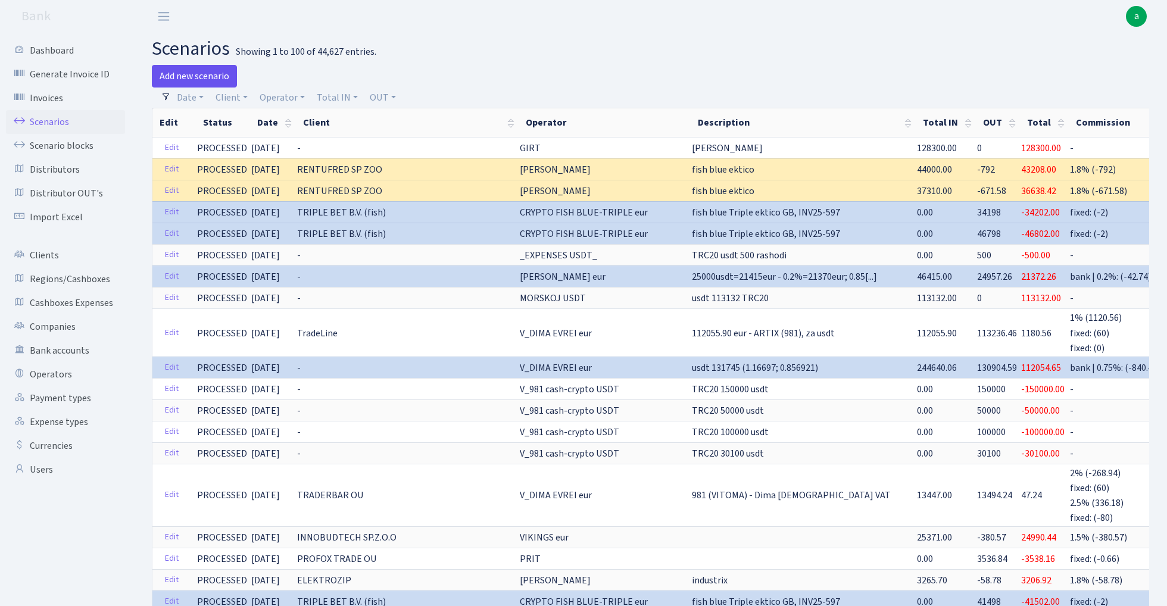
click at [216, 74] on link "Add new scenario" at bounding box center [194, 76] width 85 height 23
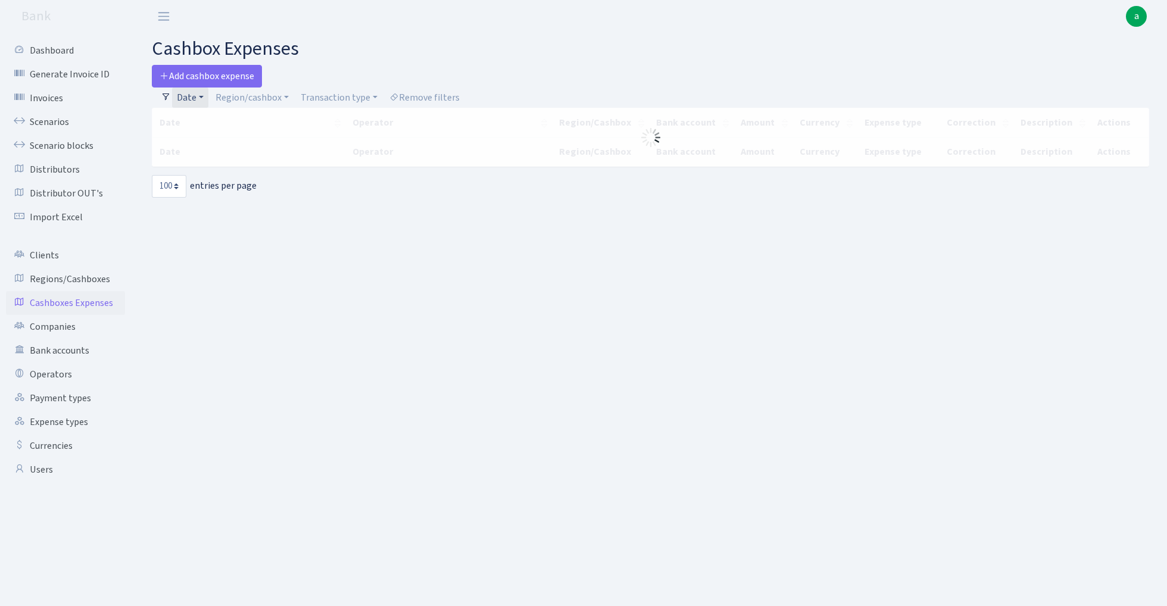
select select "100"
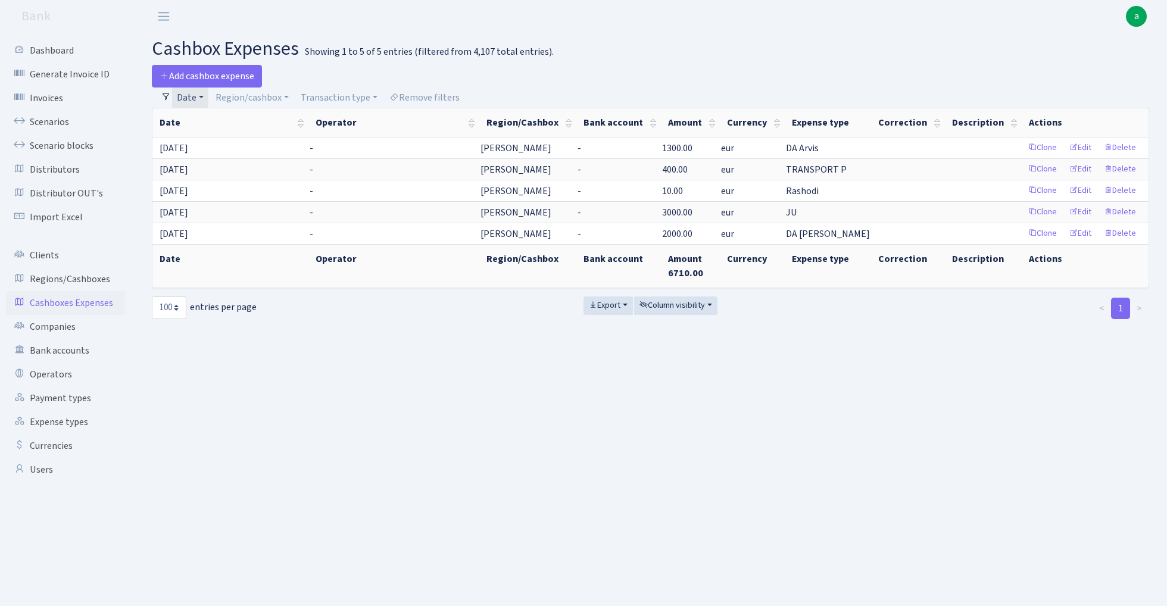
click at [194, 92] on link "Date" at bounding box center [190, 98] width 36 height 20
click at [346, 120] on icon at bounding box center [351, 121] width 10 height 10
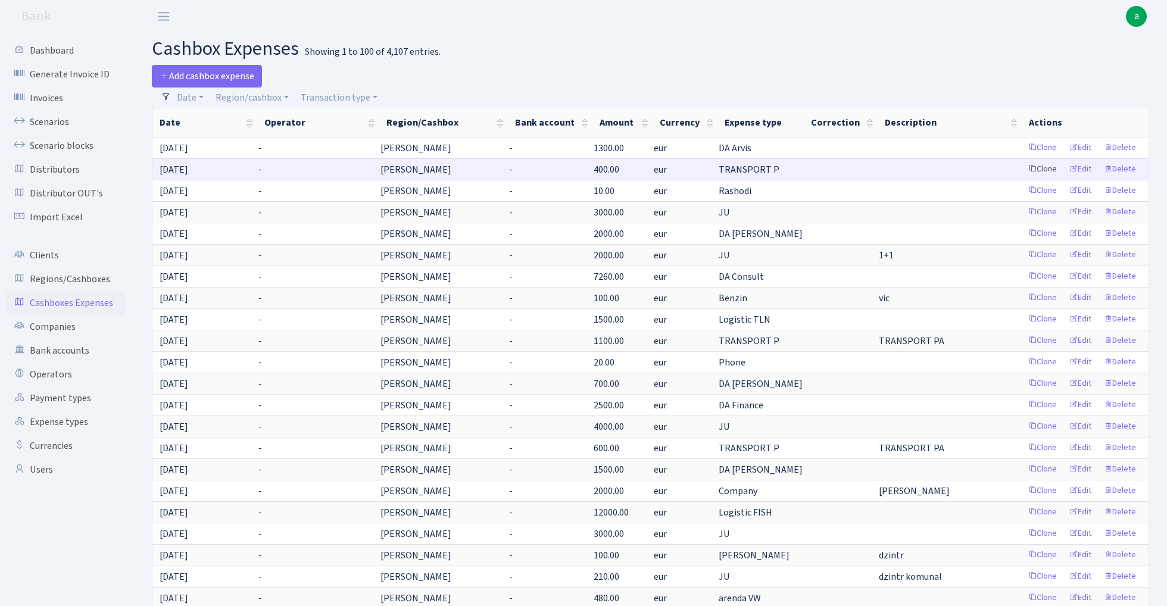
click at [1042, 170] on link "Clone" at bounding box center [1042, 169] width 39 height 18
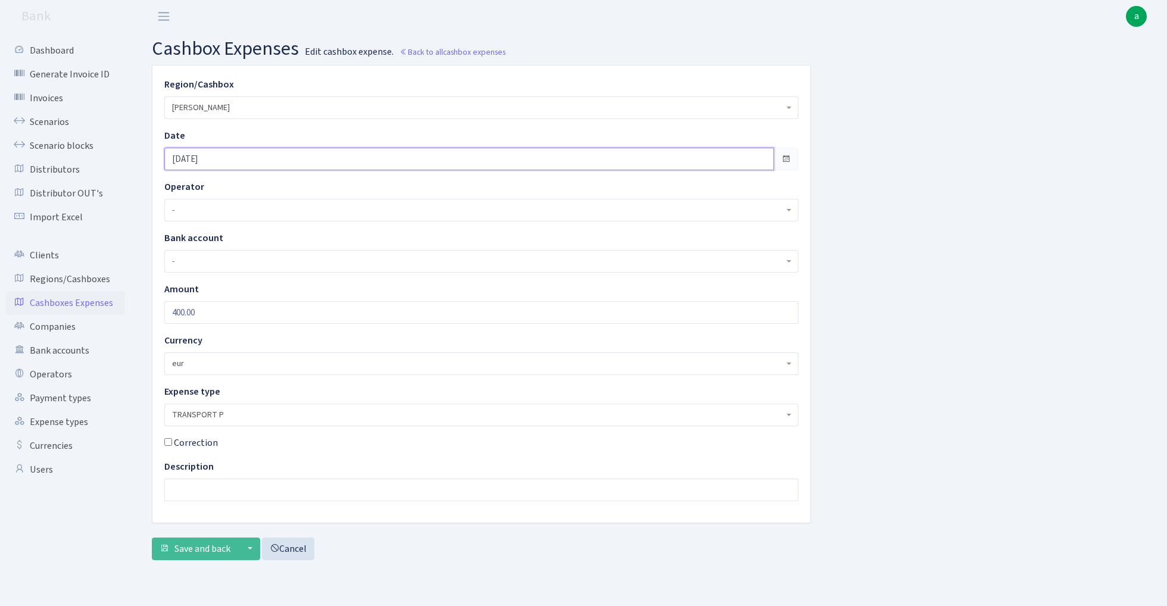
click at [236, 157] on input "[DATE]" at bounding box center [469, 159] width 610 height 23
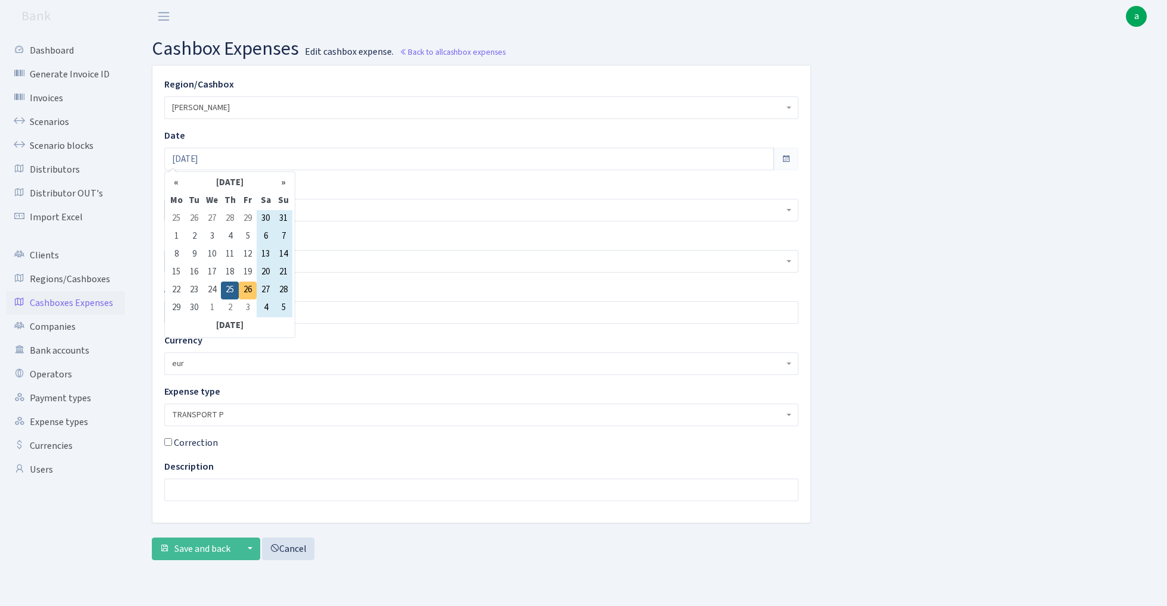
click at [248, 291] on td "26" at bounding box center [248, 291] width 18 height 18
type input "[DATE]"
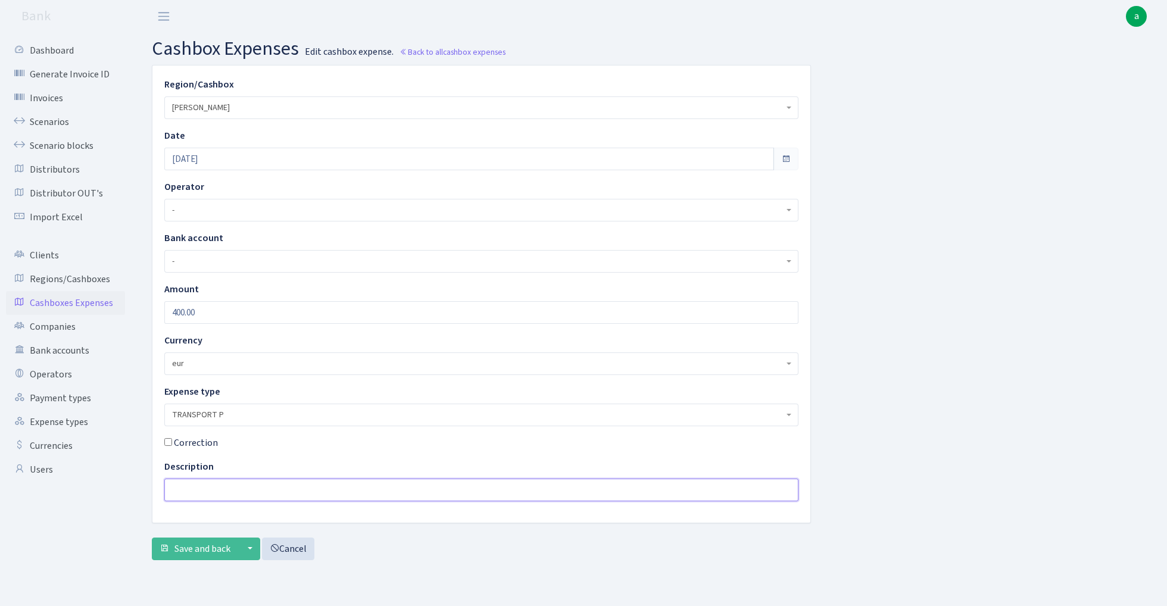
click at [195, 488] on input "text" at bounding box center [481, 490] width 634 height 23
click at [214, 315] on input "400.00" at bounding box center [481, 312] width 634 height 23
type input "1100"
click at [198, 551] on span "Save and back" at bounding box center [202, 548] width 56 height 13
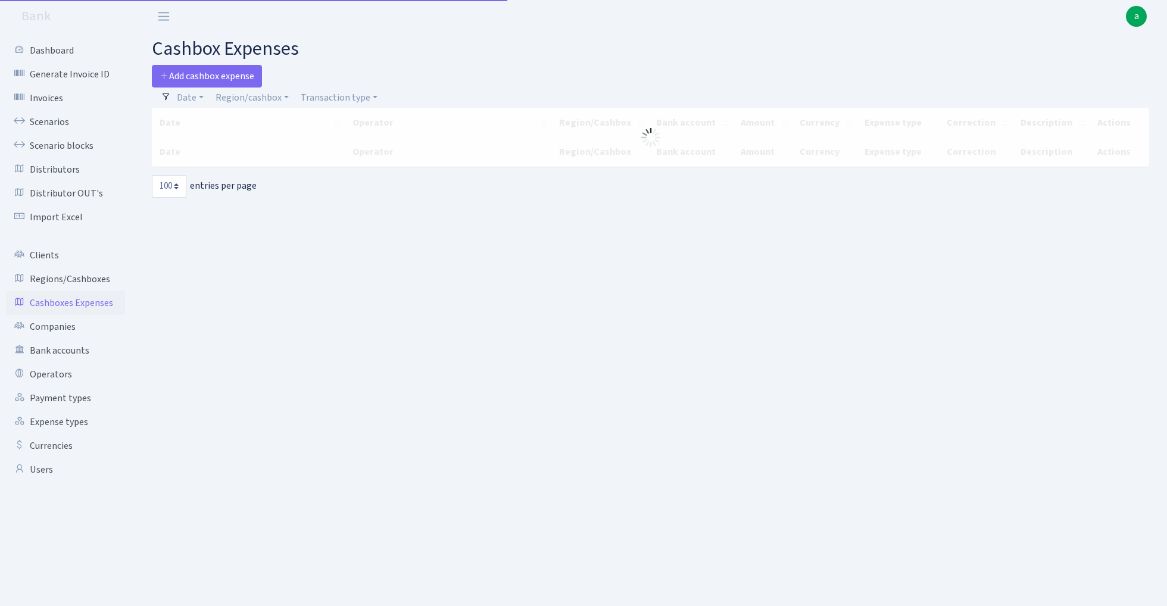
select select "100"
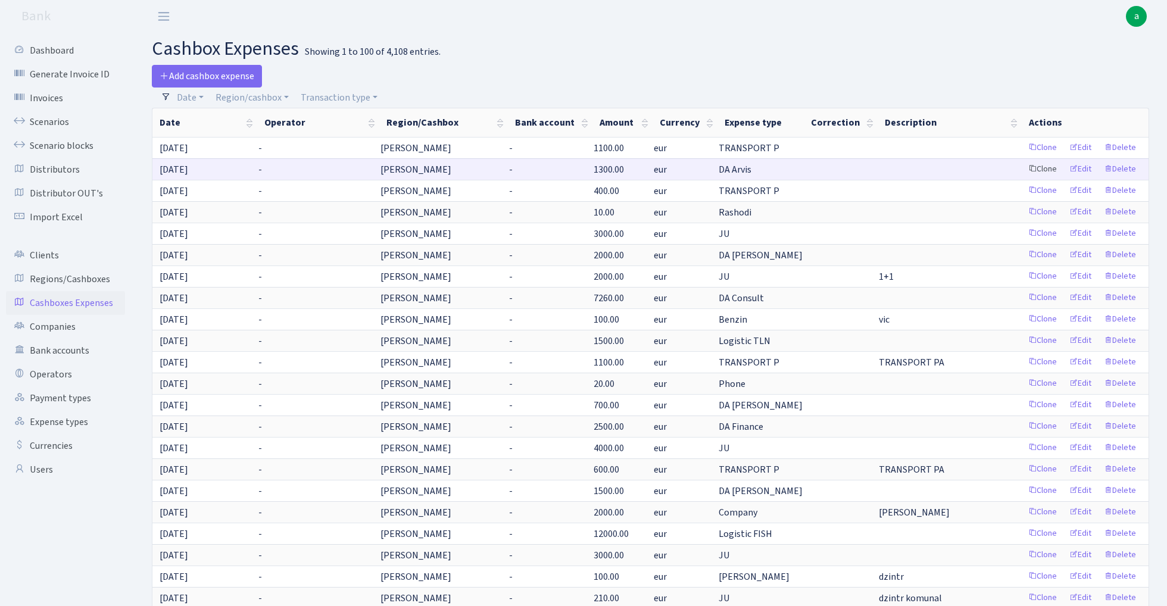
click at [1042, 169] on link "Clone" at bounding box center [1042, 169] width 39 height 18
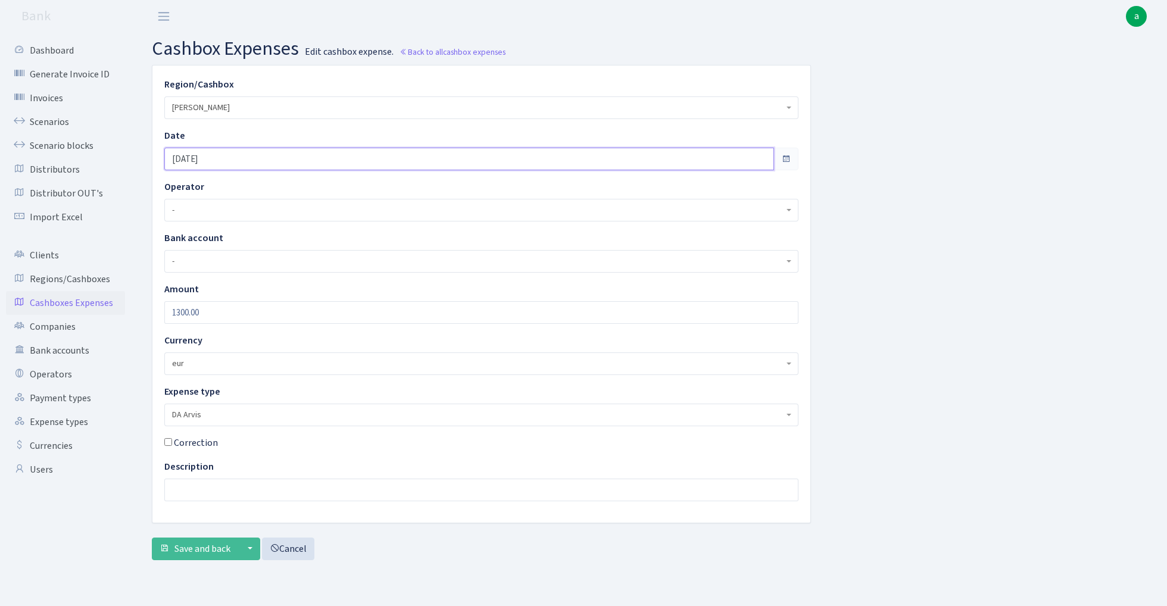
click at [239, 158] on input "[DATE]" at bounding box center [469, 159] width 610 height 23
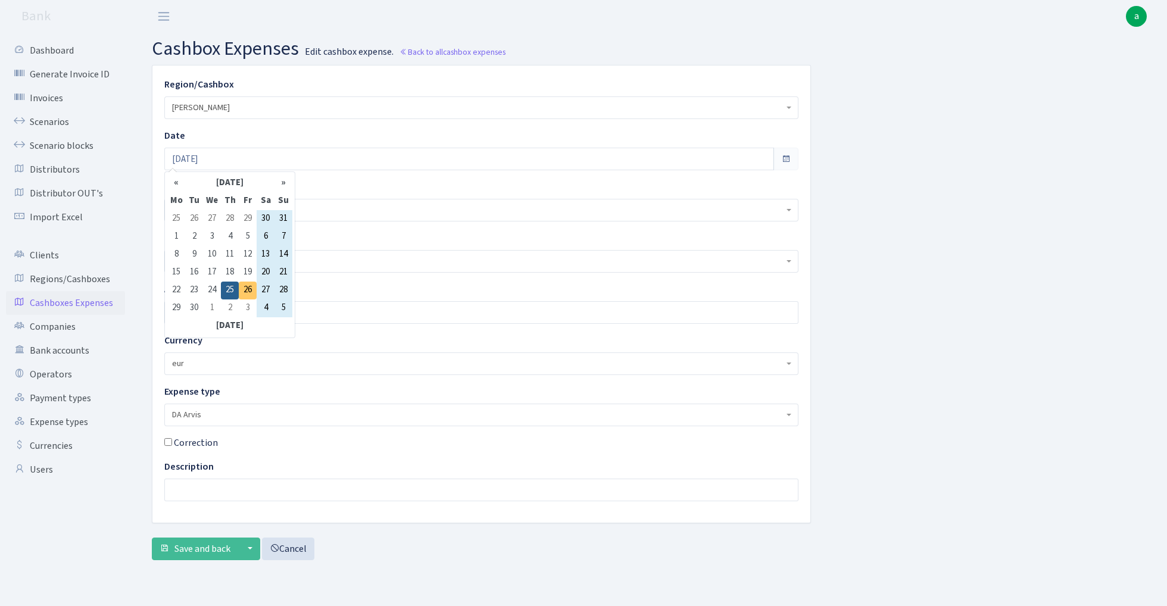
click at [244, 291] on td "26" at bounding box center [248, 291] width 18 height 18
type input "[DATE]"
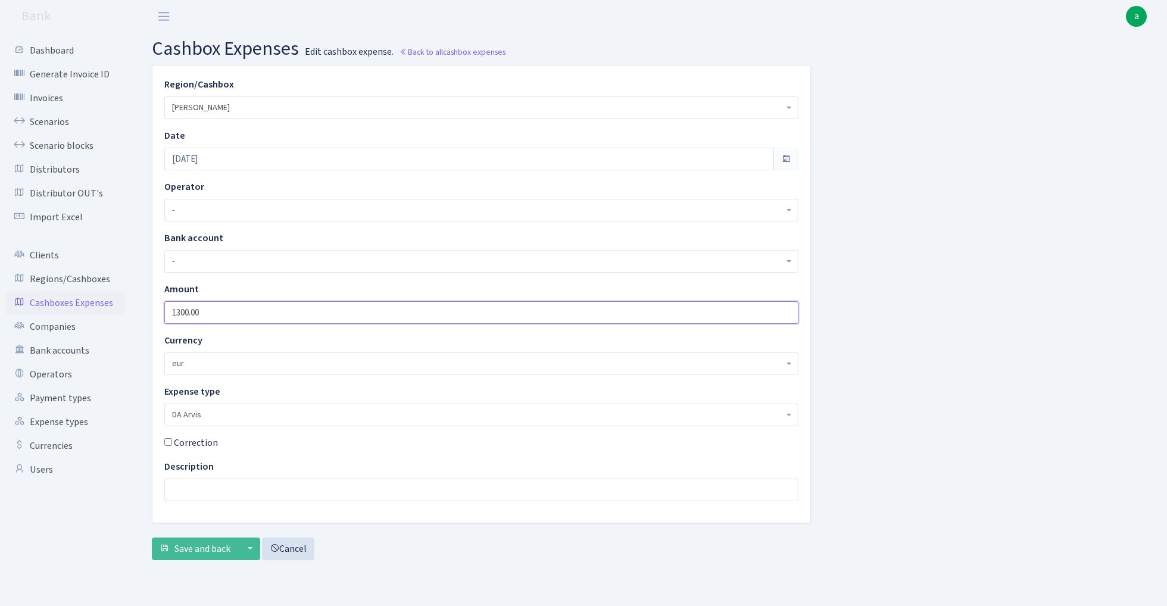
click at [223, 312] on input "1300.00" at bounding box center [481, 312] width 634 height 23
type input "2000"
click at [263, 416] on span "DA Arvis" at bounding box center [478, 415] width 612 height 12
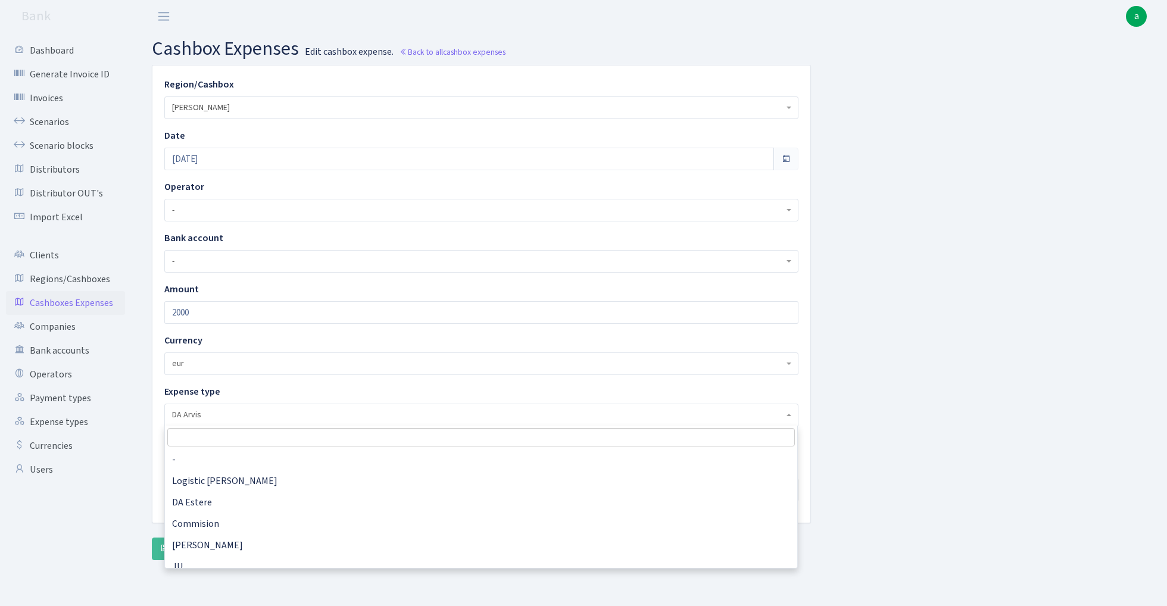
scroll to position [364, 0]
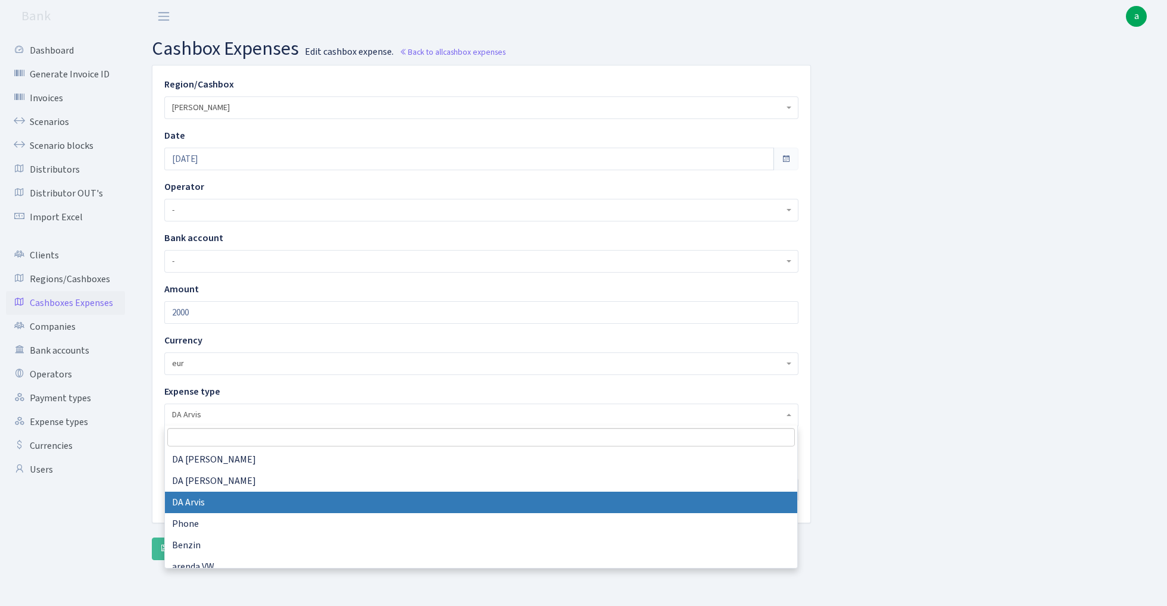
click at [225, 436] on input "search" at bounding box center [481, 437] width 628 height 18
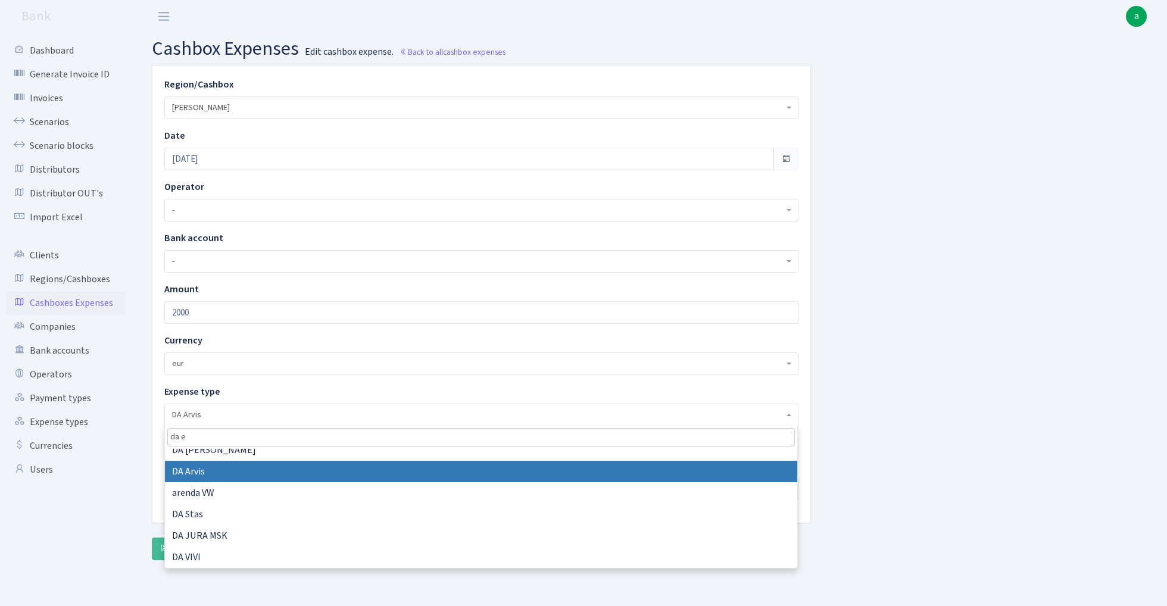
scroll to position [0, 0]
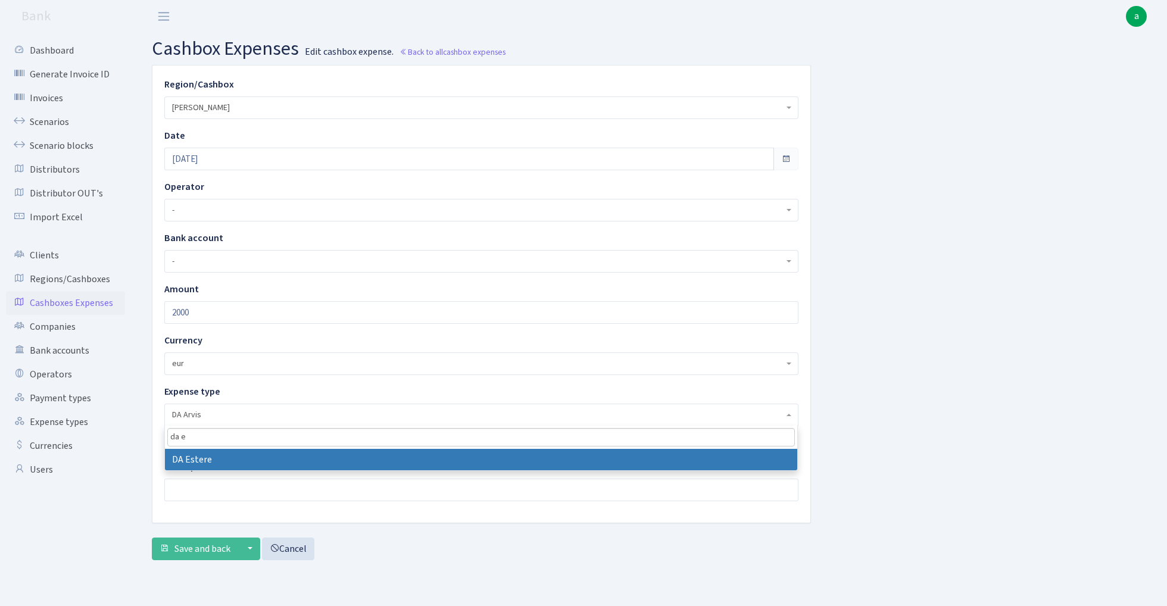
type input "da es"
select select "2"
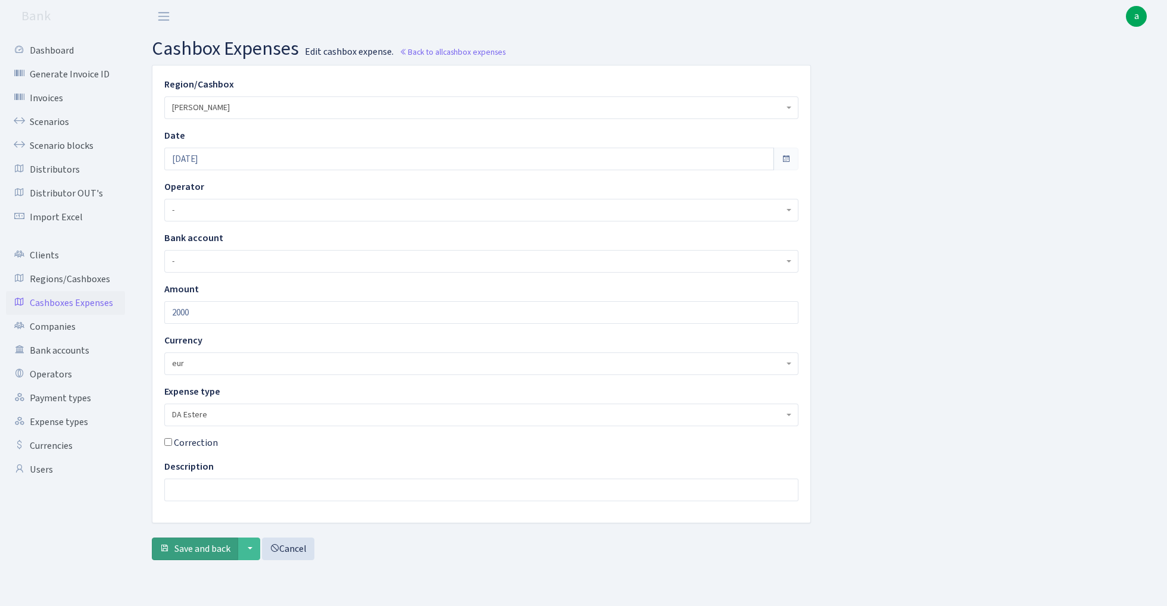
click at [213, 547] on span "Save and back" at bounding box center [202, 548] width 56 height 13
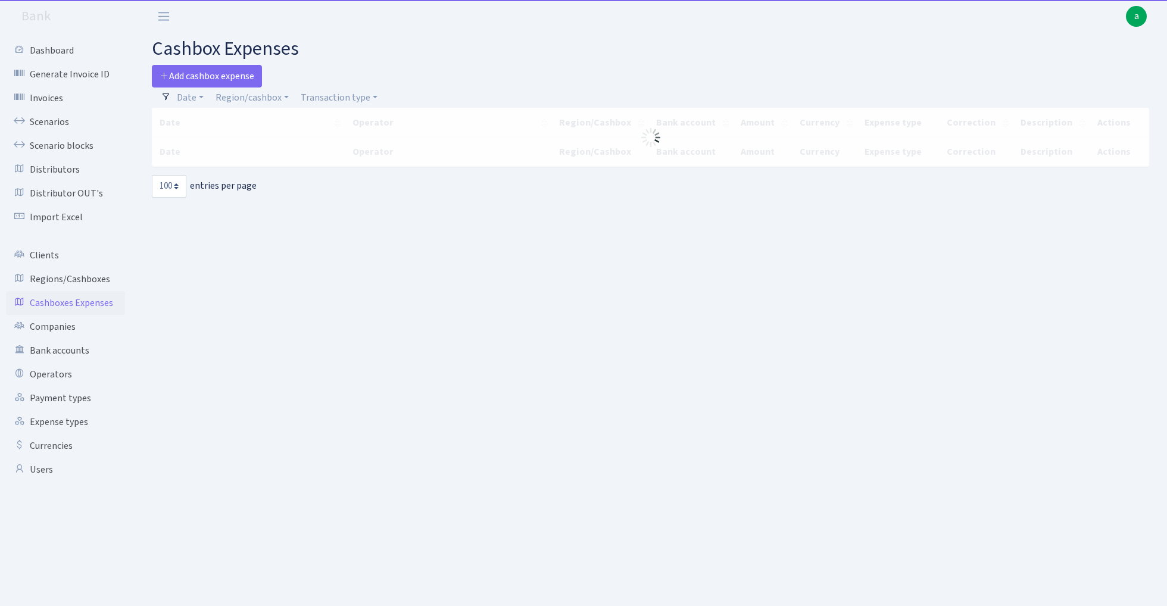
select select "100"
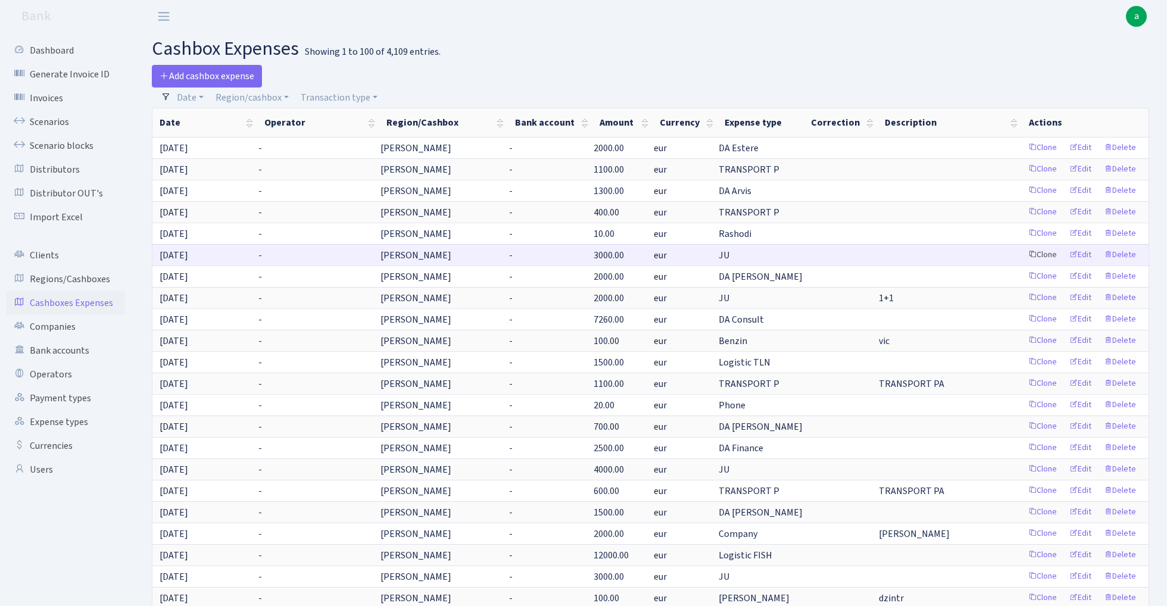
click at [1042, 254] on link "Clone" at bounding box center [1042, 255] width 39 height 18
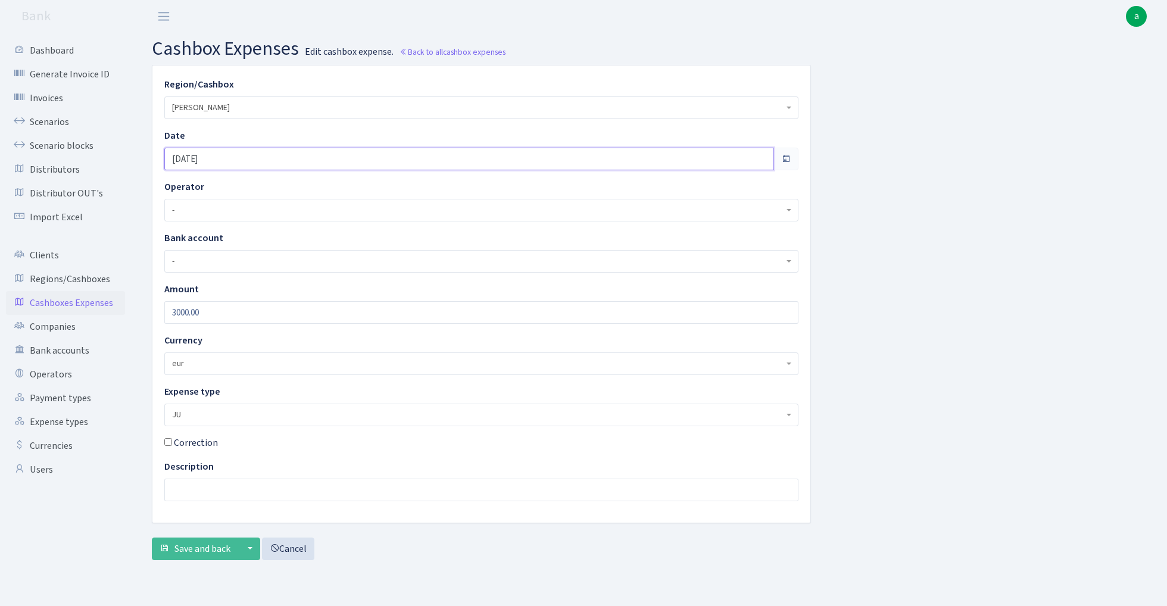
click at [245, 158] on input "[DATE]" at bounding box center [469, 159] width 610 height 23
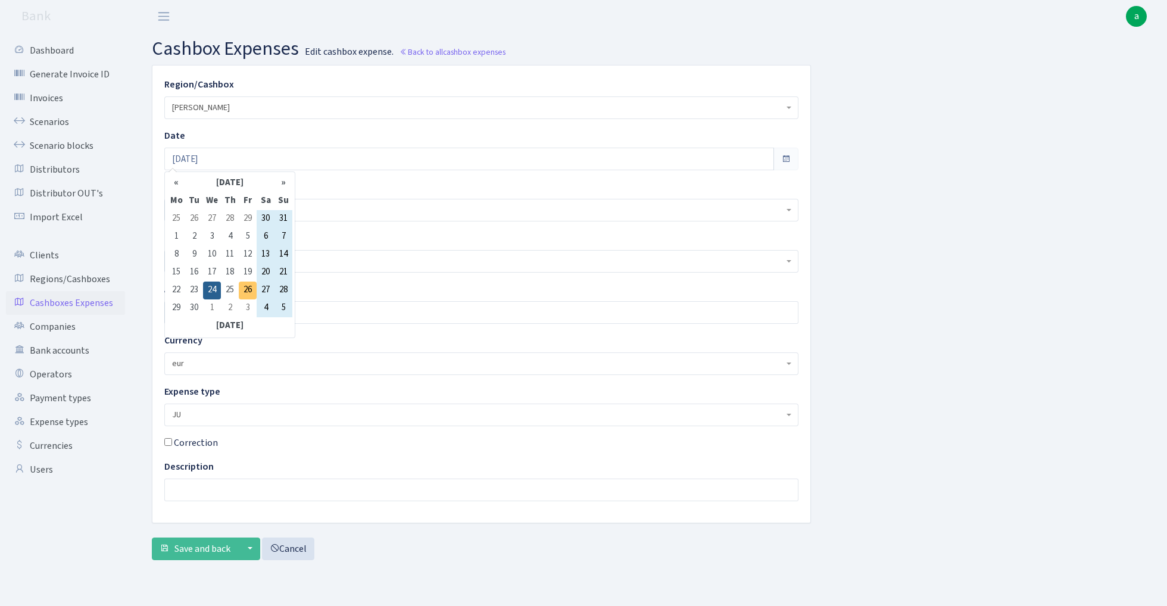
click at [245, 289] on td "26" at bounding box center [248, 291] width 18 height 18
type input "[DATE]"
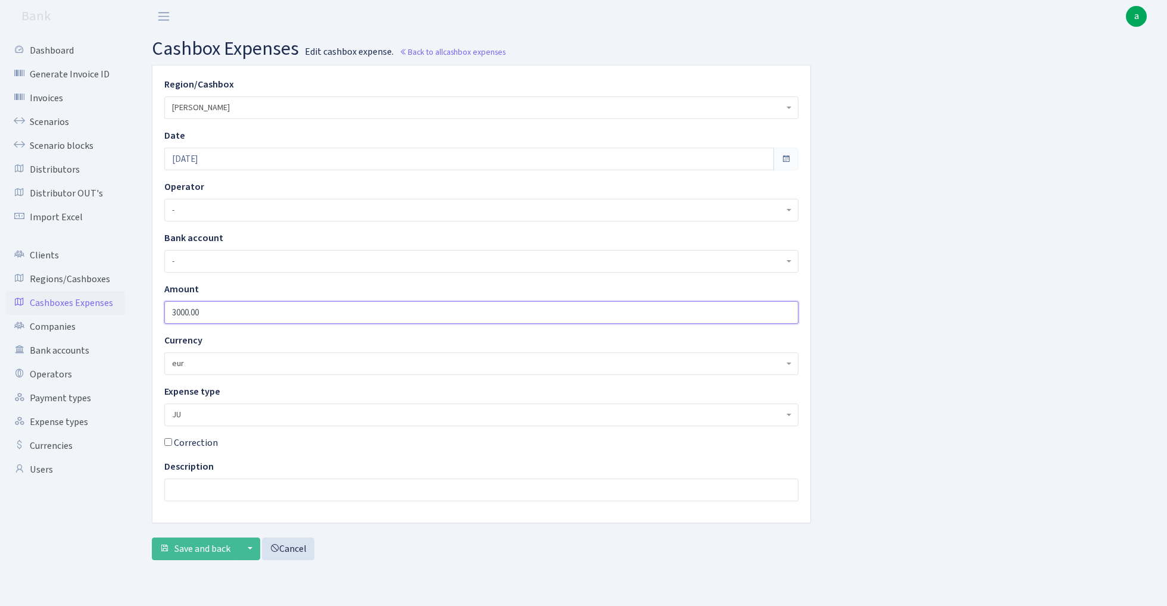
click at [227, 316] on input "3000.00" at bounding box center [481, 312] width 634 height 23
type input "2040"
click at [202, 542] on span "Save and back" at bounding box center [202, 548] width 56 height 13
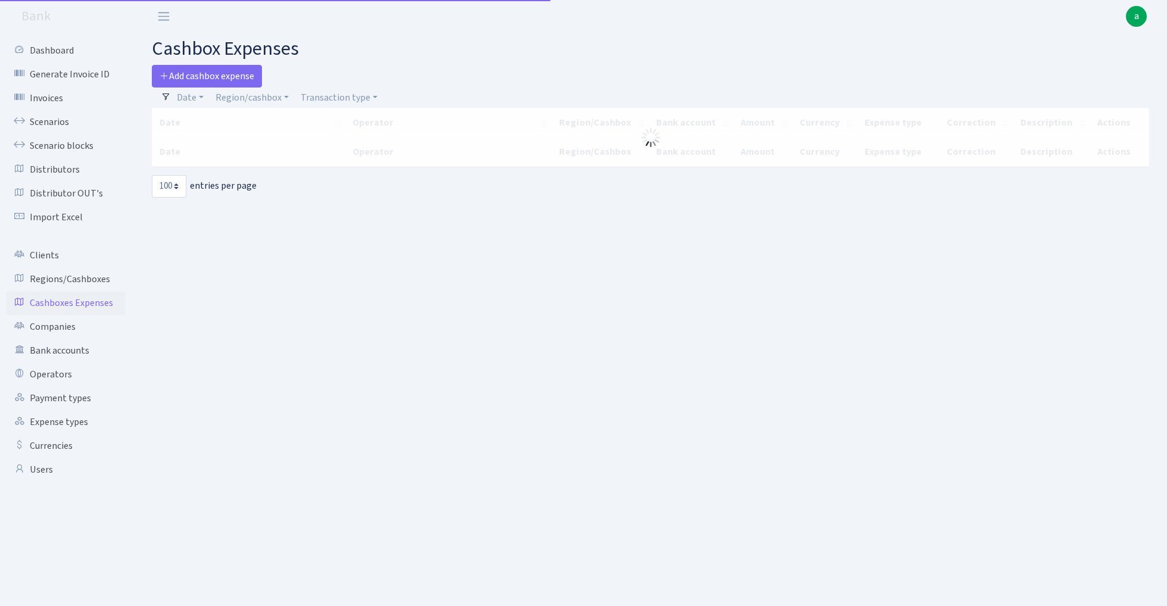
select select "100"
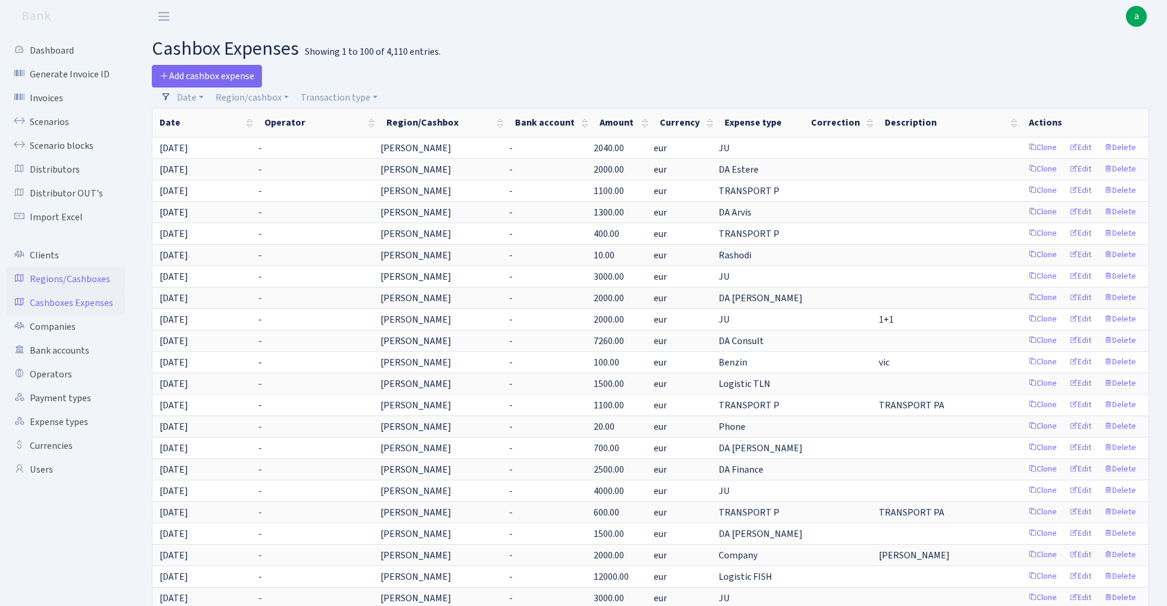
click at [91, 277] on link "Regions/Cashboxes" at bounding box center [65, 279] width 119 height 24
